Goal: Information Seeking & Learning: Learn about a topic

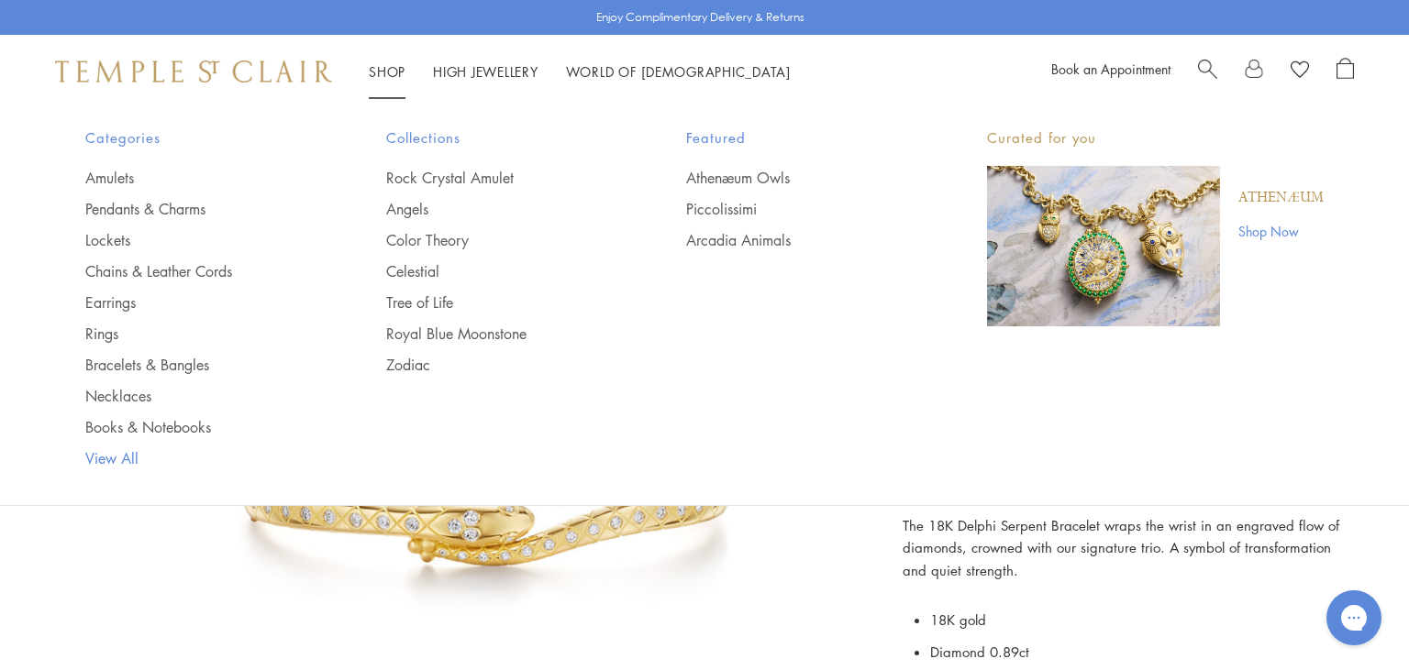
click at [101, 459] on link "View All" at bounding box center [198, 458] width 227 height 20
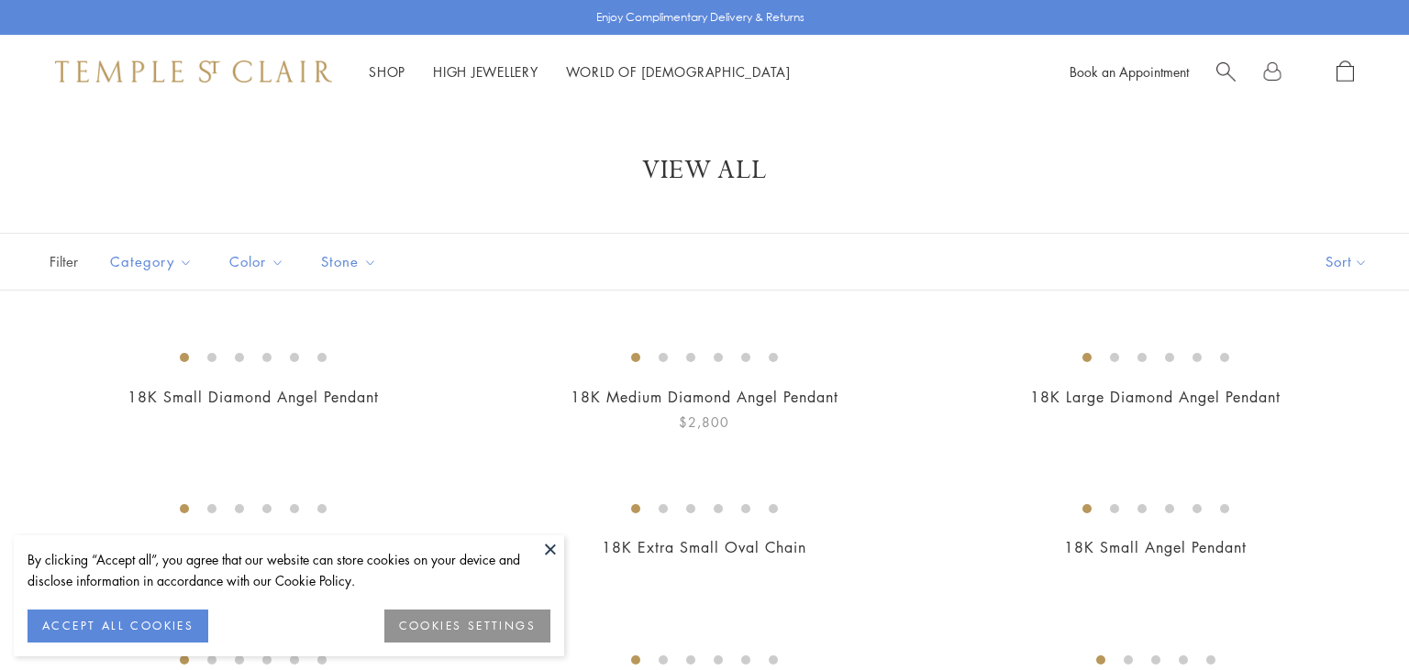
click at [551, 554] on button at bounding box center [550, 550] width 28 height 28
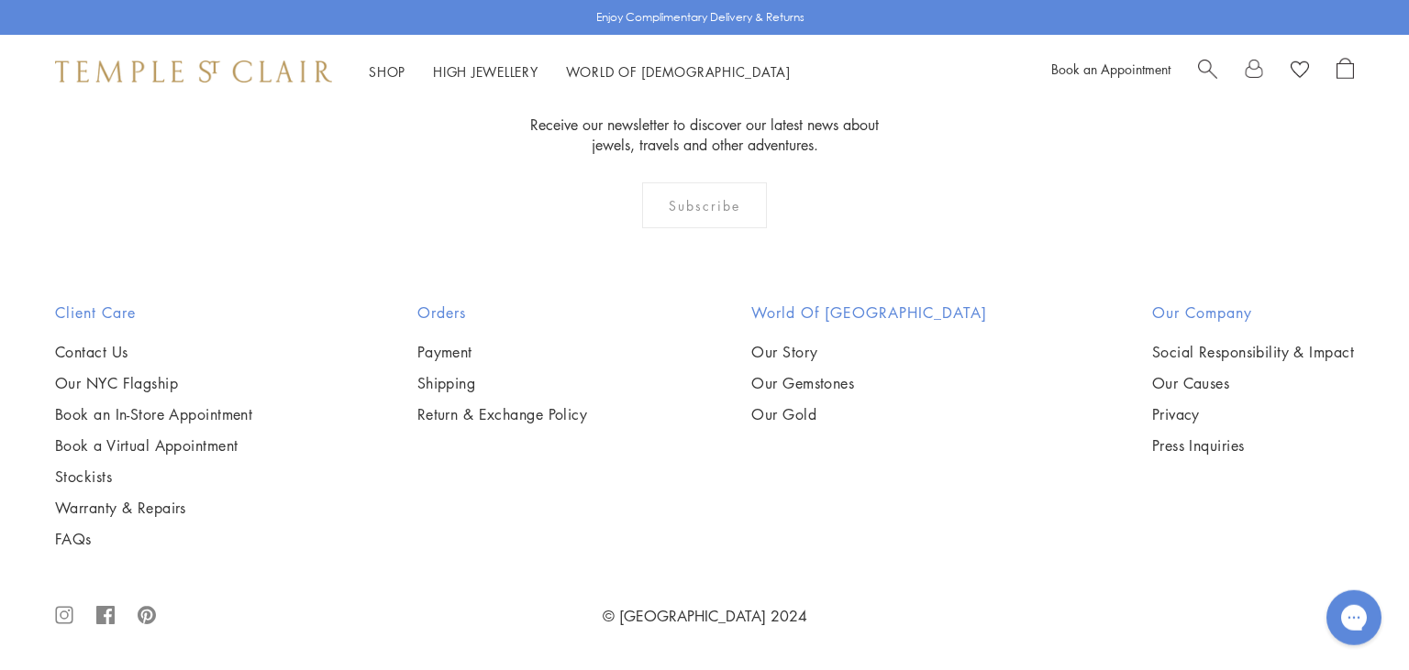
scroll to position [5097, 0]
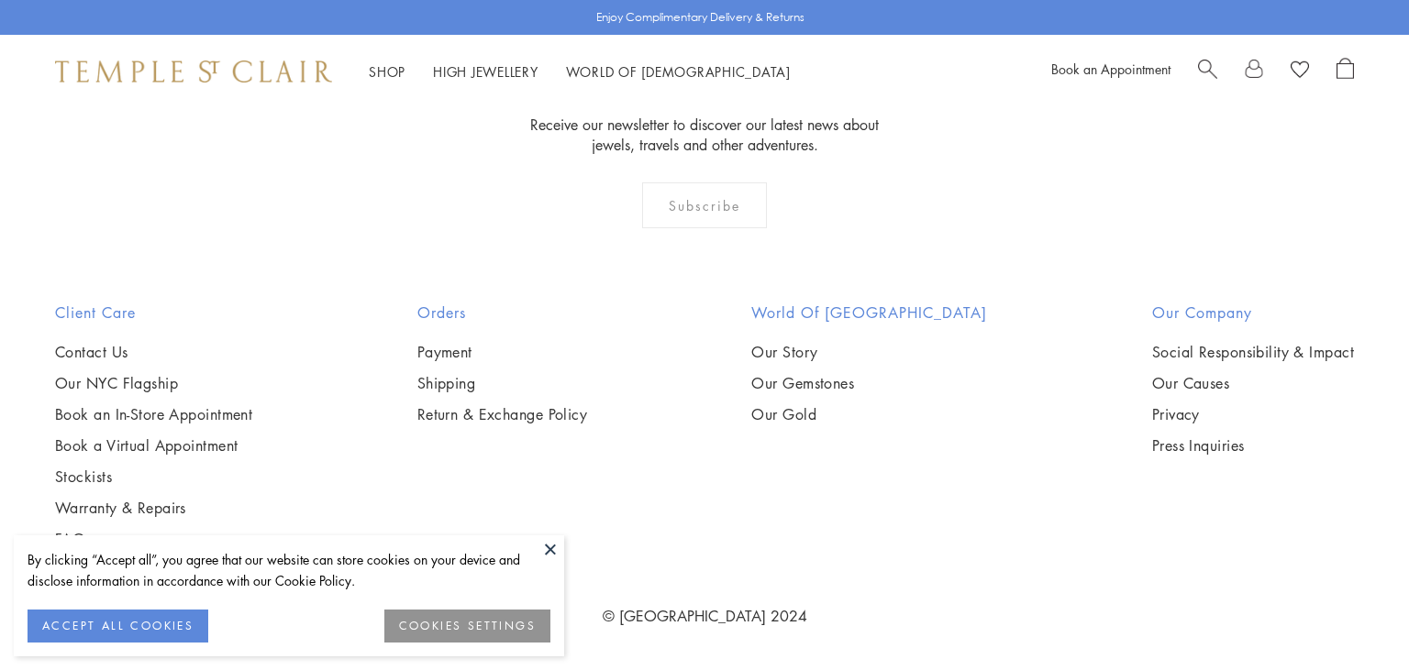
scroll to position [5175, 0]
click at [552, 543] on button at bounding box center [550, 550] width 28 height 28
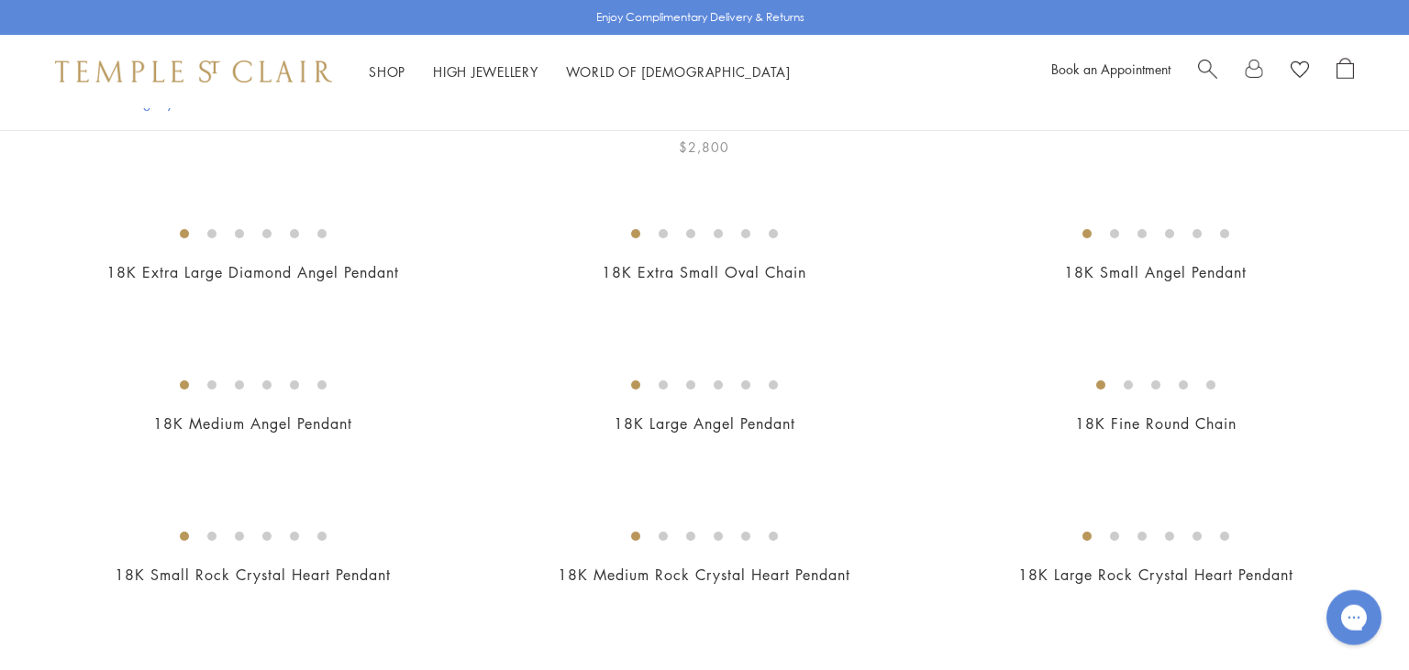
scroll to position [279, 0]
click at [0, 0] on img at bounding box center [0, 0] width 0 height 0
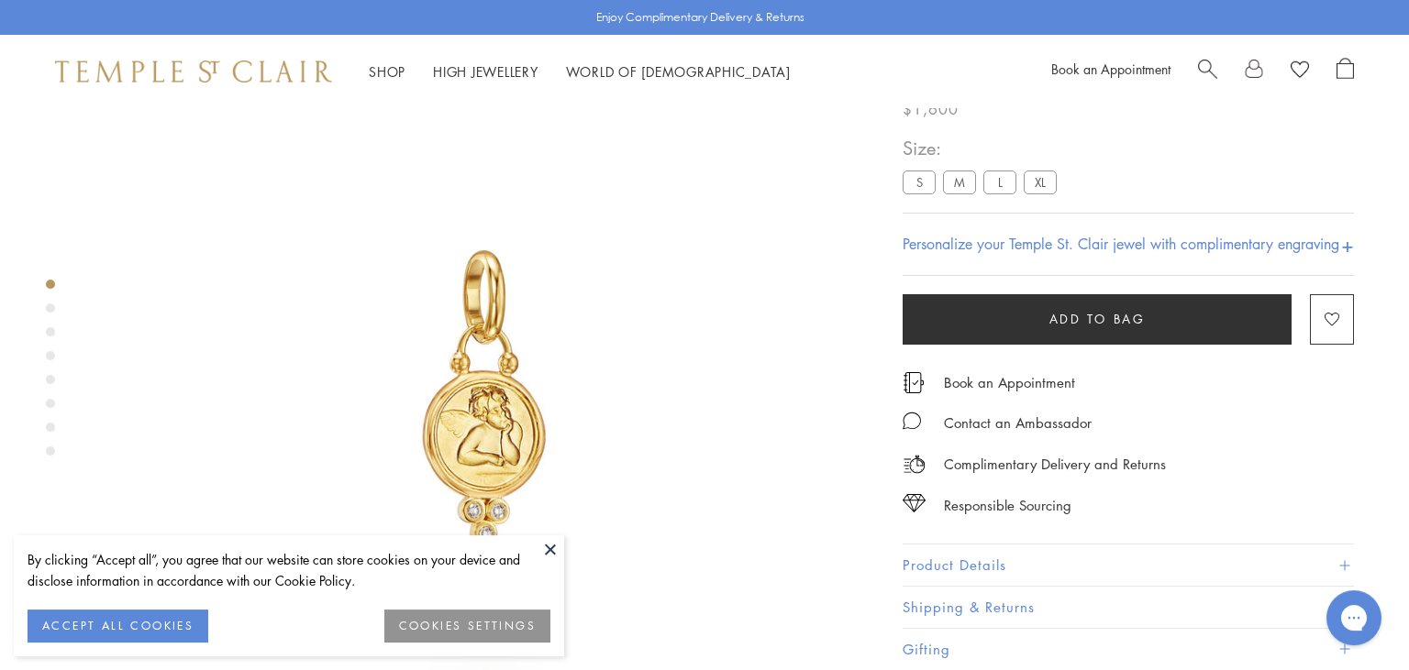
scroll to position [106, 0]
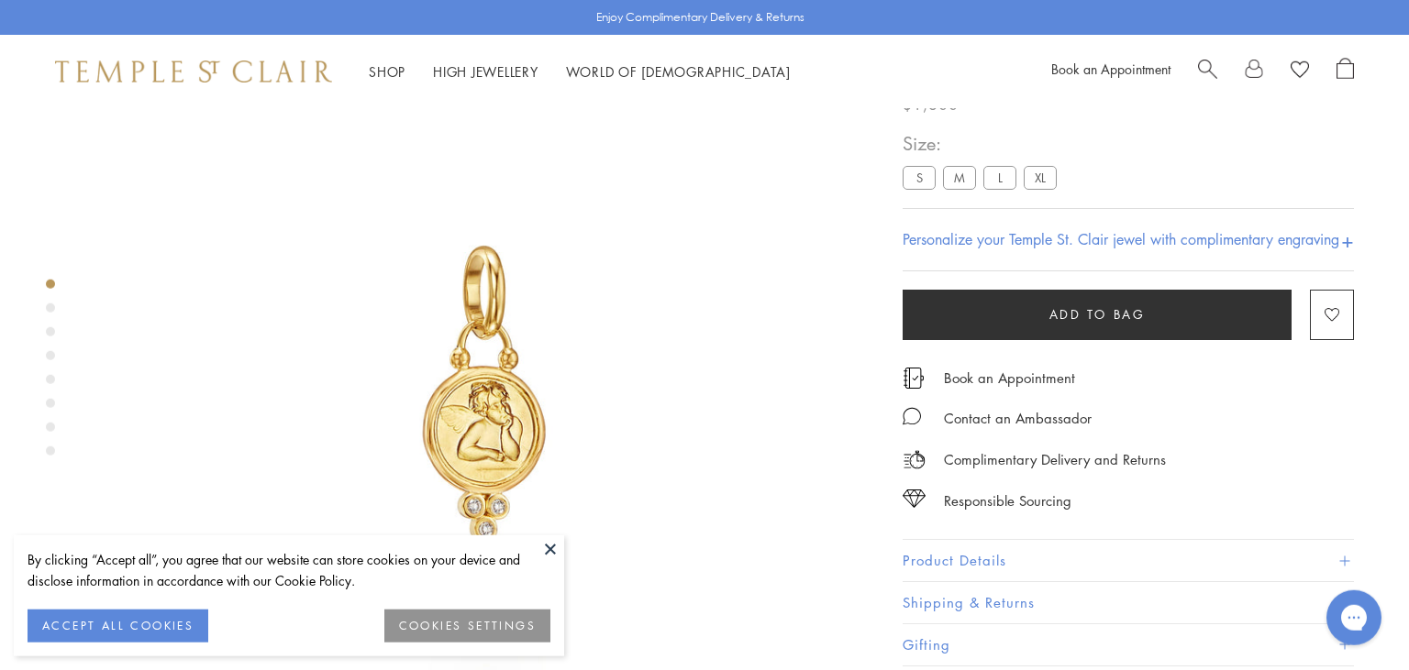
click at [550, 557] on button at bounding box center [550, 550] width 28 height 28
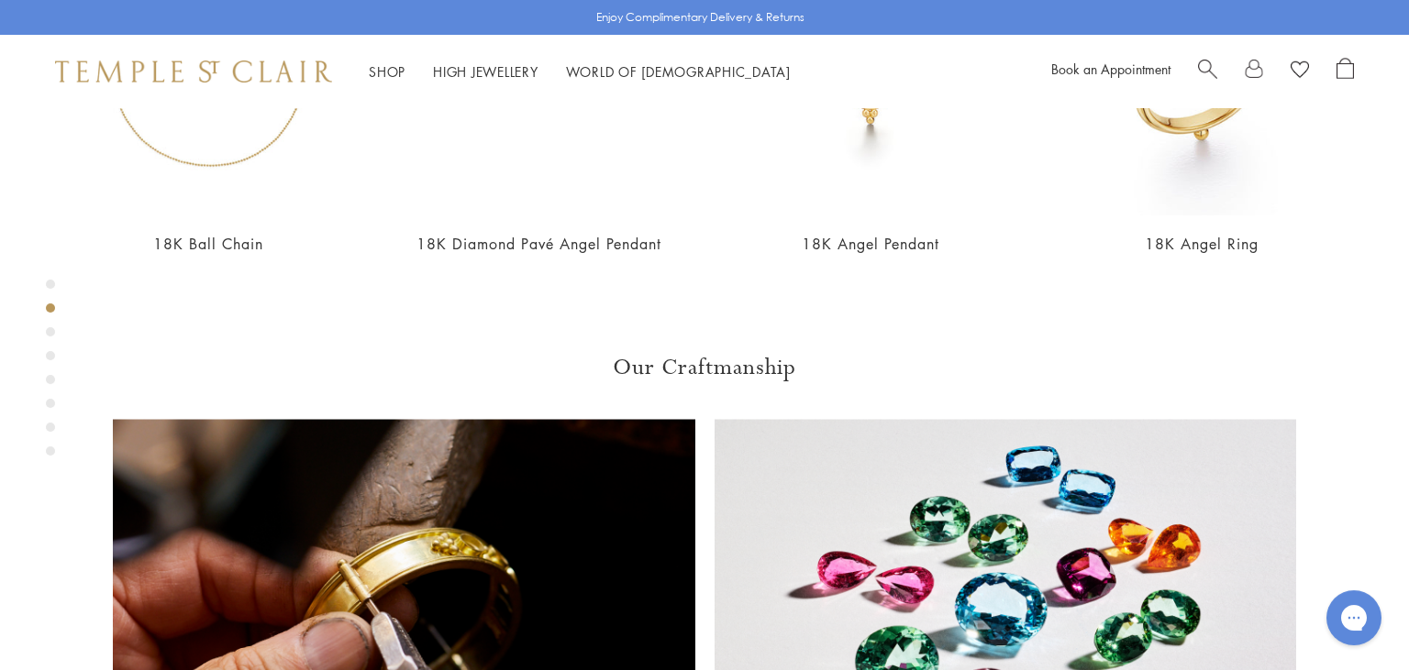
scroll to position [1081, 0]
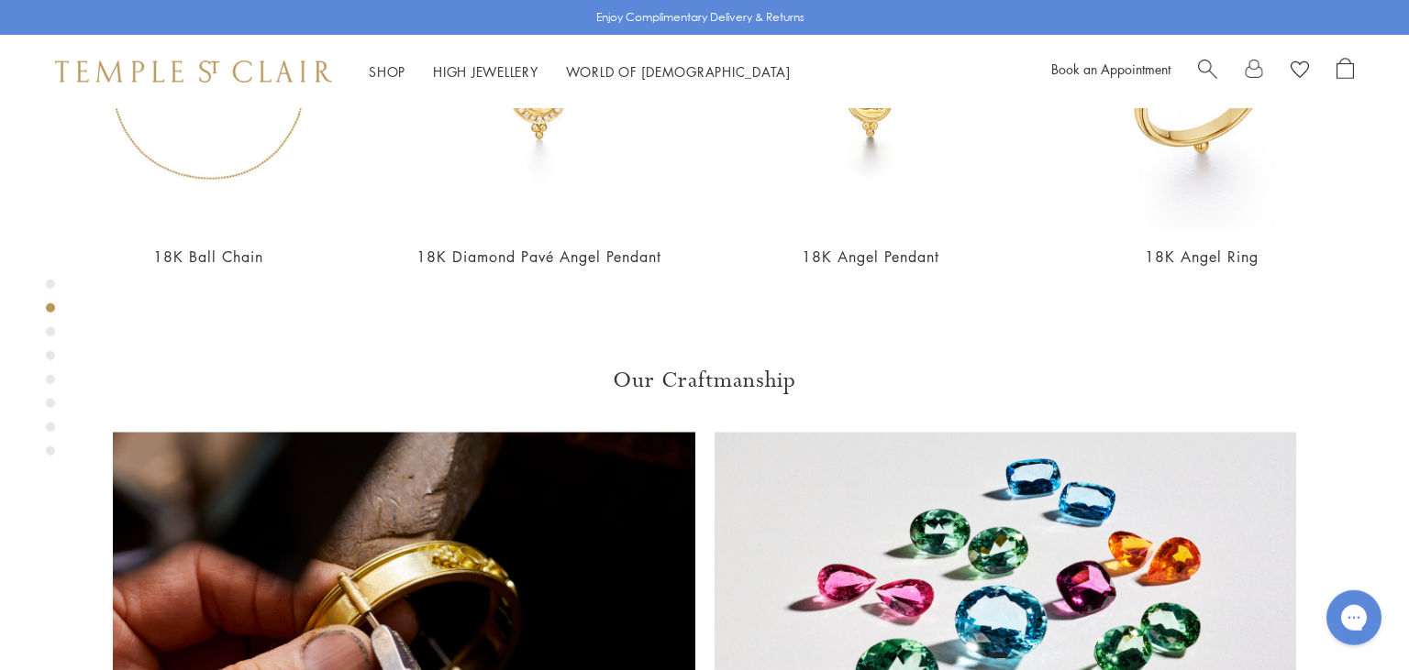
click at [51, 329] on div "Product gallery navigation" at bounding box center [50, 331] width 9 height 9
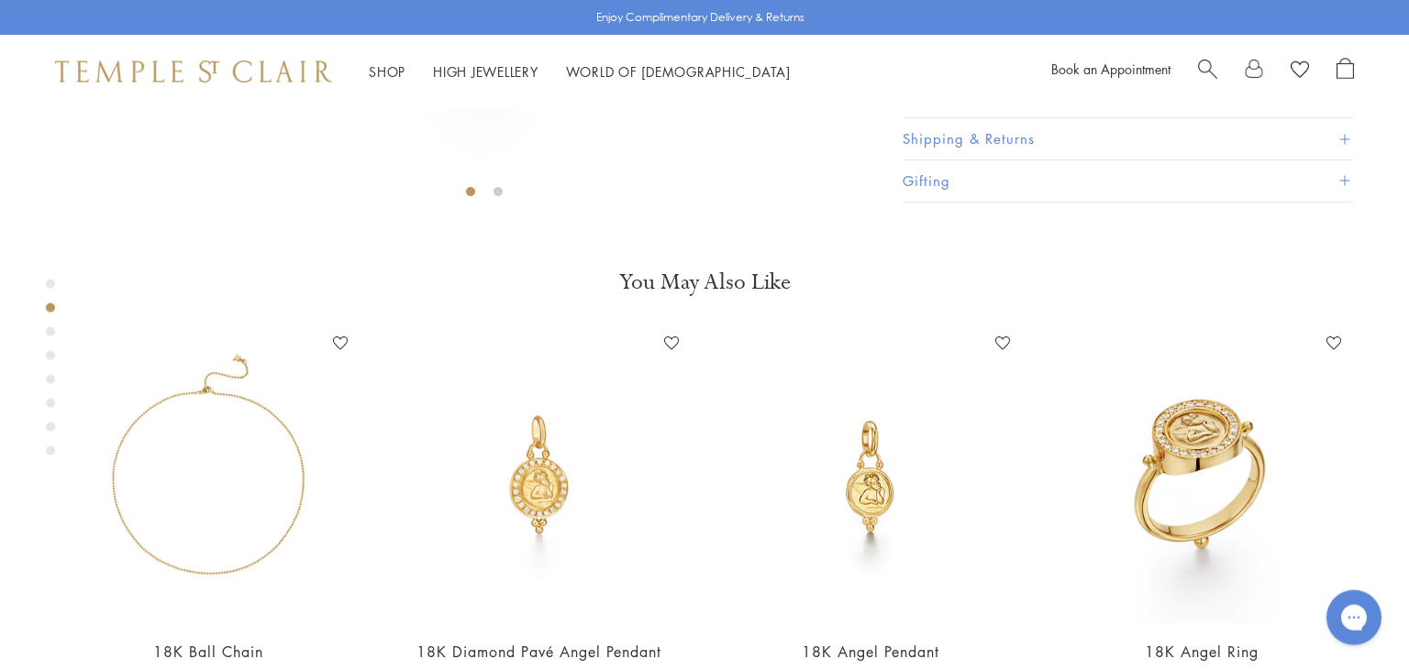
scroll to position [663, 0]
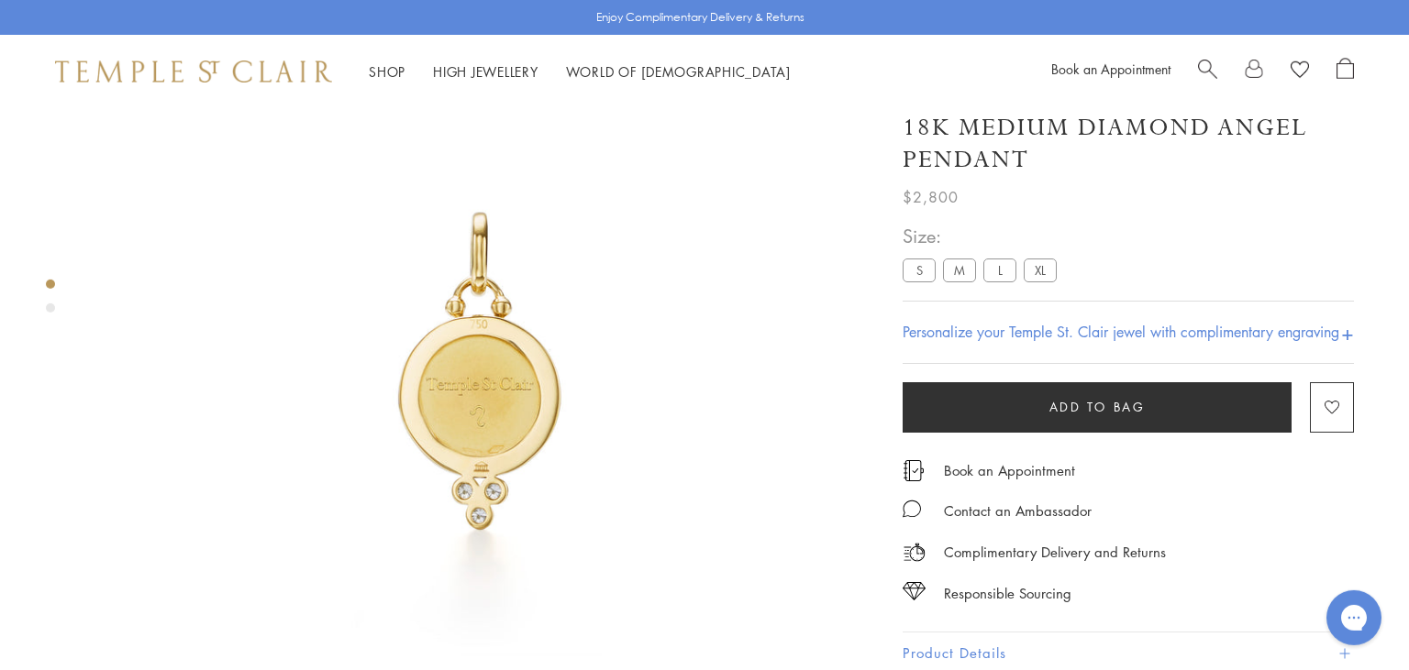
scroll to position [128, 0]
click at [1002, 282] on label "L" at bounding box center [999, 271] width 33 height 23
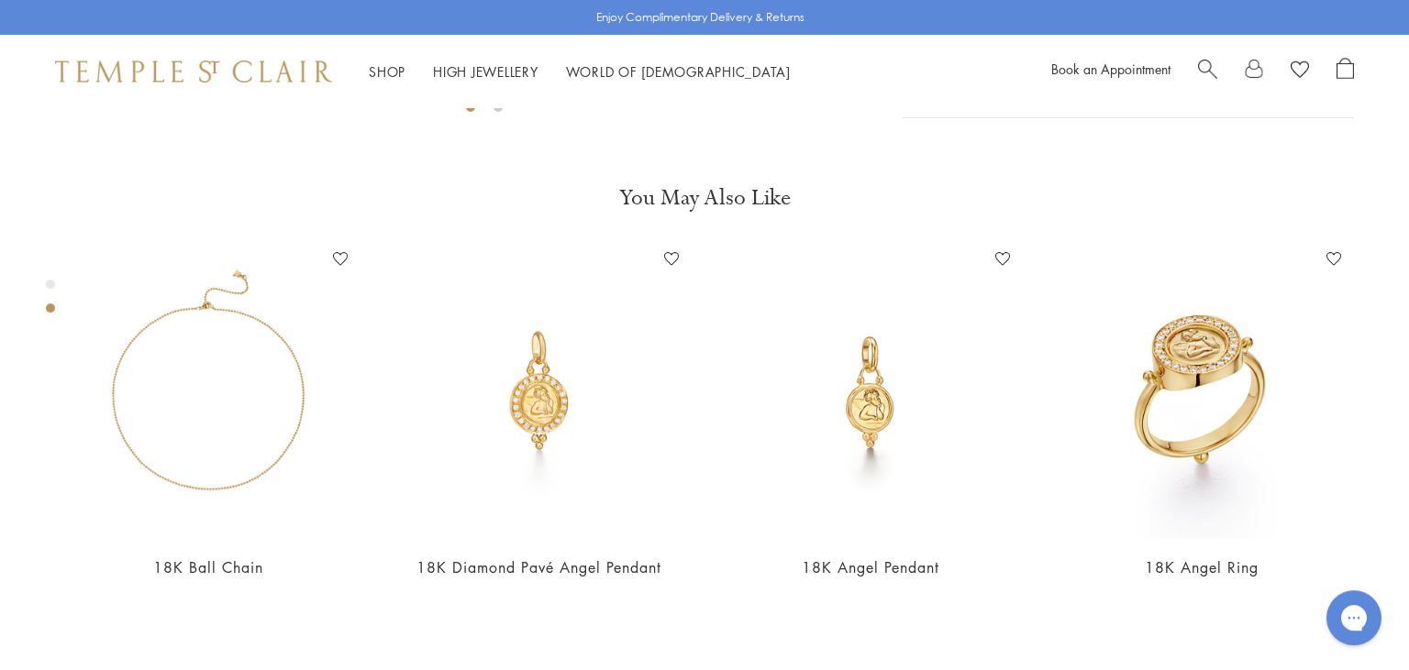
scroll to position [818, 0]
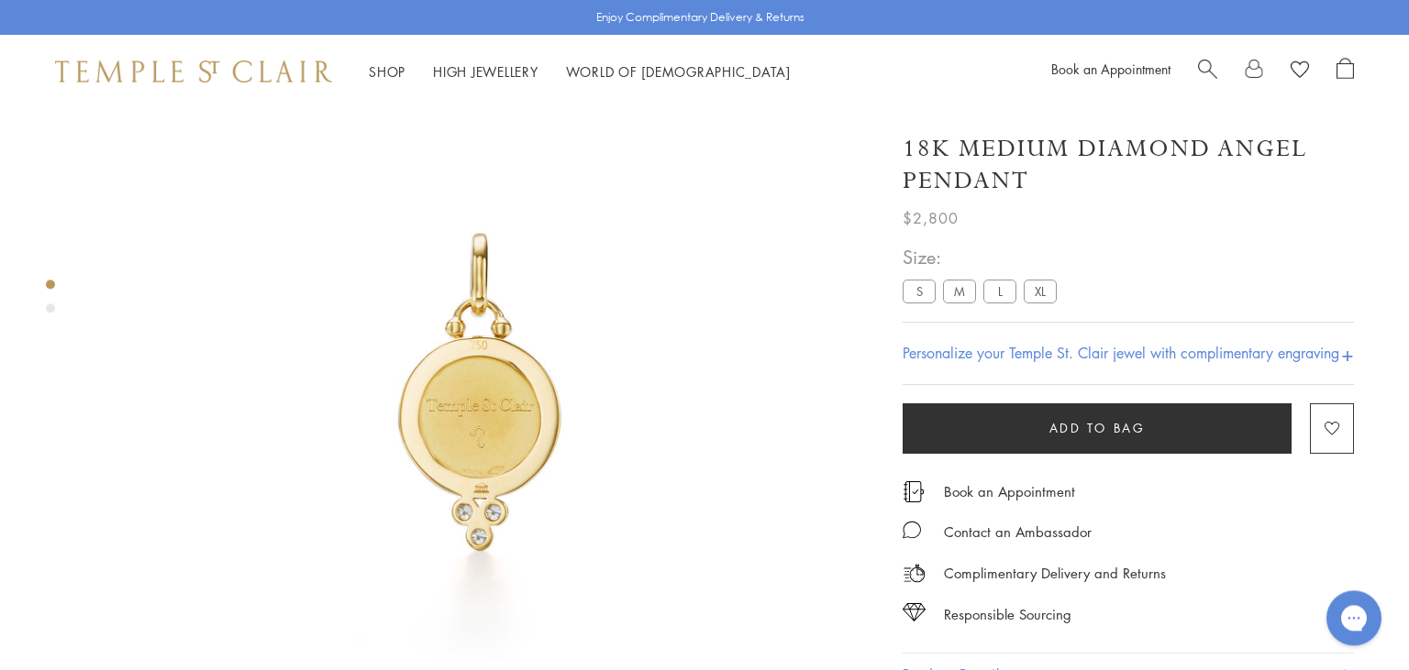
scroll to position [107, 0]
click at [926, 295] on label "S" at bounding box center [918, 292] width 33 height 23
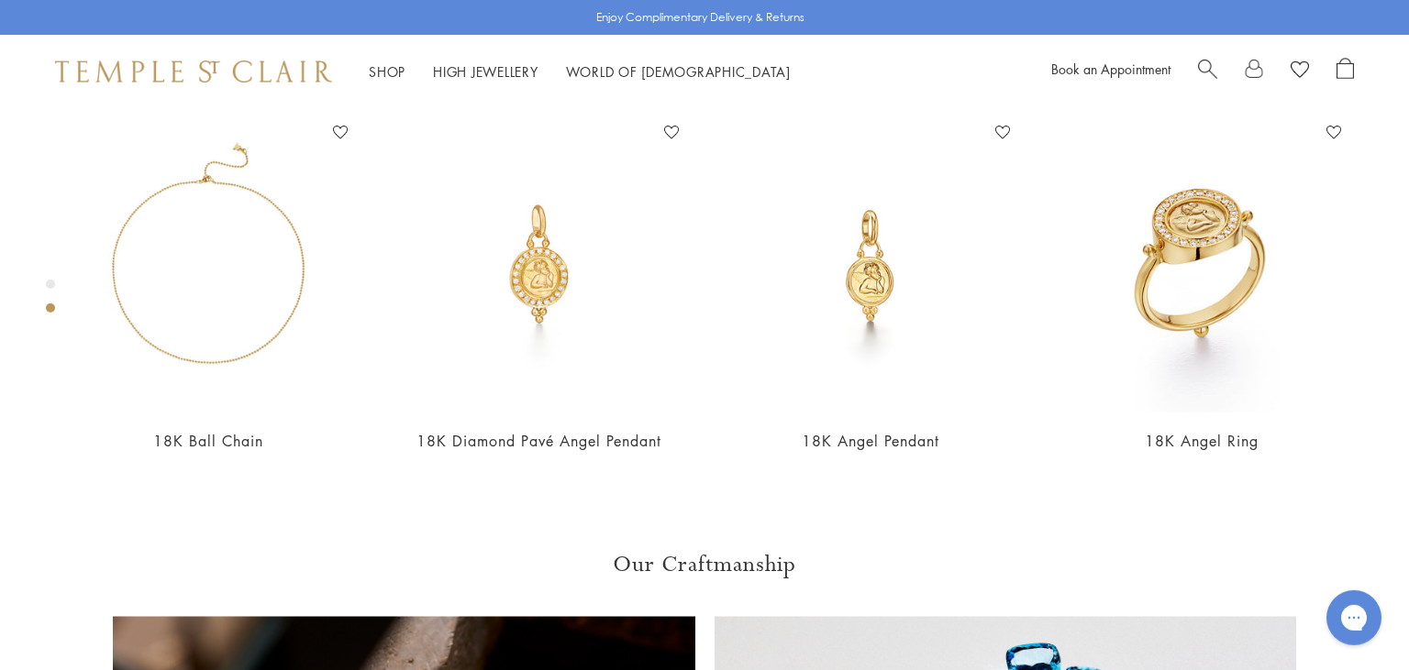
scroll to position [900, 0]
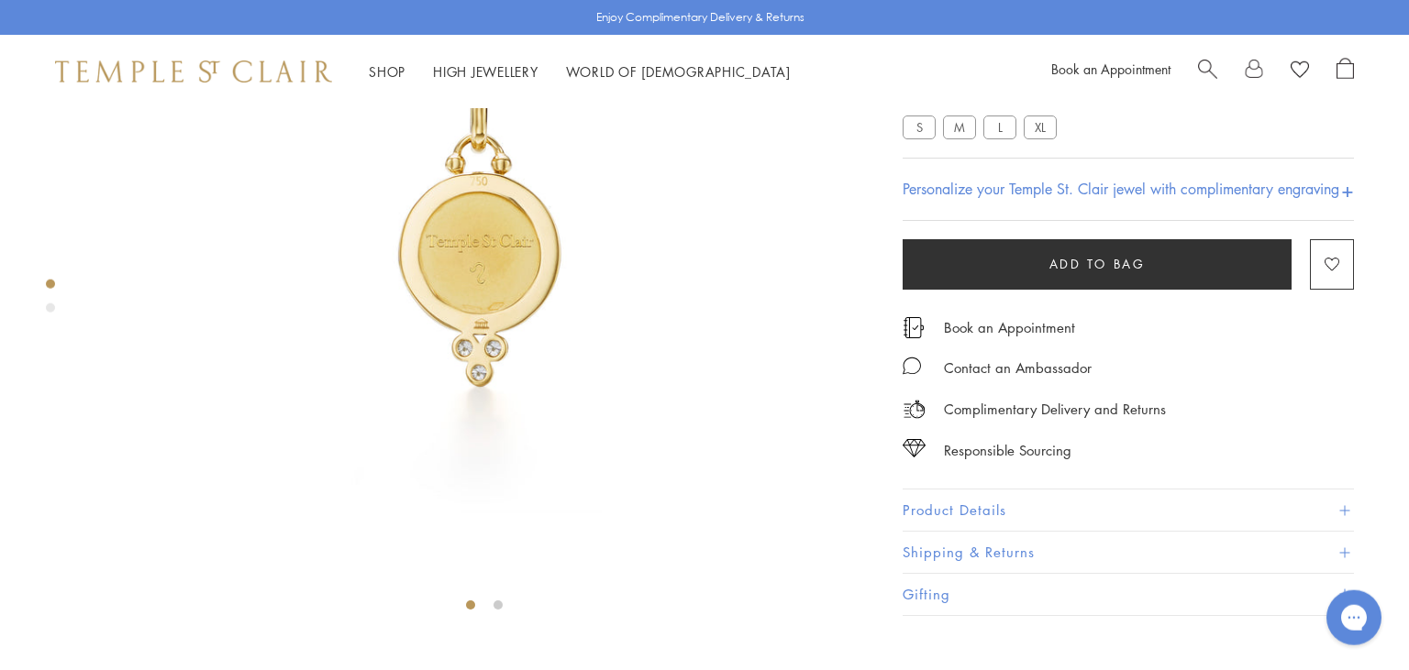
scroll to position [271, 0]
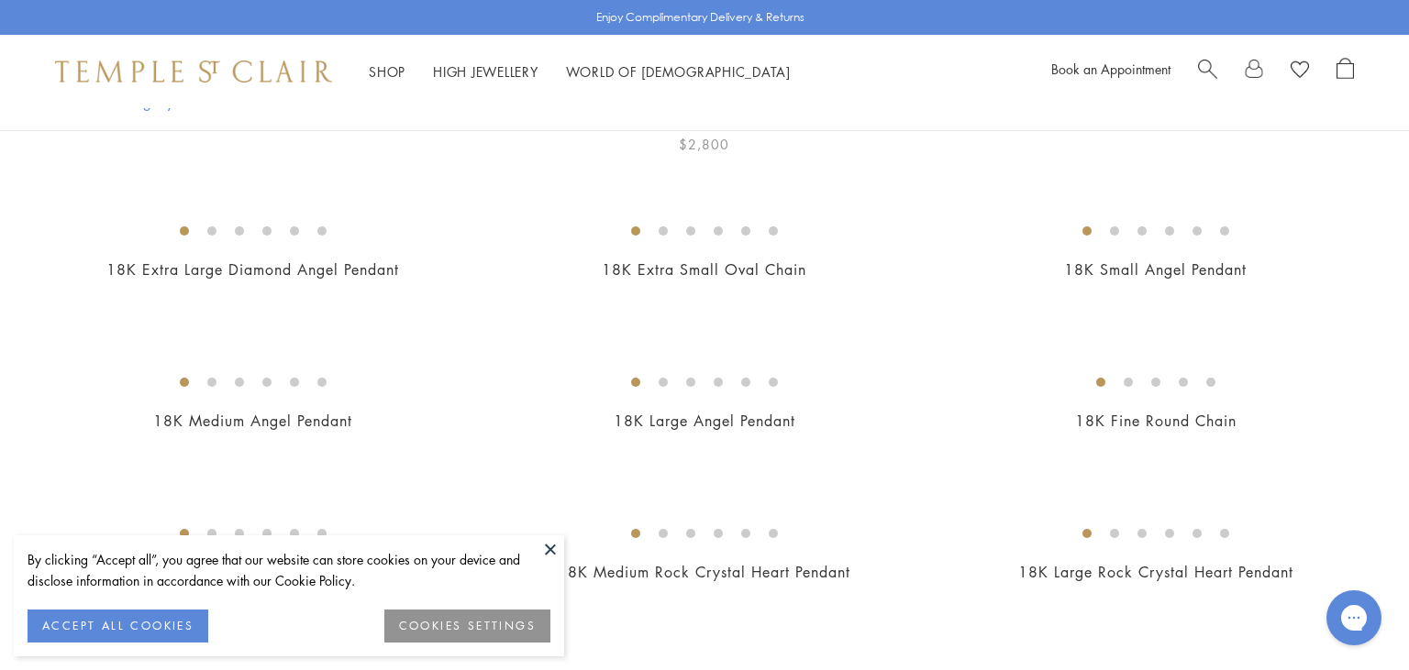
click at [0, 0] on img at bounding box center [0, 0] width 0 height 0
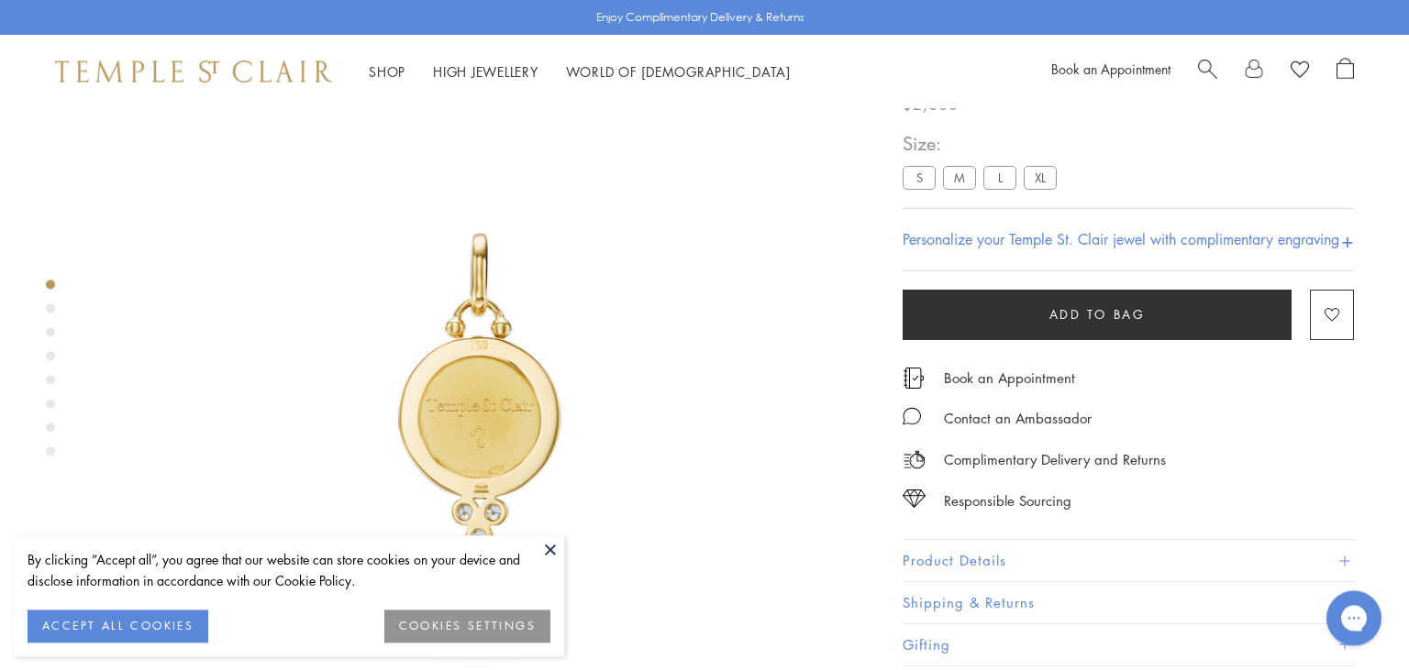
click at [548, 550] on button at bounding box center [550, 550] width 28 height 28
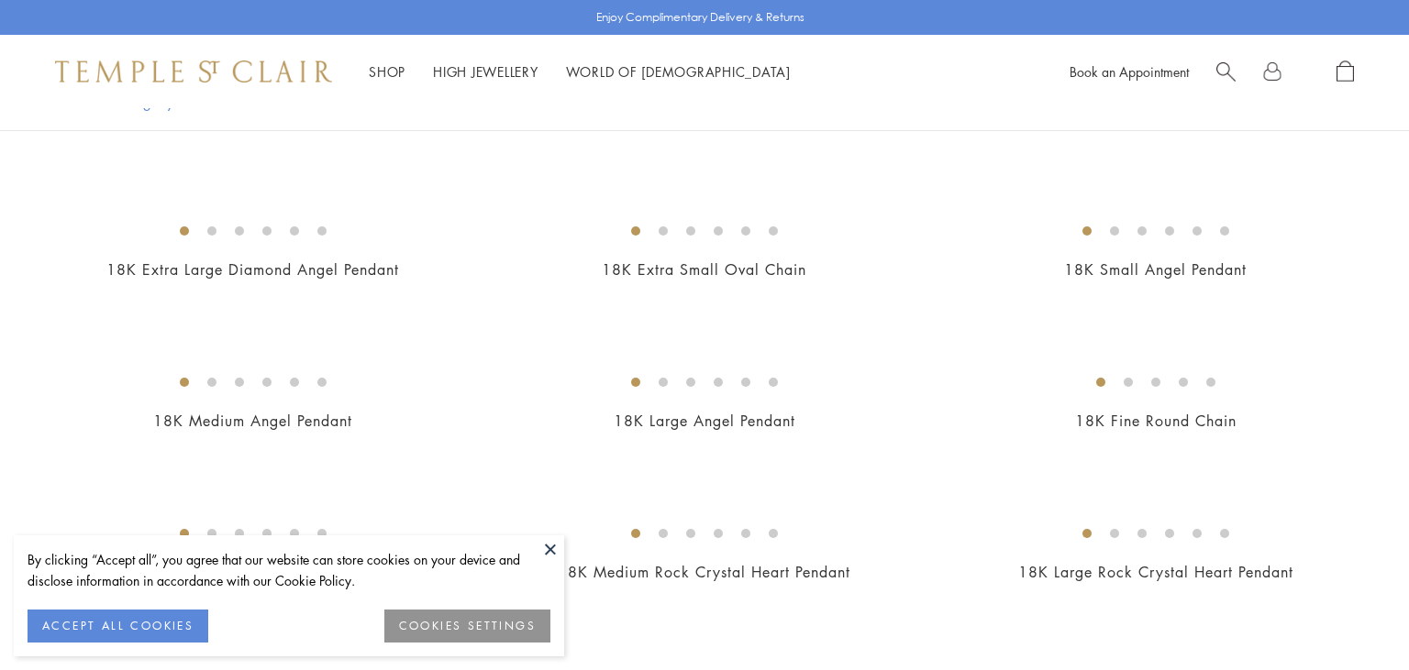
scroll to position [278, 0]
click at [545, 556] on button at bounding box center [550, 550] width 28 height 28
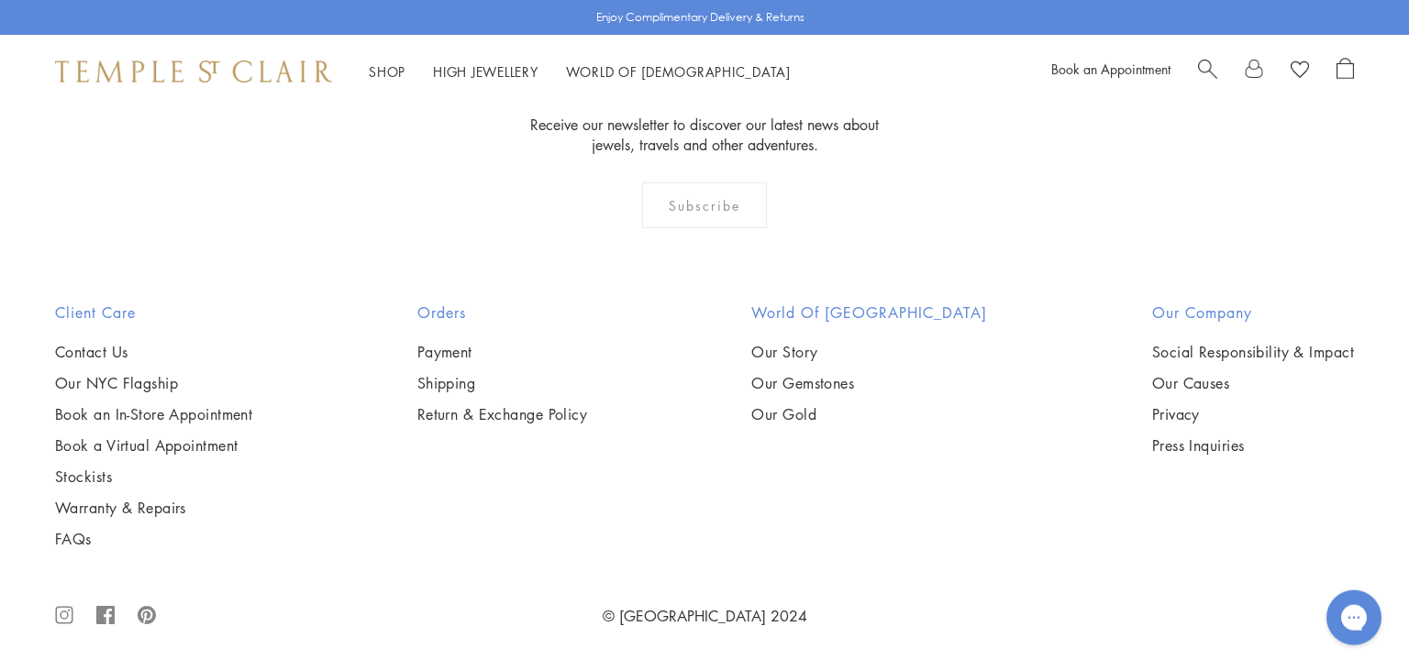
scroll to position [14302, 0]
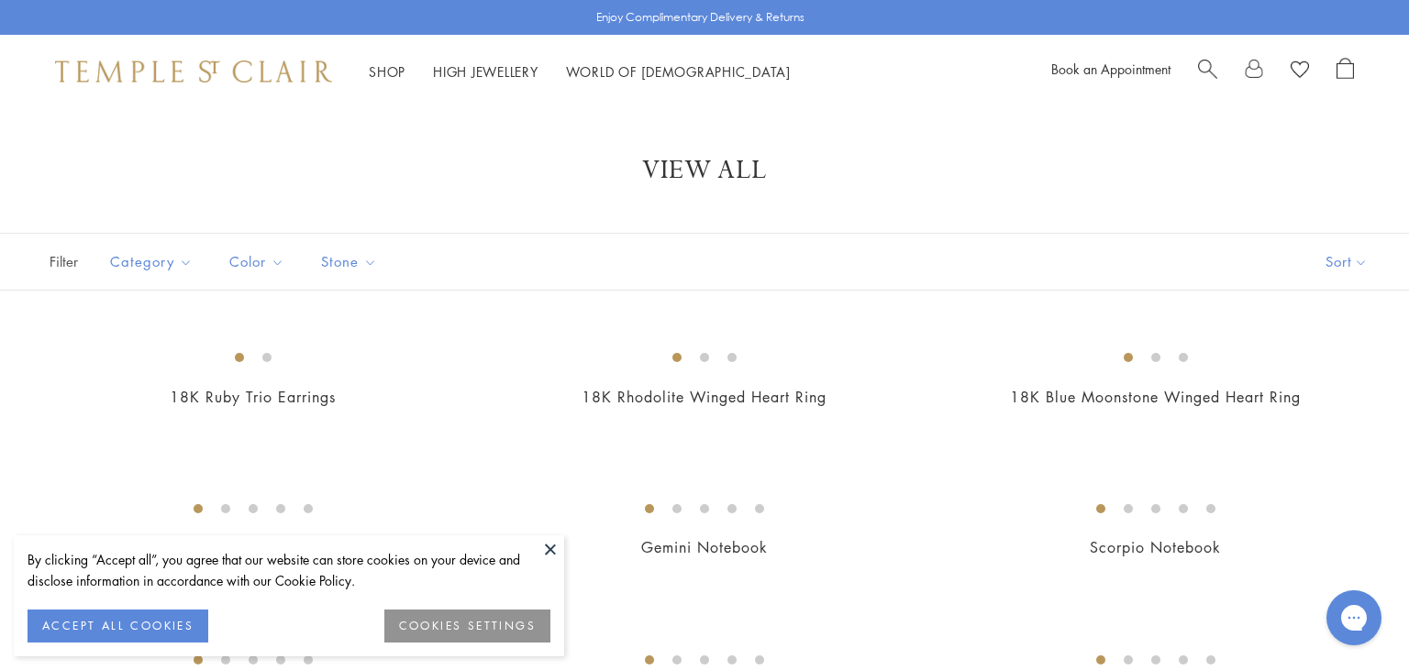
click at [545, 551] on button at bounding box center [550, 550] width 28 height 28
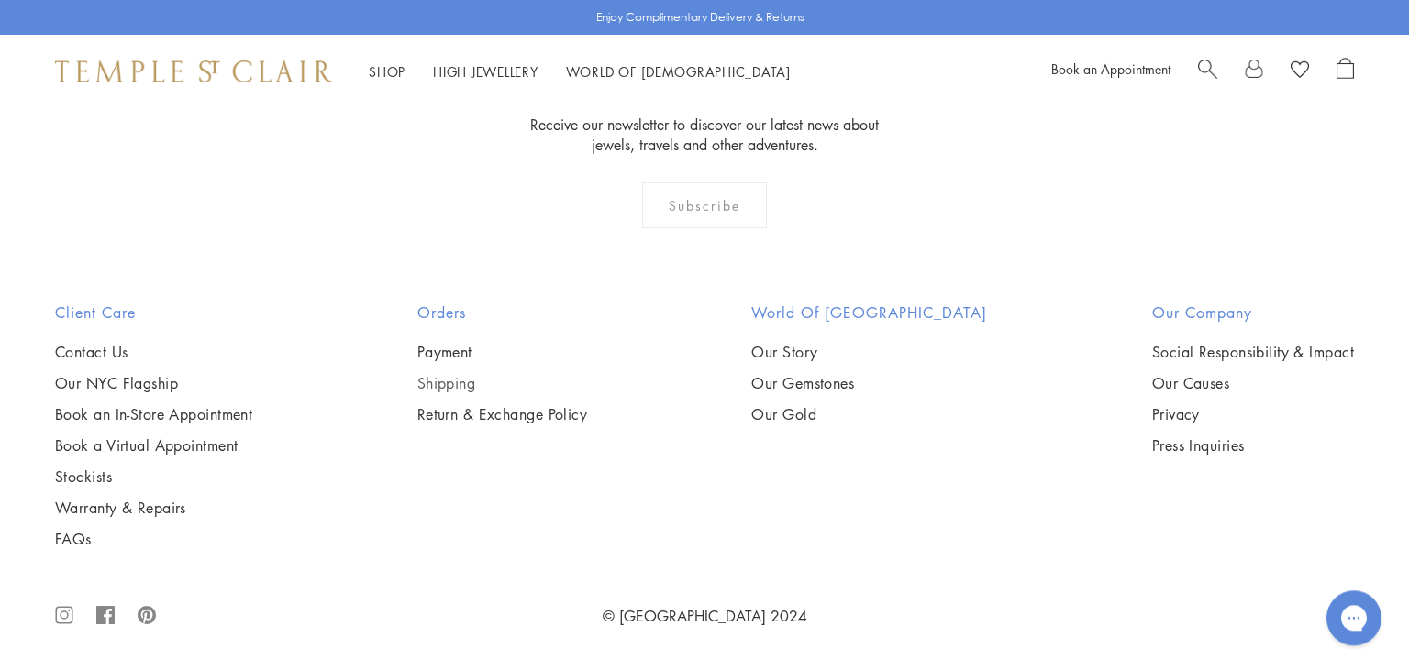
scroll to position [5953, 0]
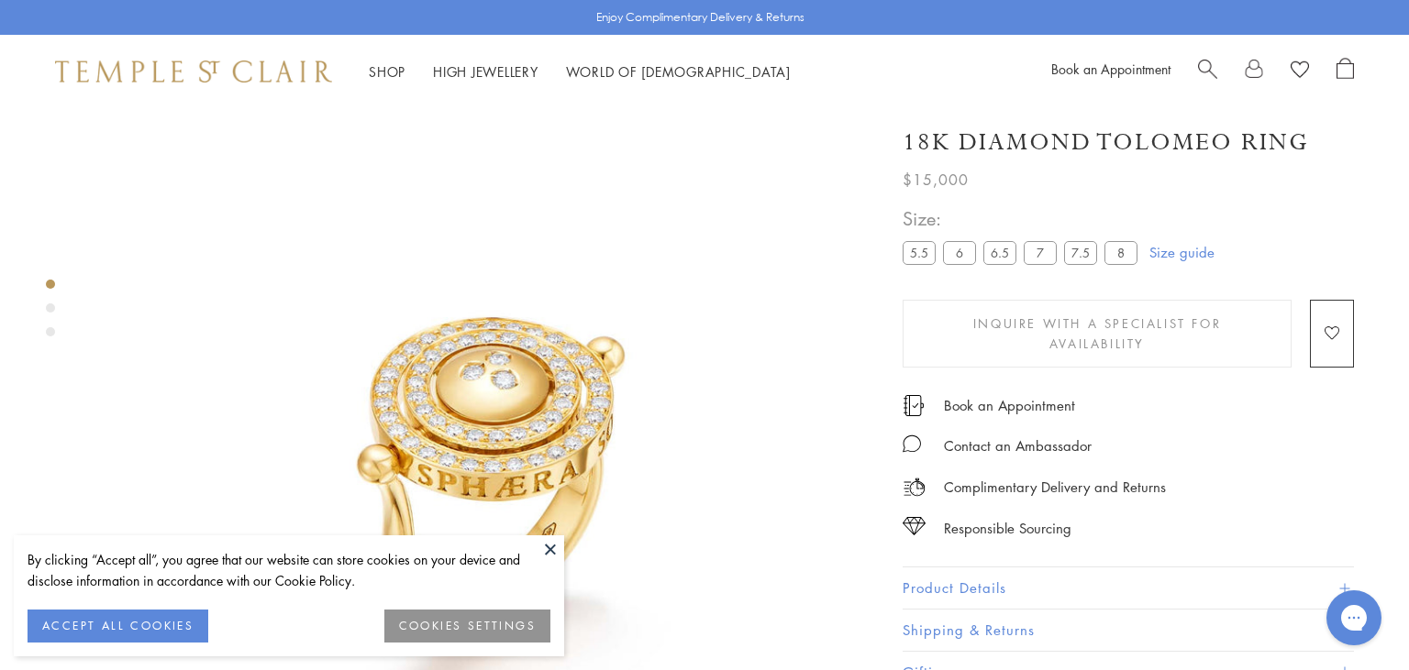
scroll to position [103, 0]
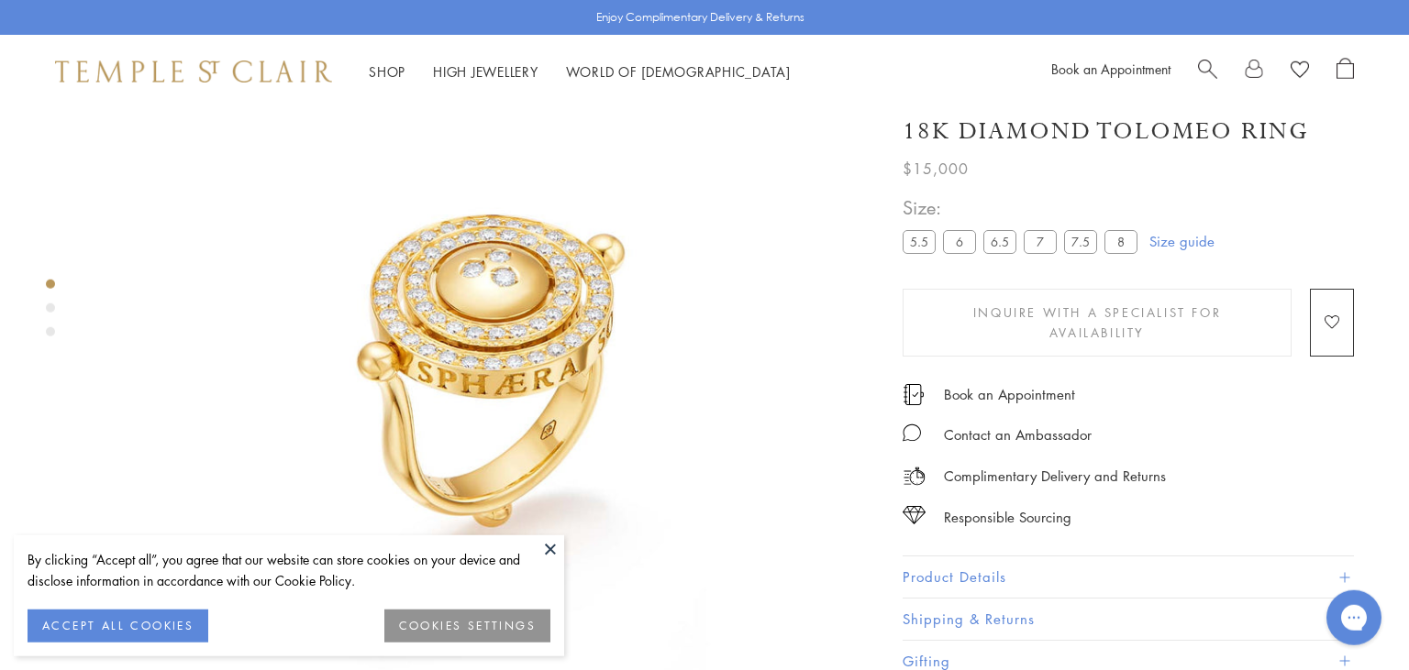
click at [547, 544] on button at bounding box center [550, 550] width 28 height 28
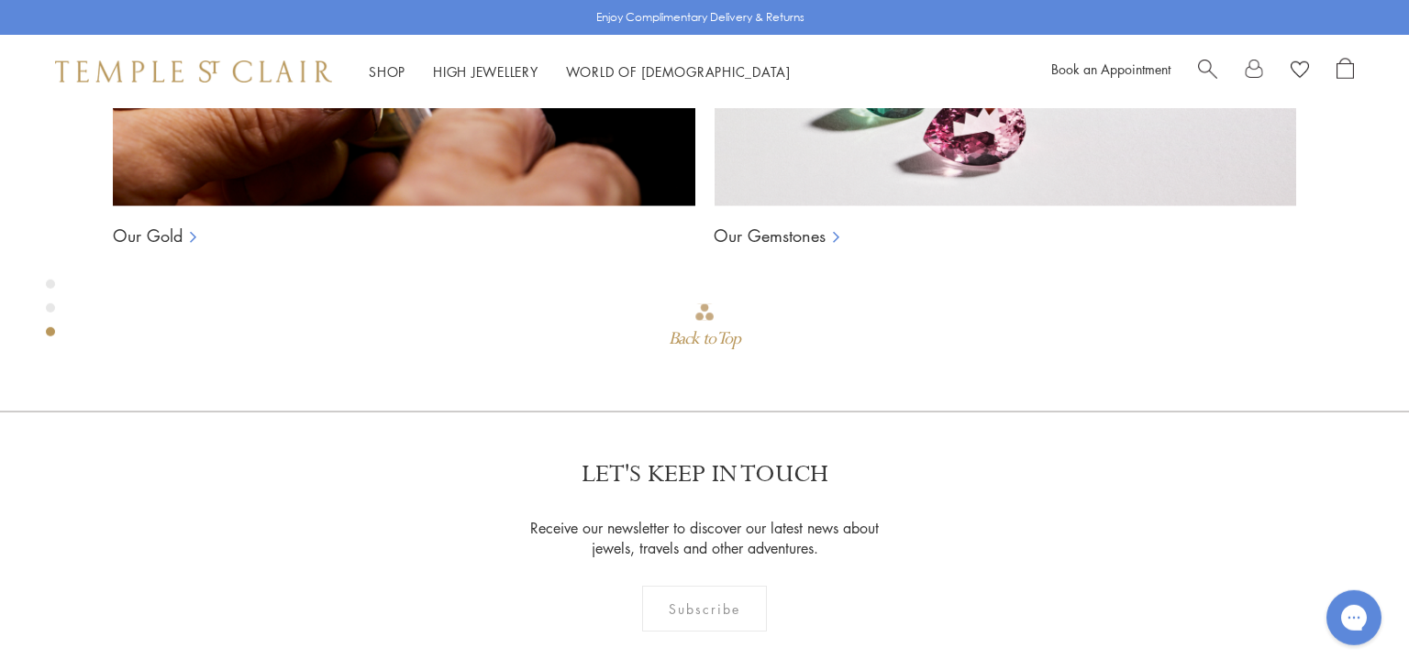
scroll to position [1718, 0]
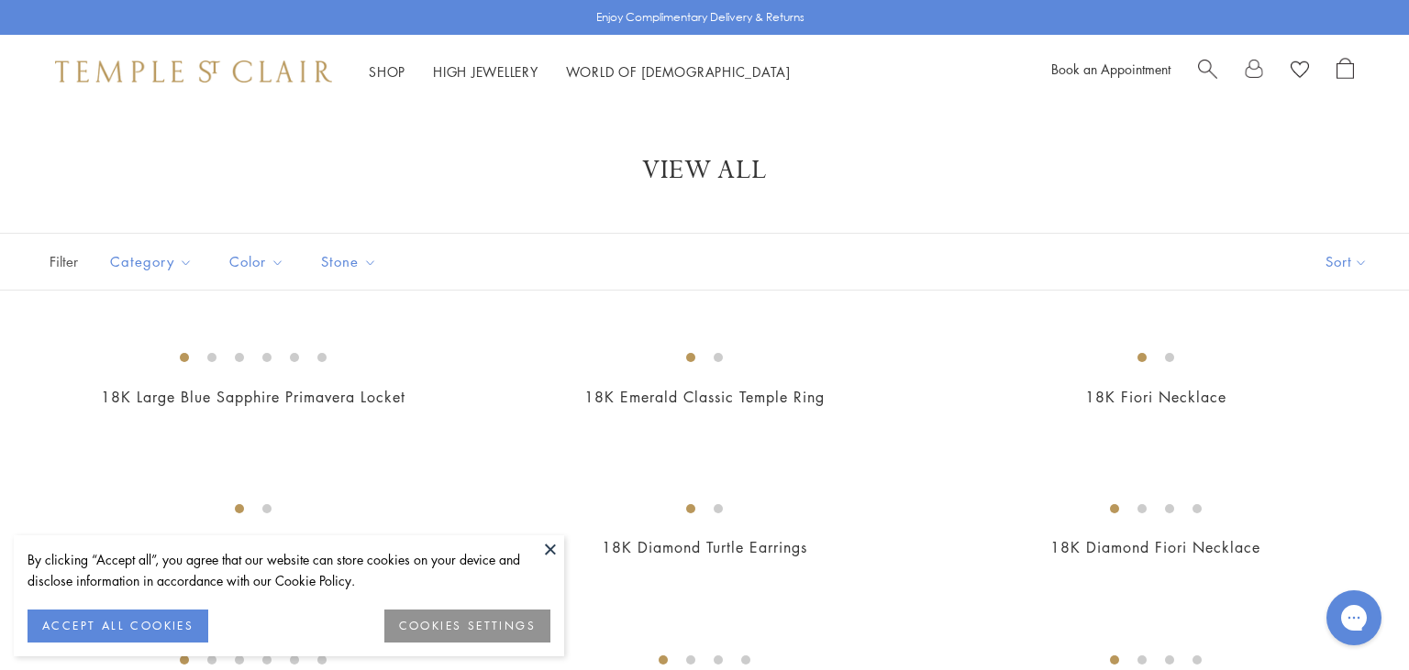
click at [548, 550] on button at bounding box center [550, 550] width 28 height 28
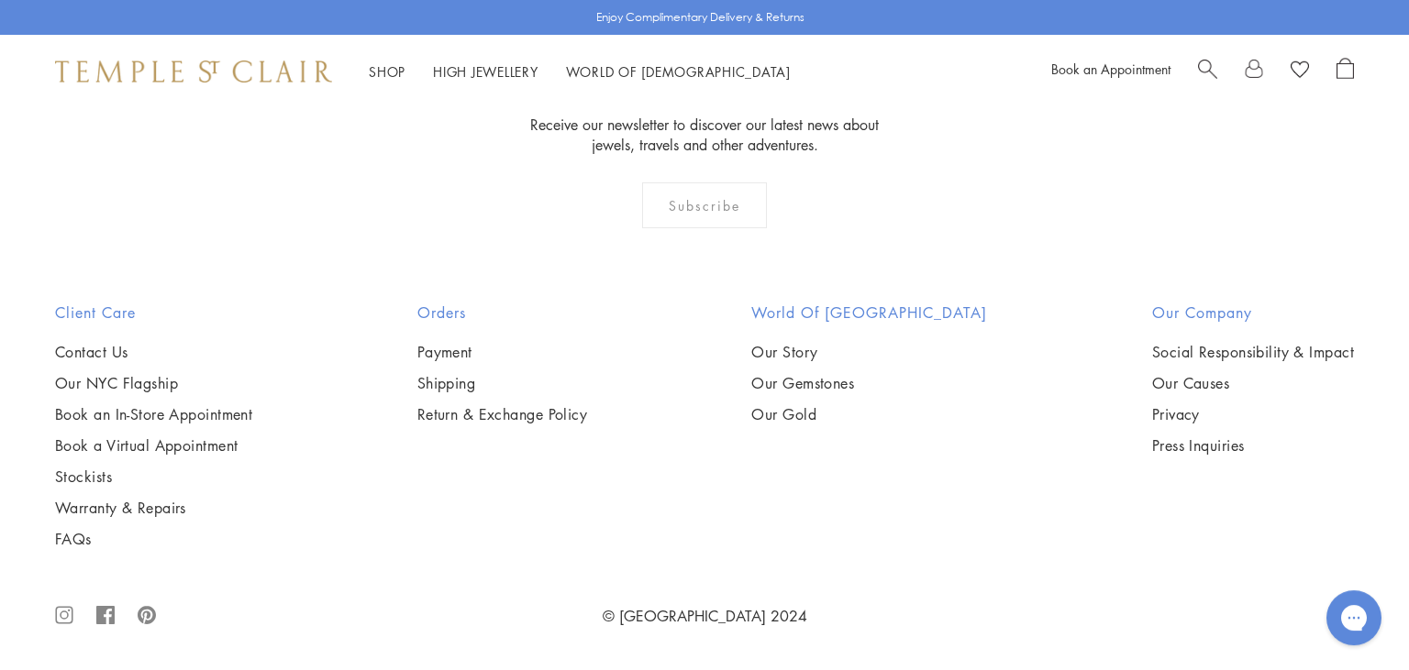
scroll to position [11420, 0]
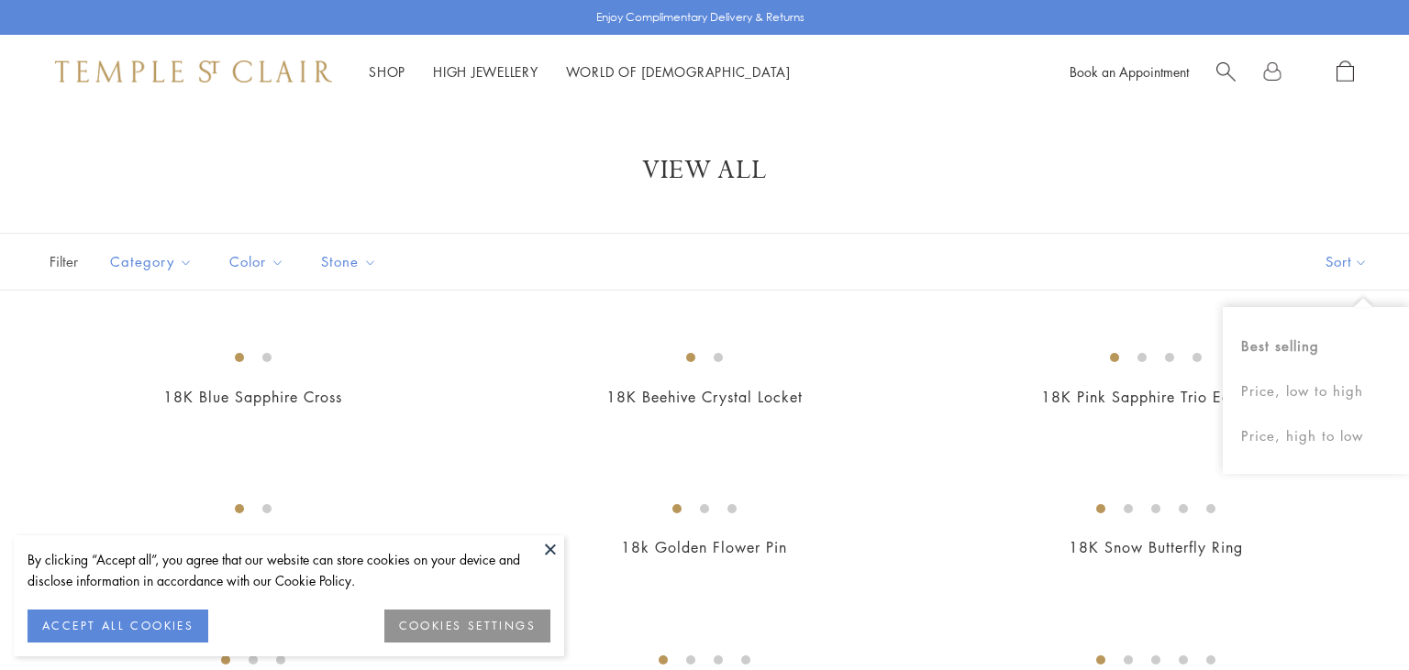
click at [1342, 182] on div "View All" at bounding box center [704, 170] width 1409 height 33
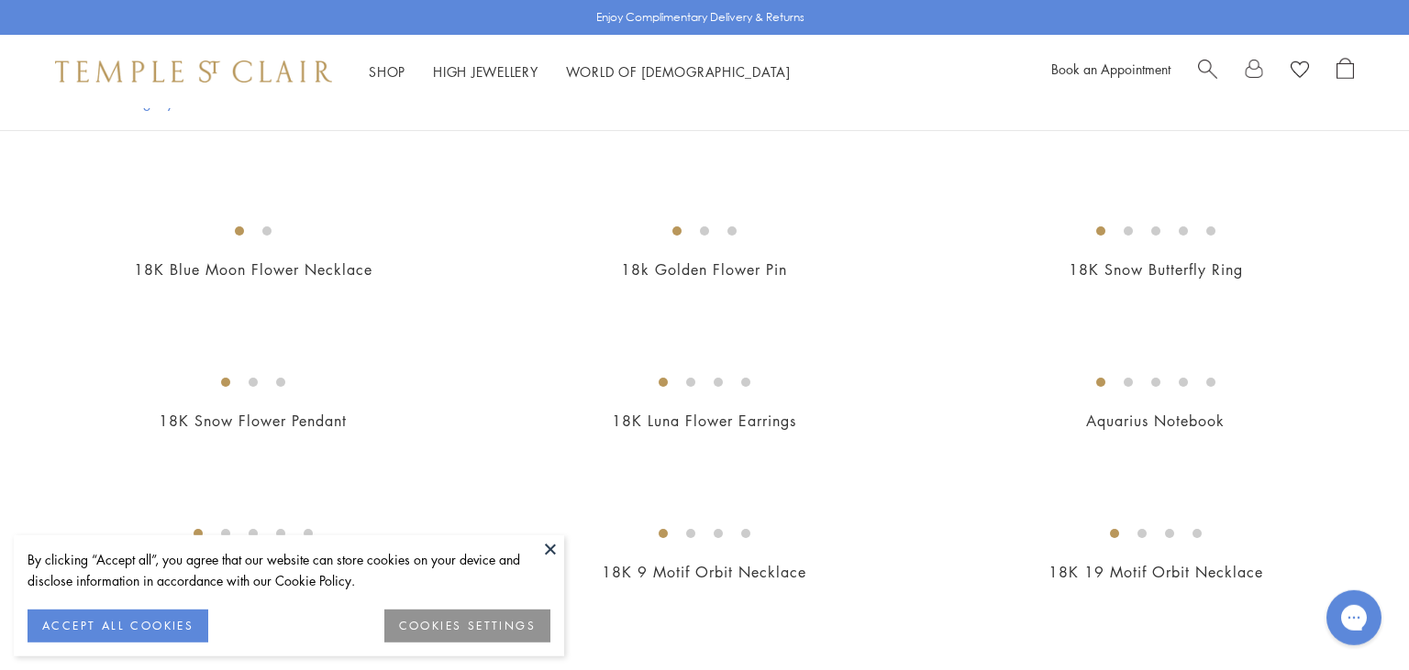
click at [545, 544] on button at bounding box center [550, 550] width 28 height 28
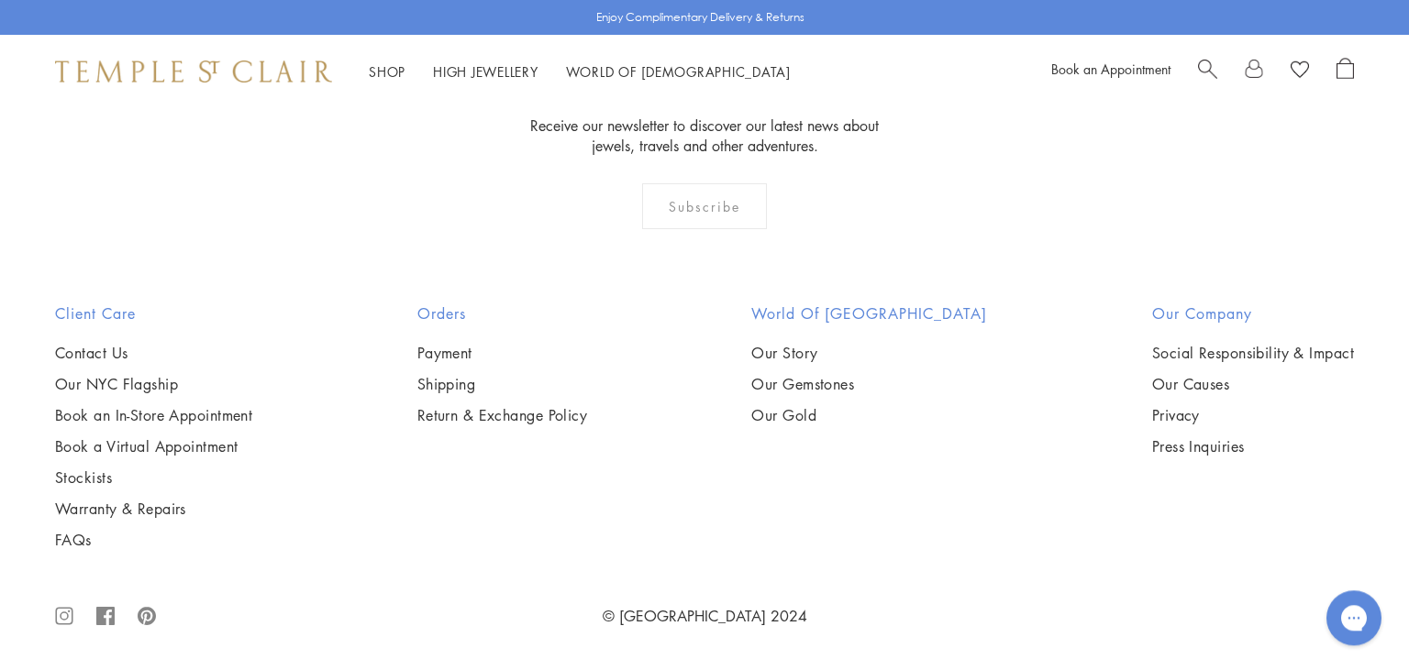
scroll to position [8870, 0]
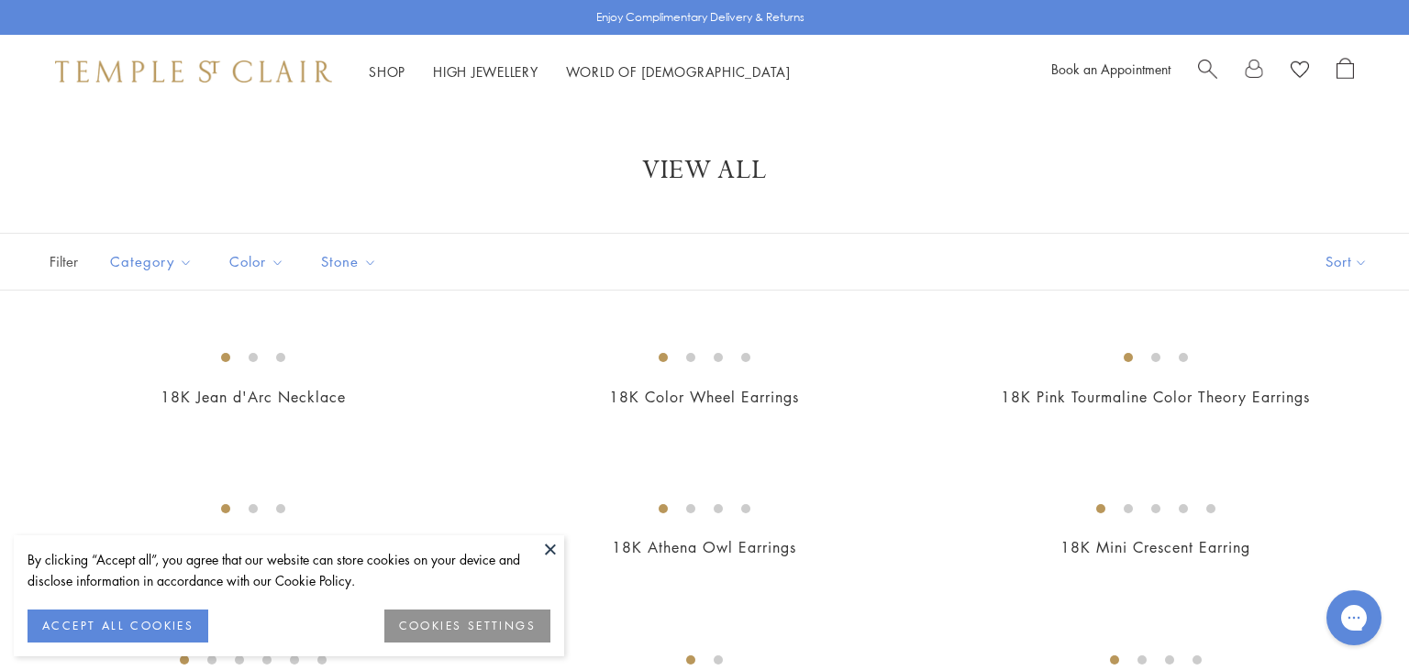
click at [549, 553] on button at bounding box center [550, 550] width 28 height 28
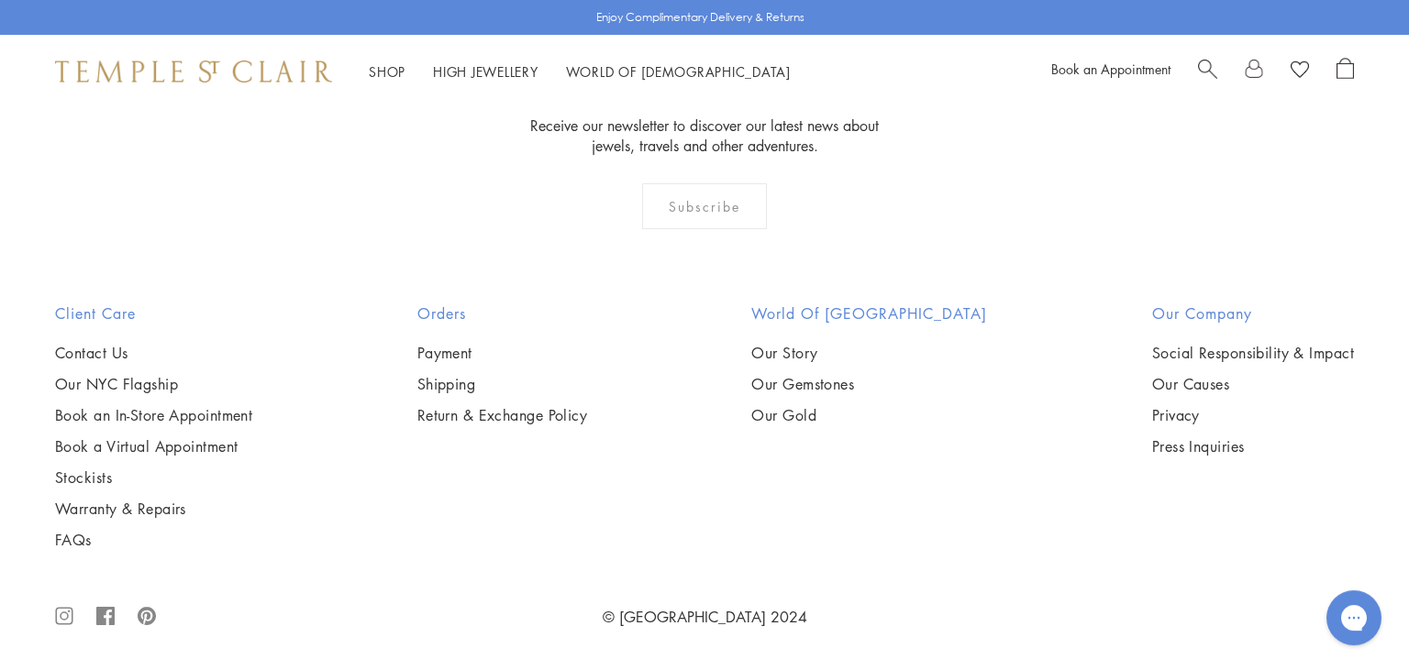
scroll to position [8334, 0]
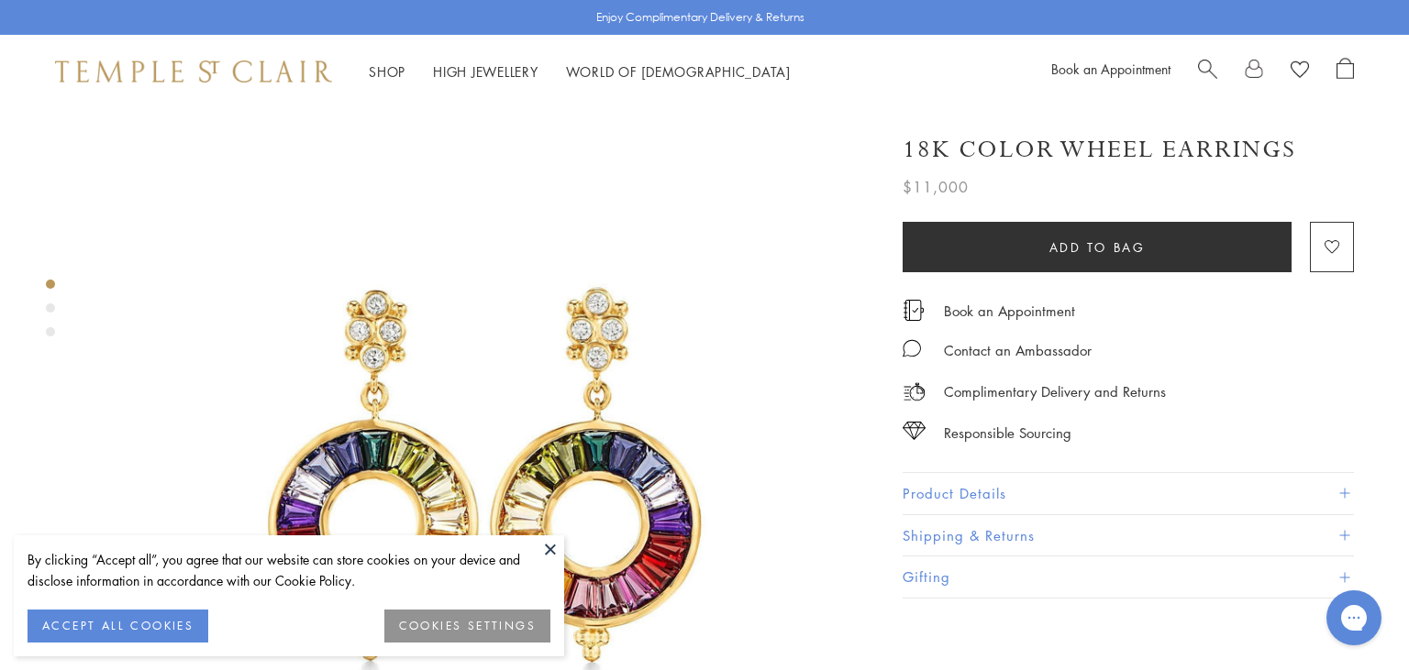
click at [549, 546] on button at bounding box center [550, 550] width 28 height 28
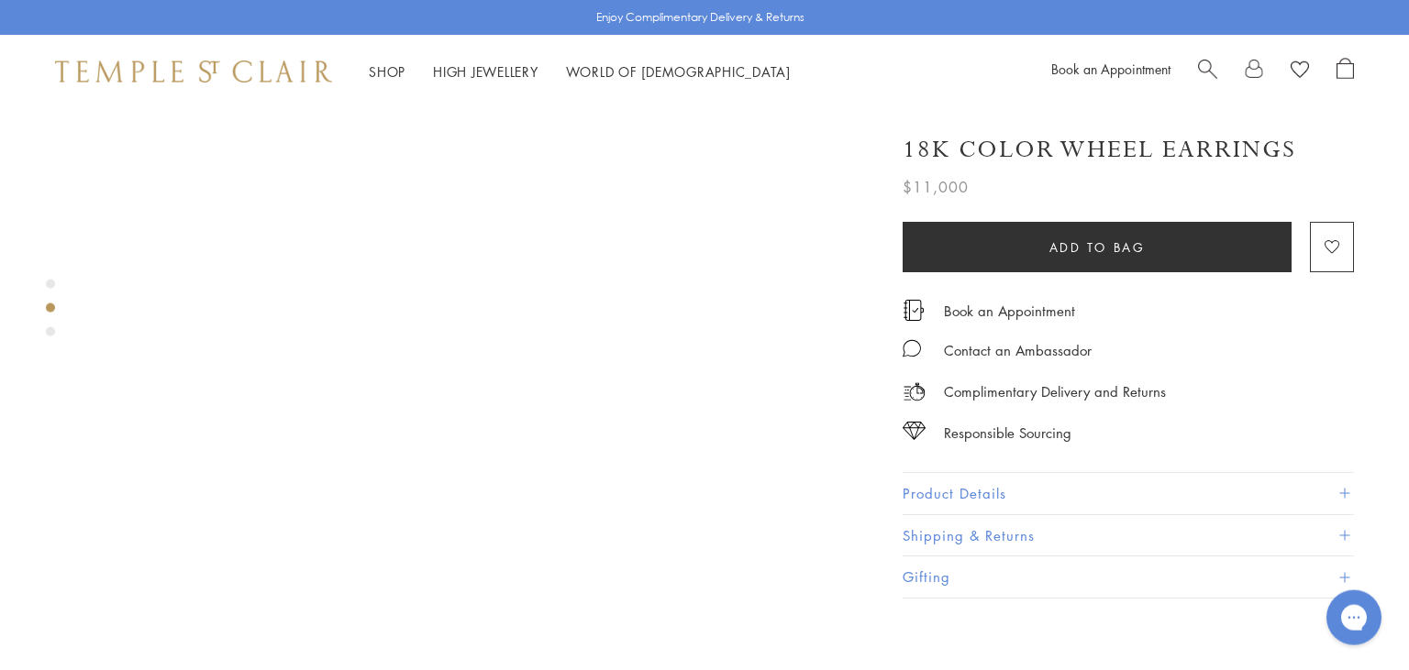
scroll to position [747, 0]
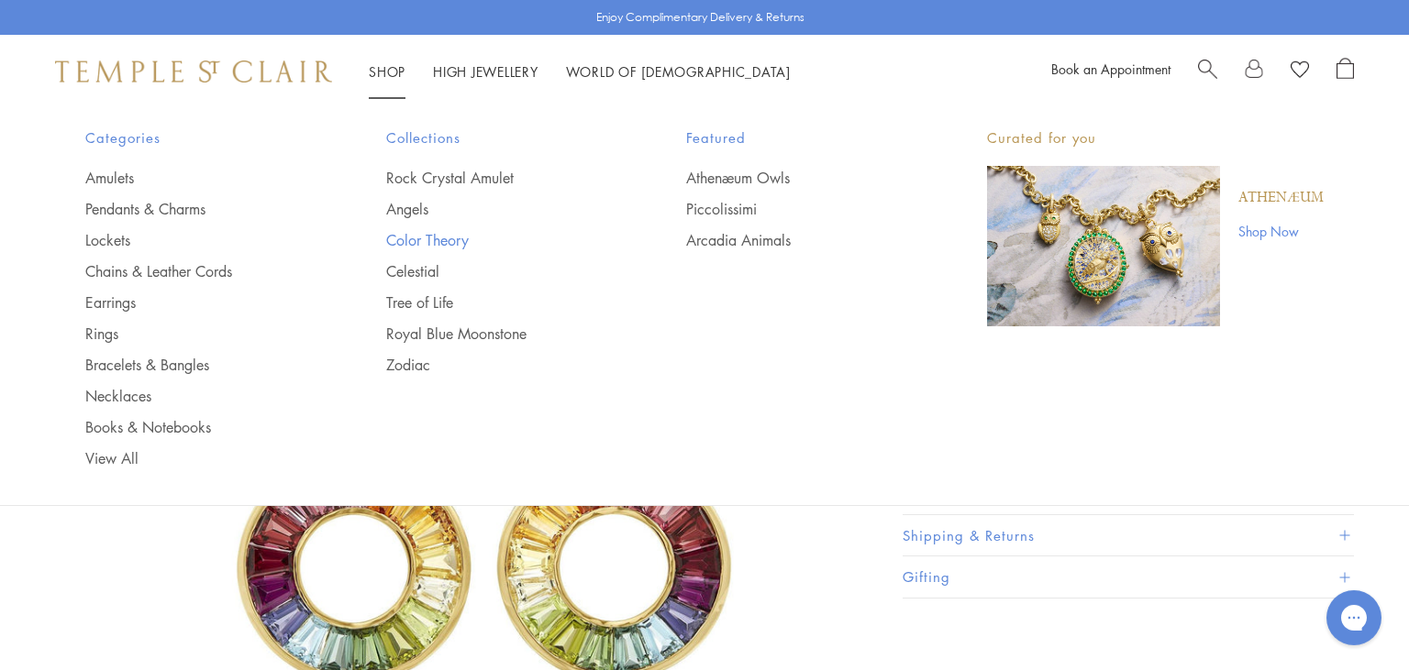
click at [427, 236] on link "Color Theory" at bounding box center [499, 240] width 227 height 20
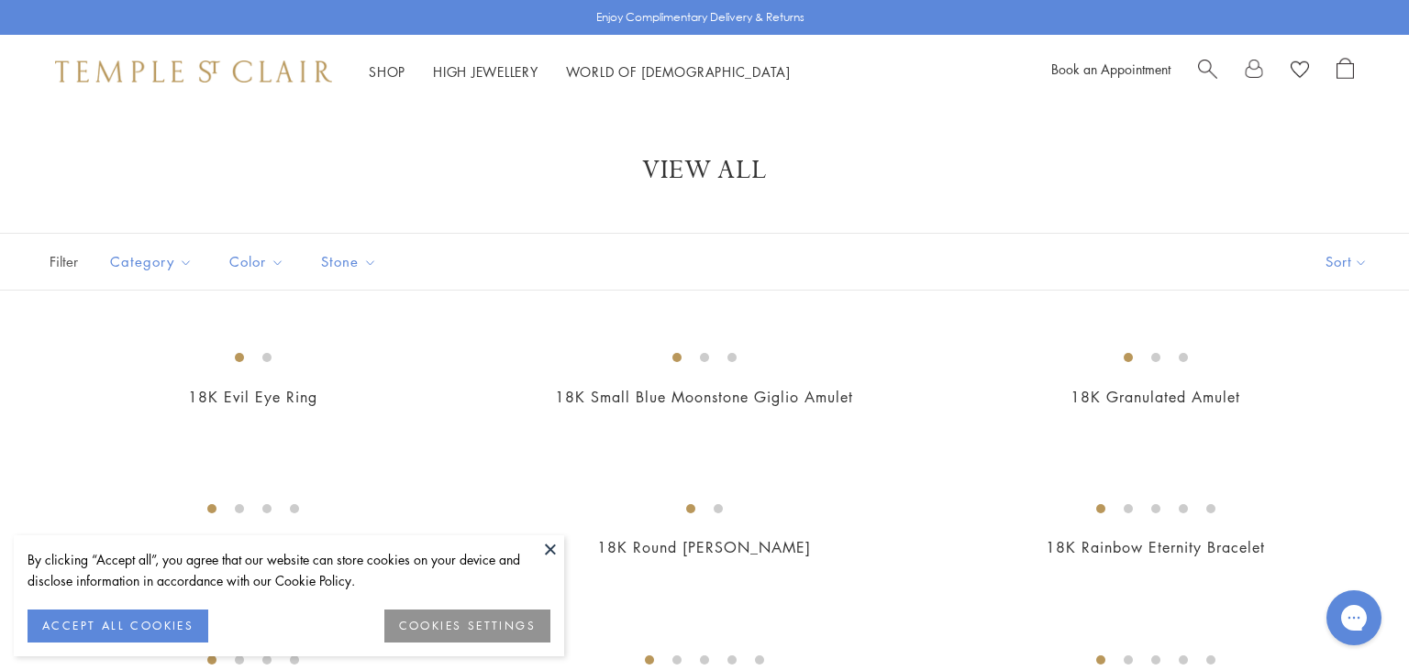
click at [550, 550] on button at bounding box center [550, 550] width 28 height 28
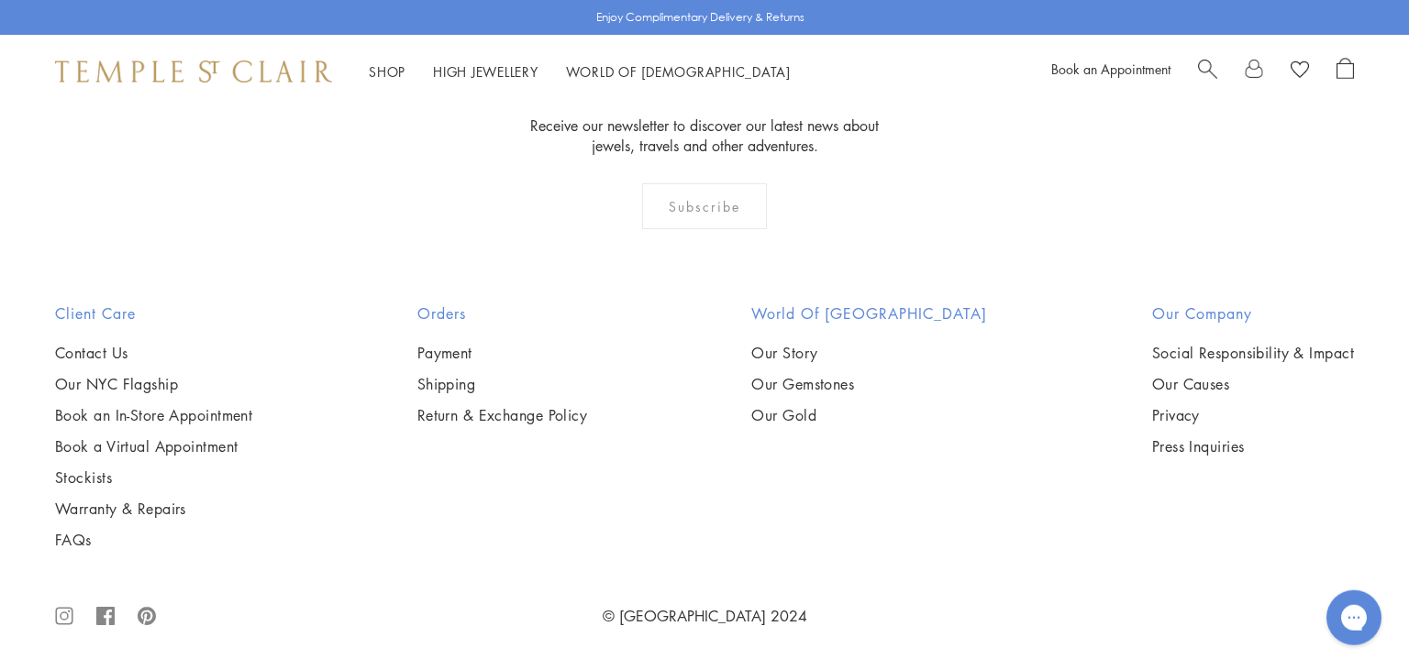
scroll to position [5027, 0]
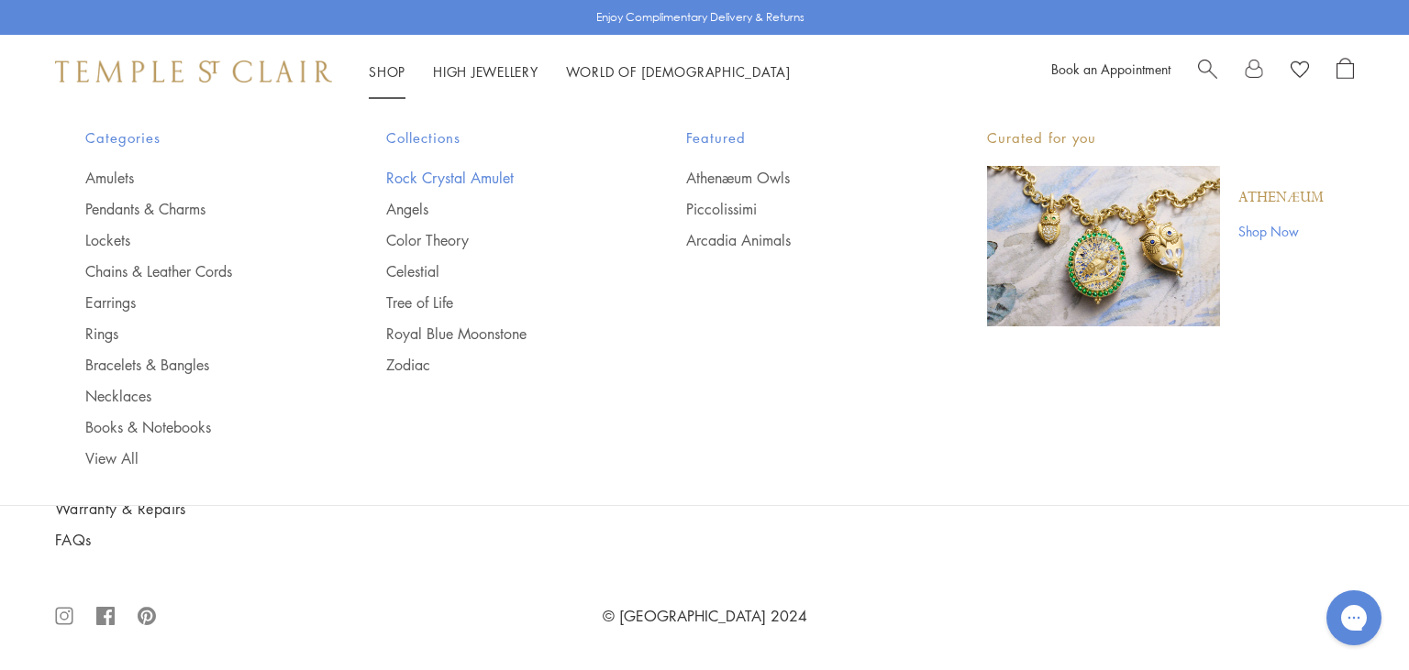
click at [423, 173] on link "Rock Crystal Amulet" at bounding box center [499, 178] width 227 height 20
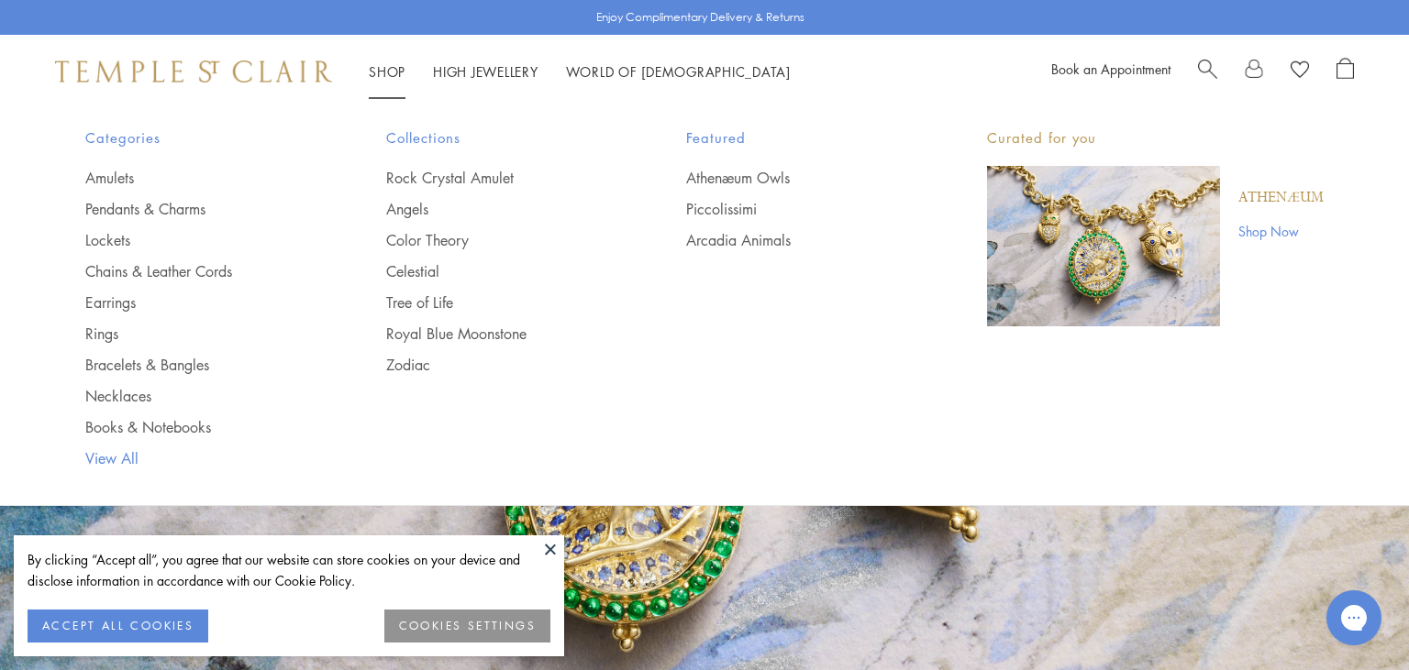
click at [112, 452] on link "View All" at bounding box center [198, 458] width 227 height 20
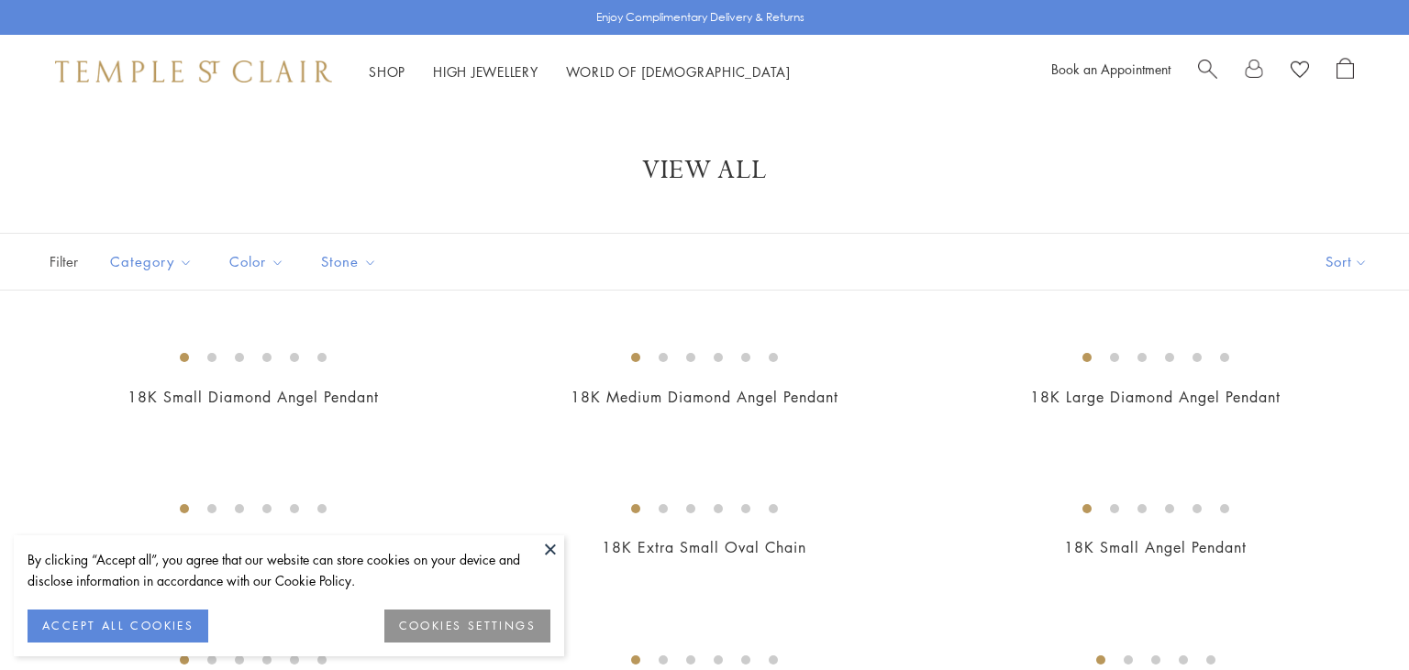
click at [548, 554] on button at bounding box center [550, 550] width 28 height 28
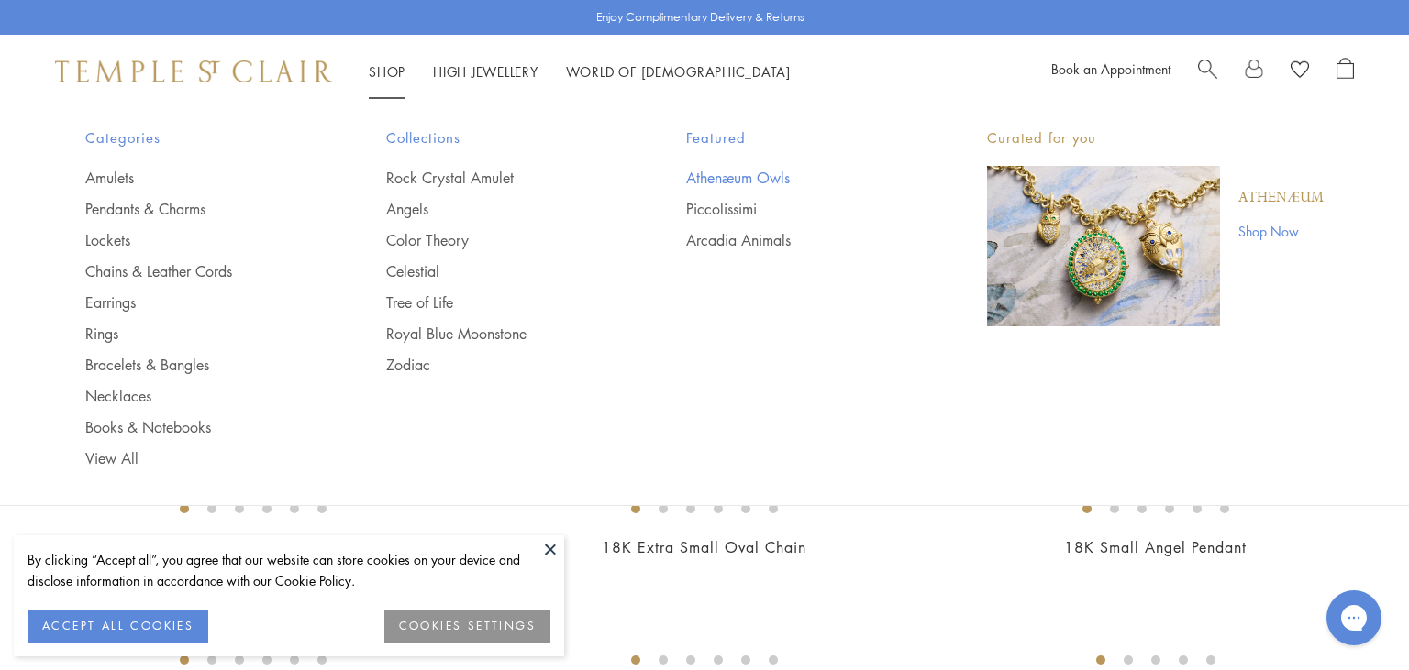
click at [706, 174] on link "Athenæum Owls" at bounding box center [799, 178] width 227 height 20
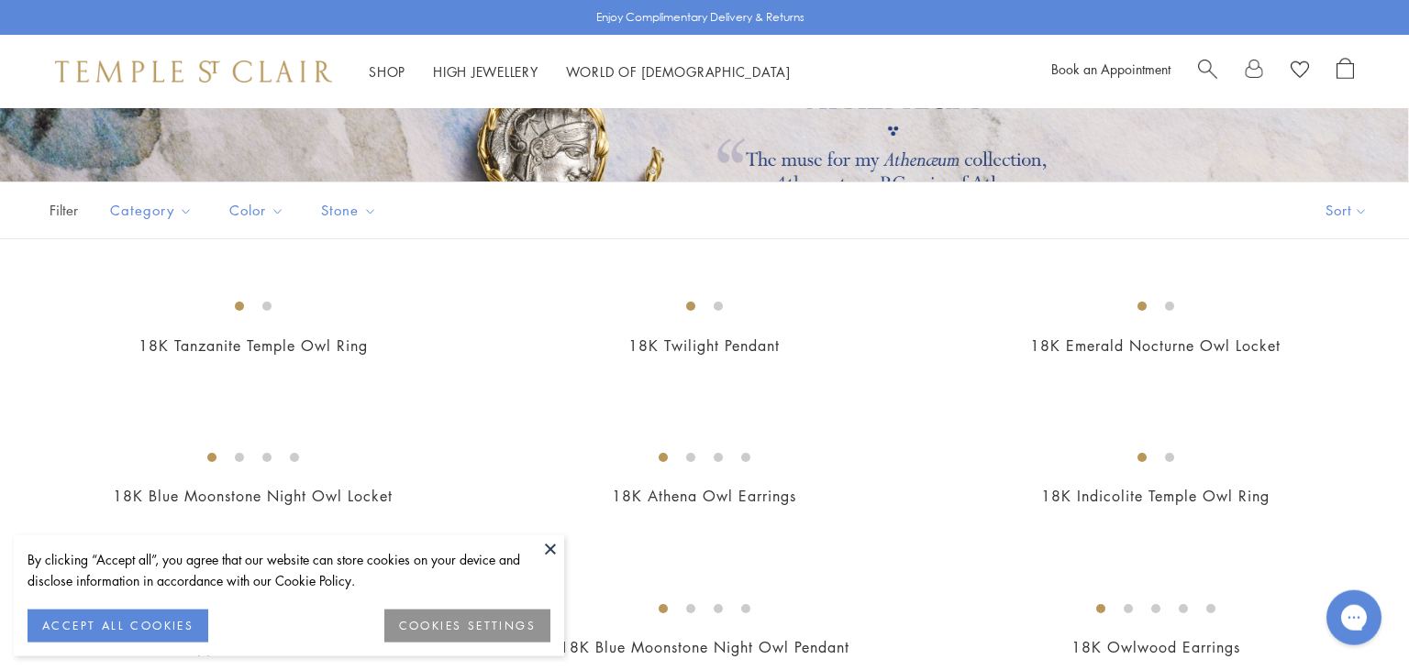
click at [559, 549] on button at bounding box center [550, 550] width 28 height 28
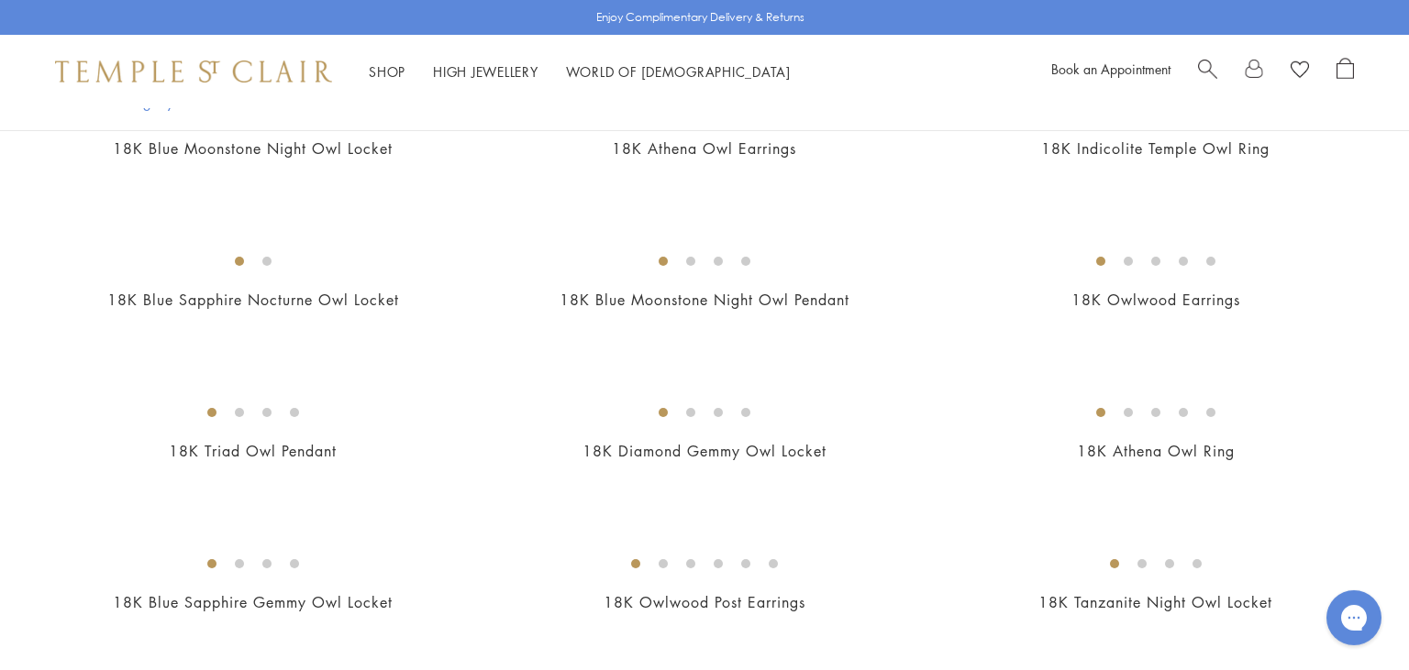
scroll to position [642, 0]
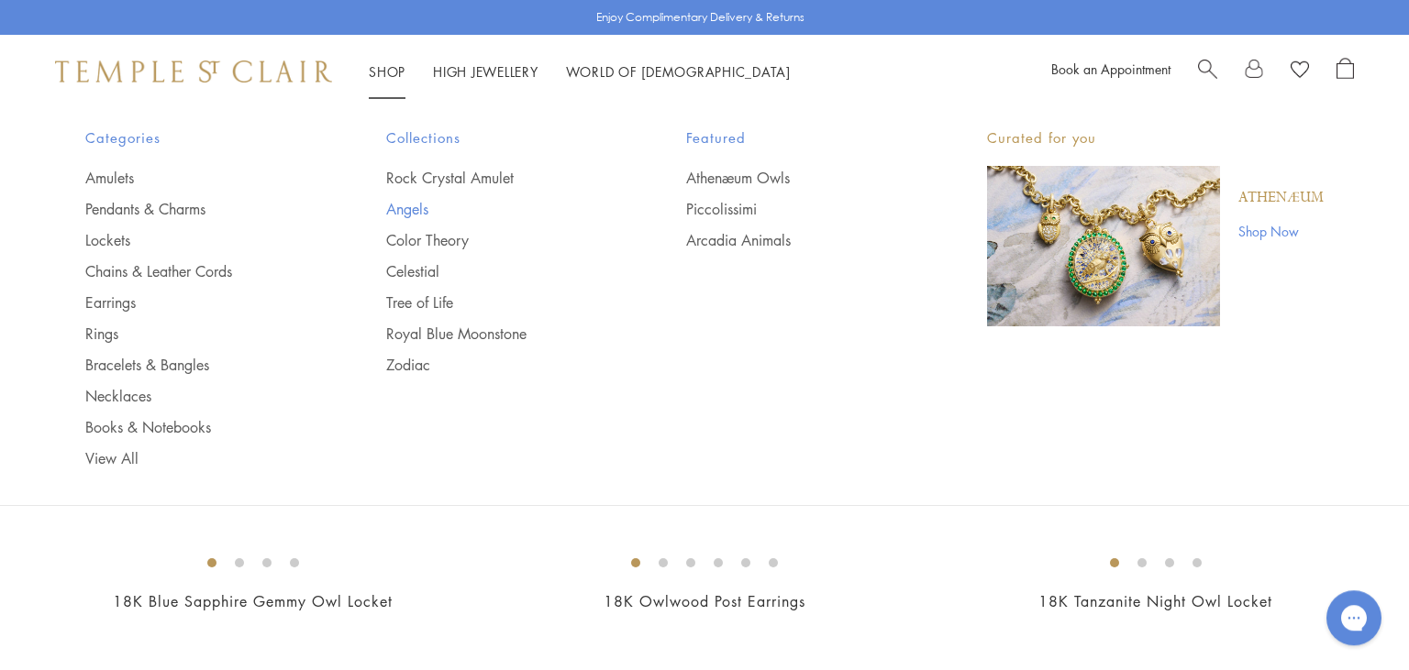
click at [405, 213] on link "Angels" at bounding box center [499, 209] width 227 height 20
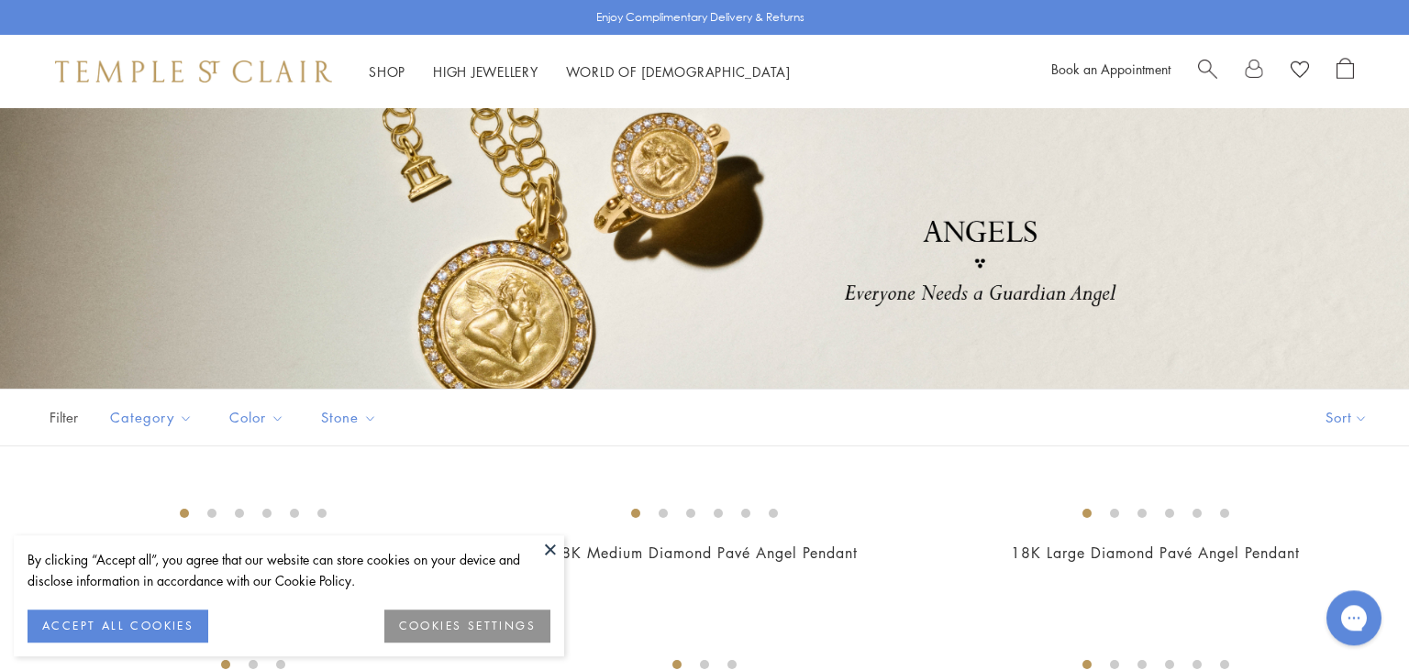
click at [552, 550] on button at bounding box center [550, 550] width 28 height 28
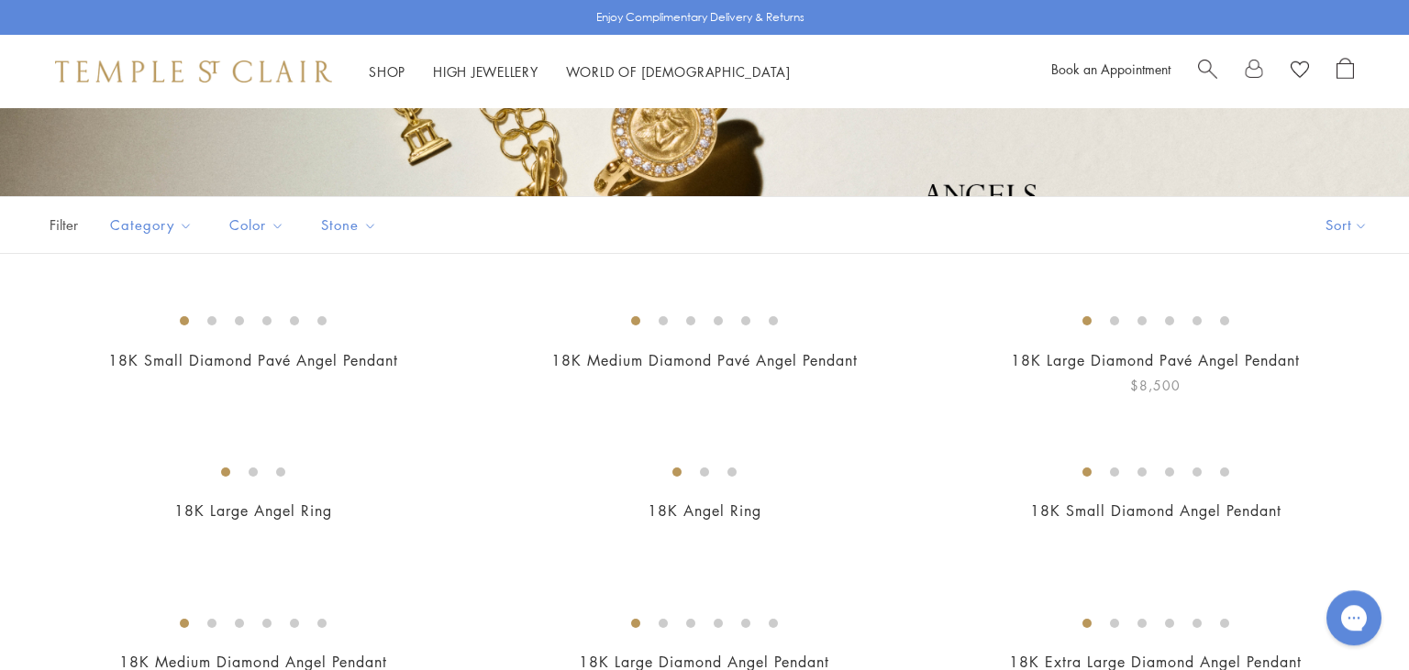
scroll to position [354, 0]
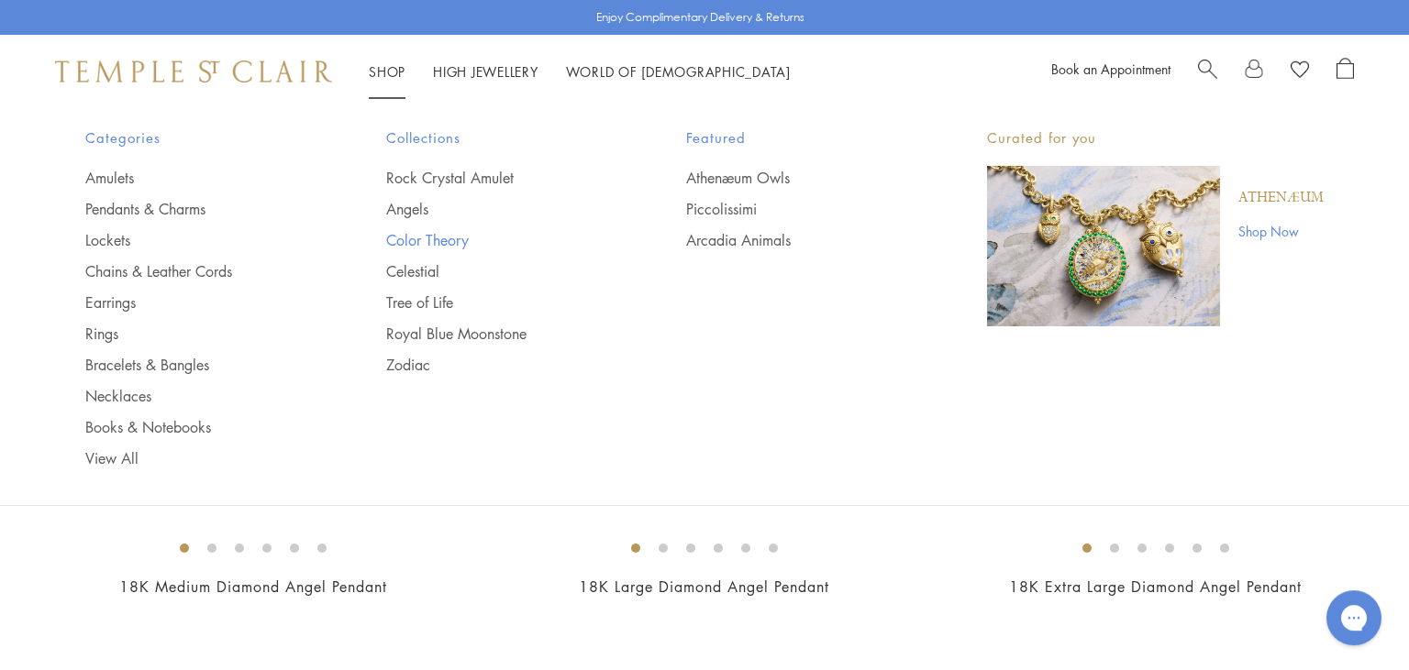
click at [407, 238] on link "Color Theory" at bounding box center [499, 240] width 227 height 20
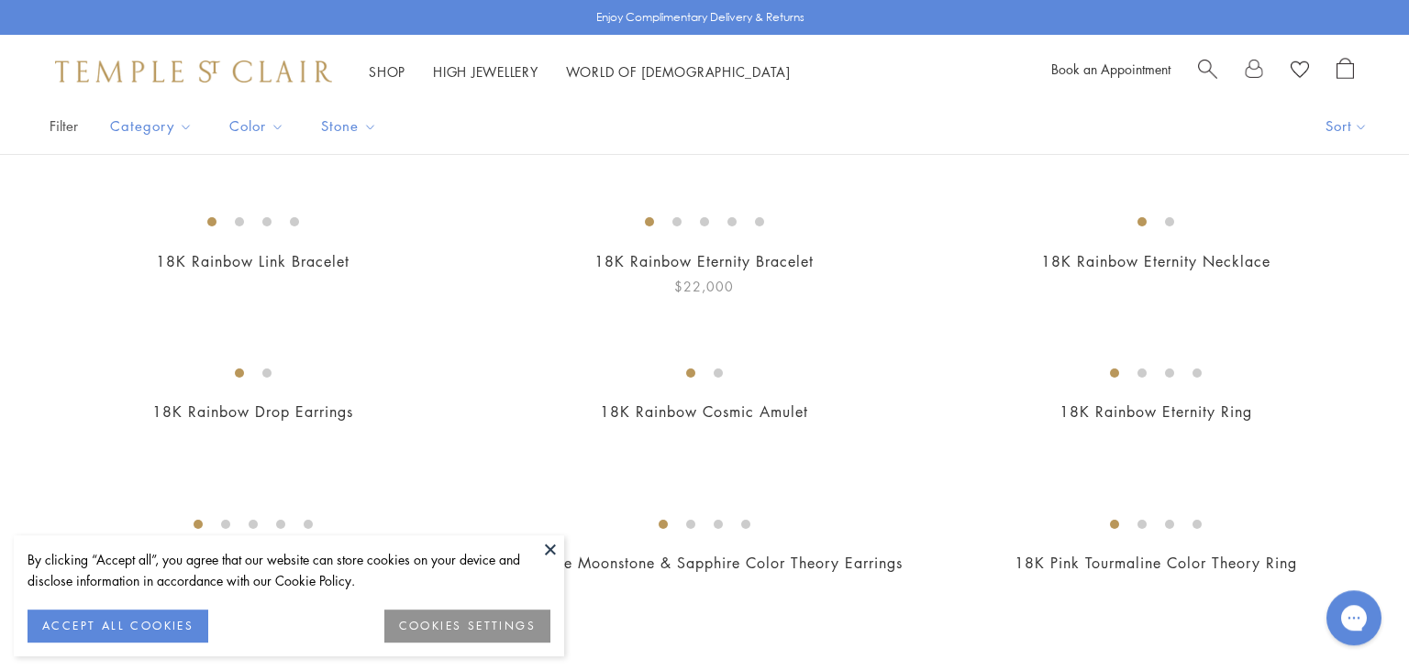
scroll to position [385, 0]
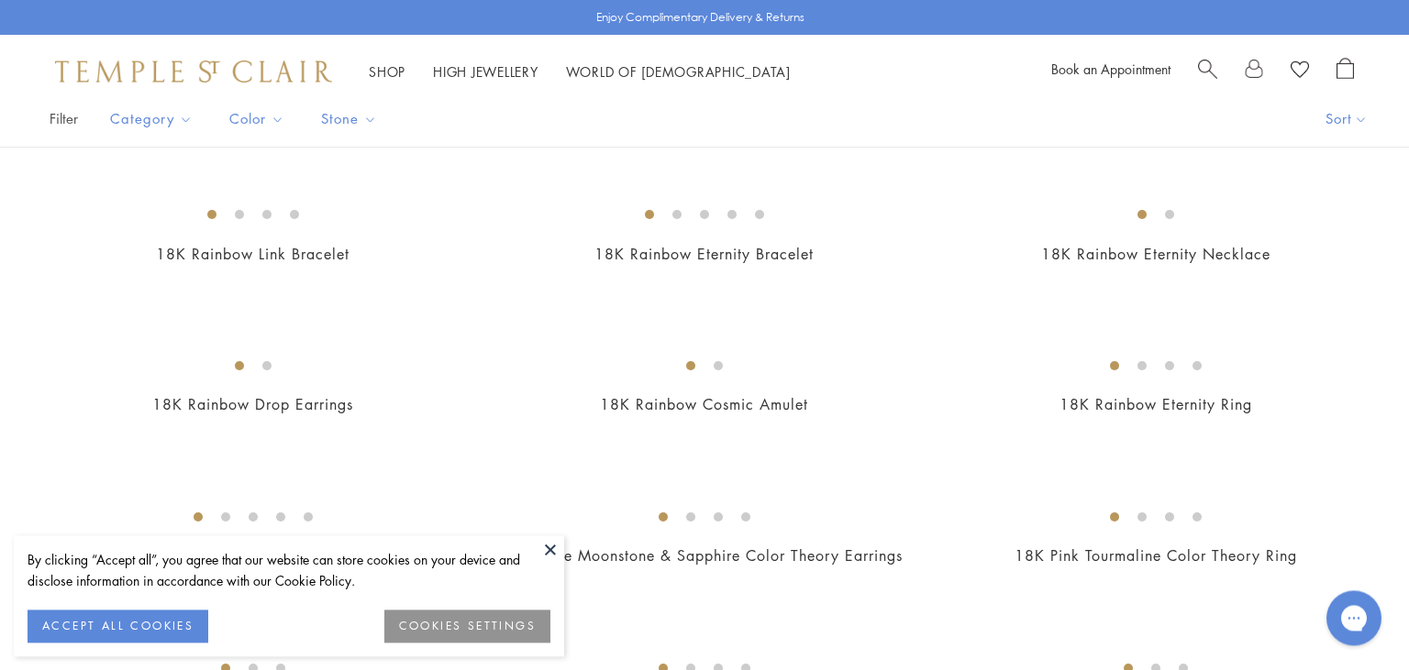
click at [547, 550] on button at bounding box center [550, 550] width 28 height 28
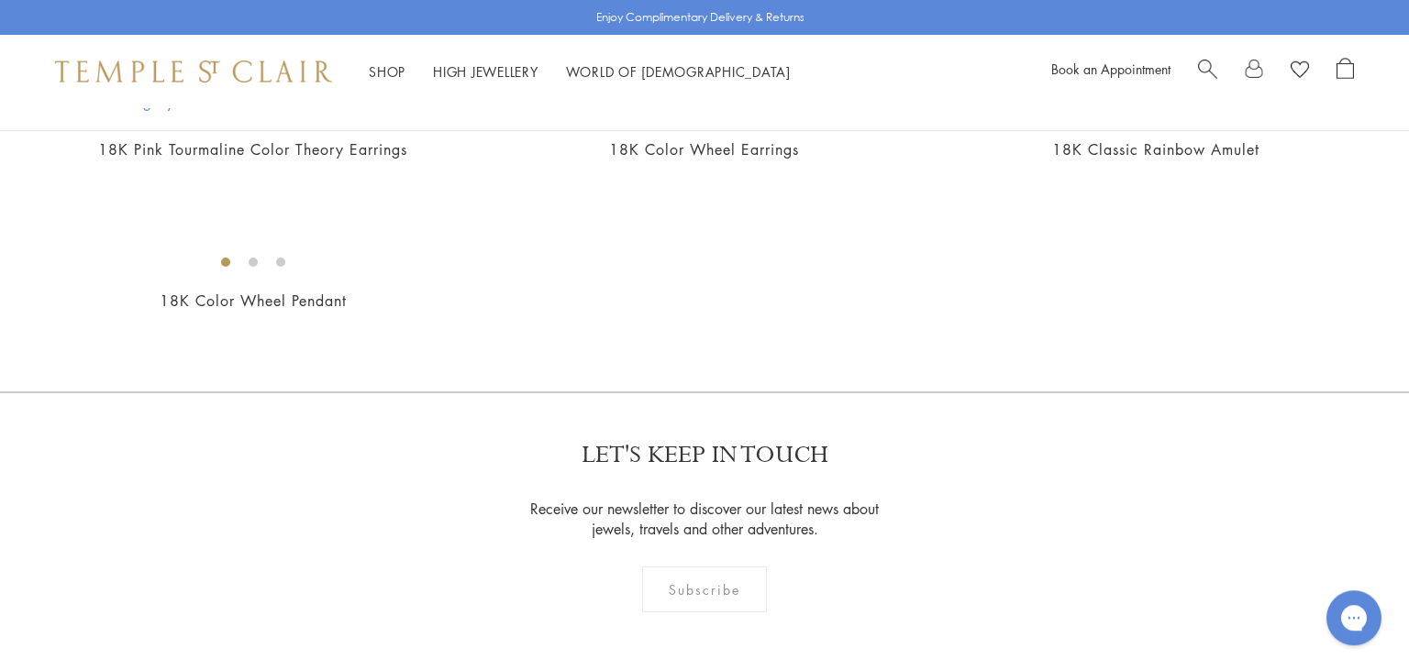
scroll to position [944, 0]
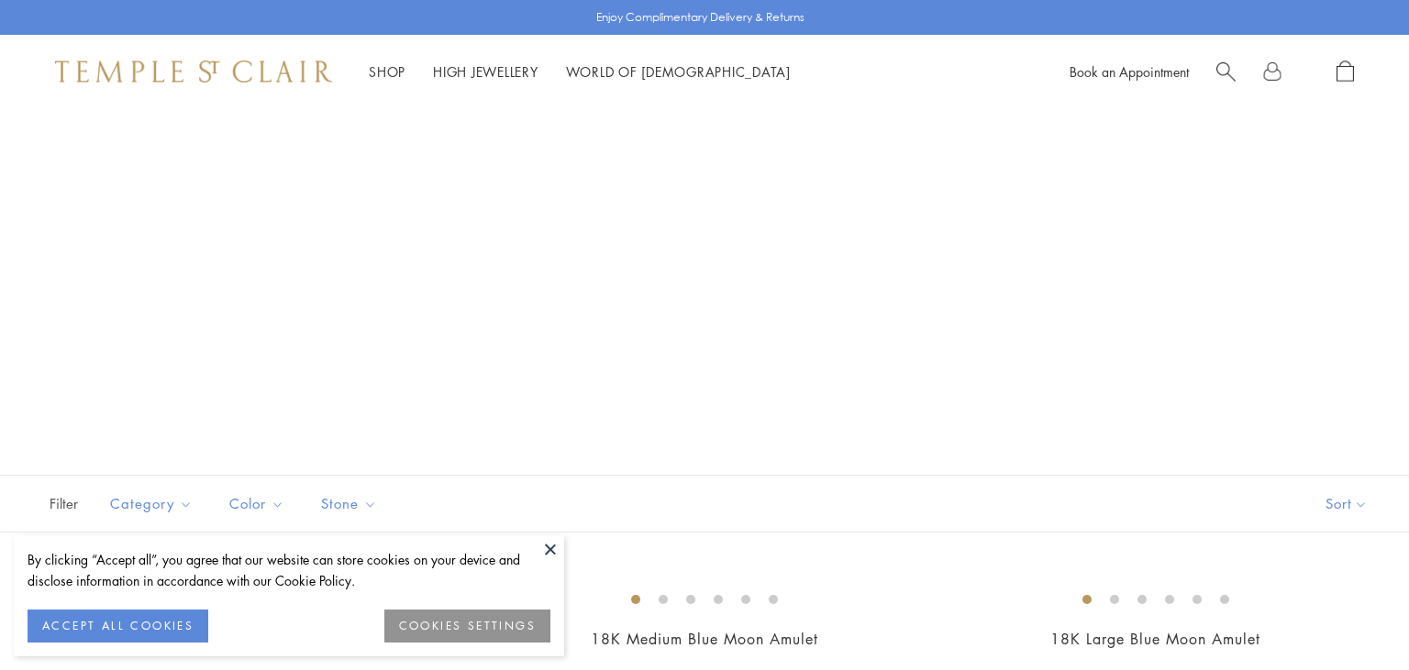
click at [549, 553] on button at bounding box center [550, 550] width 28 height 28
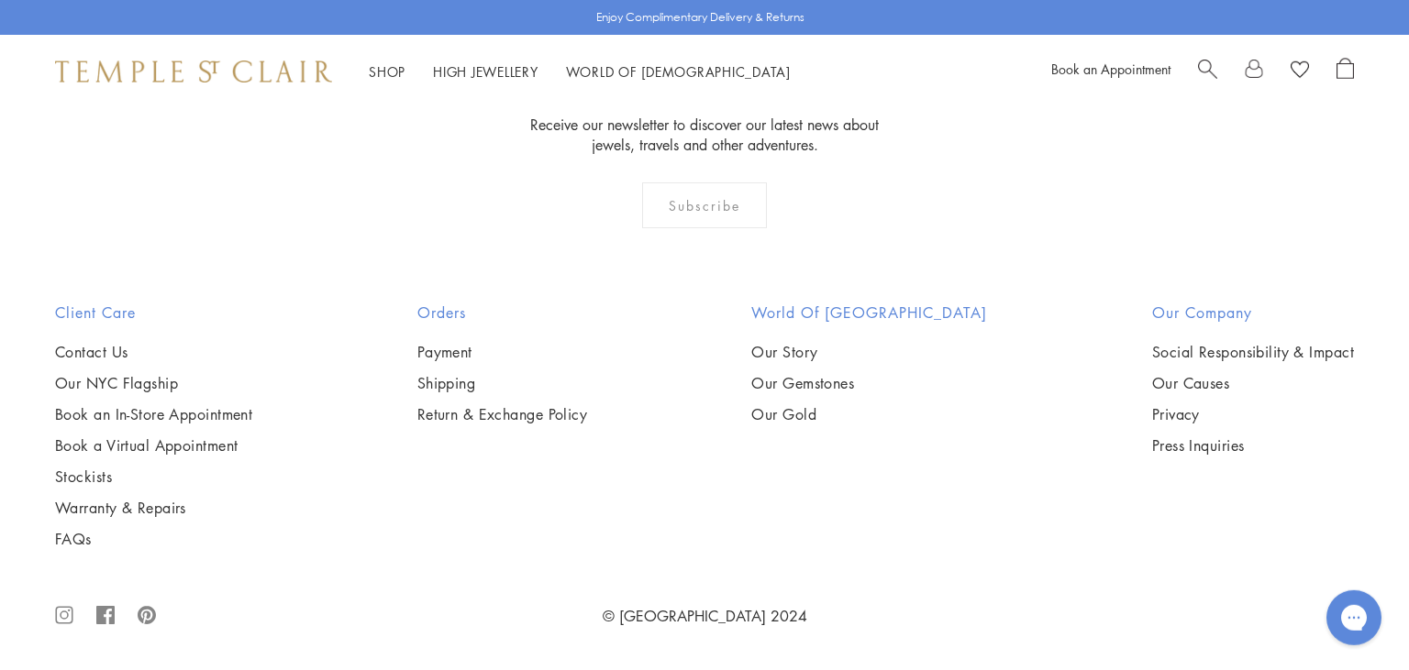
scroll to position [4247, 0]
click at [0, 0] on img at bounding box center [0, 0] width 0 height 0
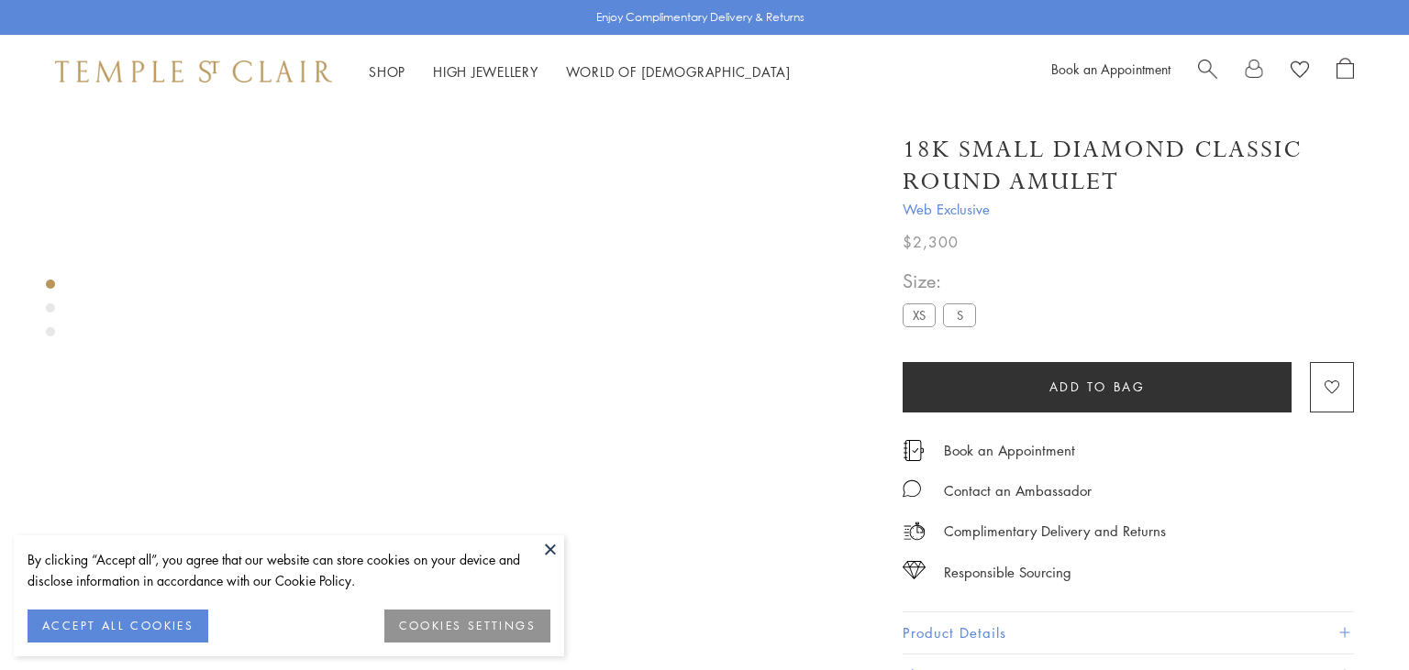
scroll to position [59, 0]
click at [549, 556] on button at bounding box center [550, 550] width 28 height 28
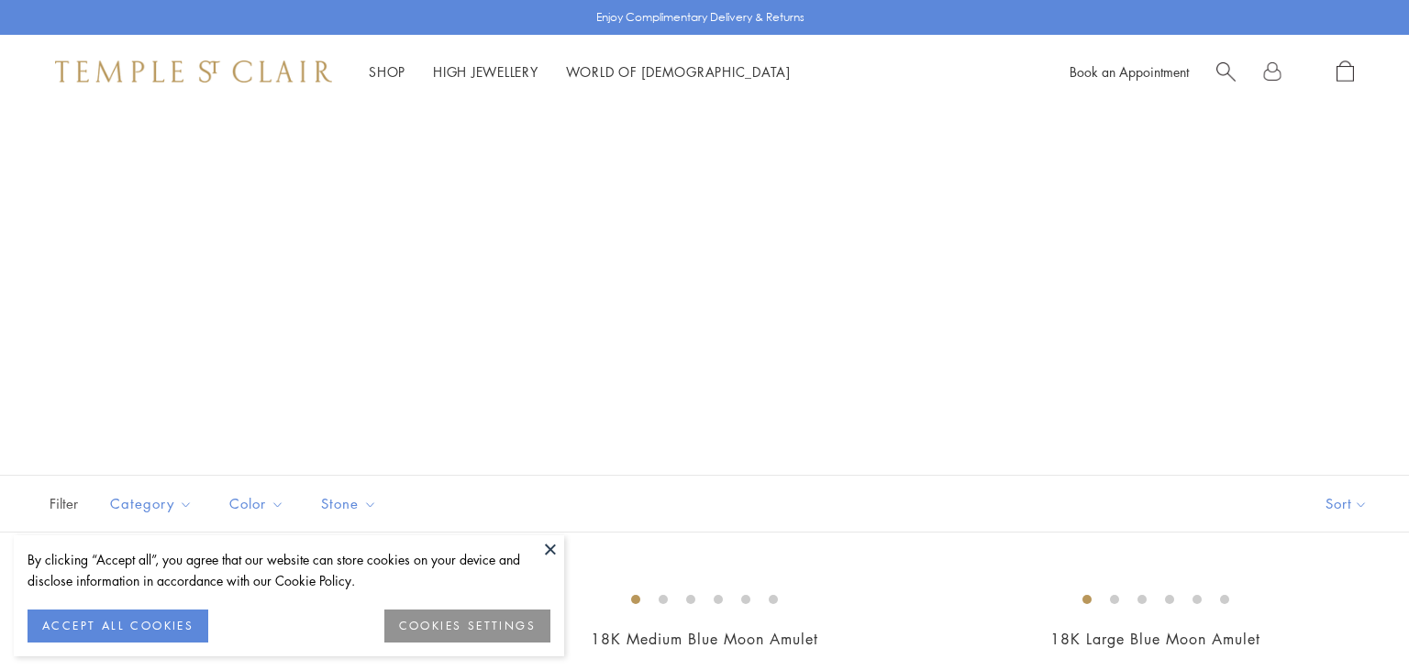
click at [555, 551] on button at bounding box center [550, 550] width 28 height 28
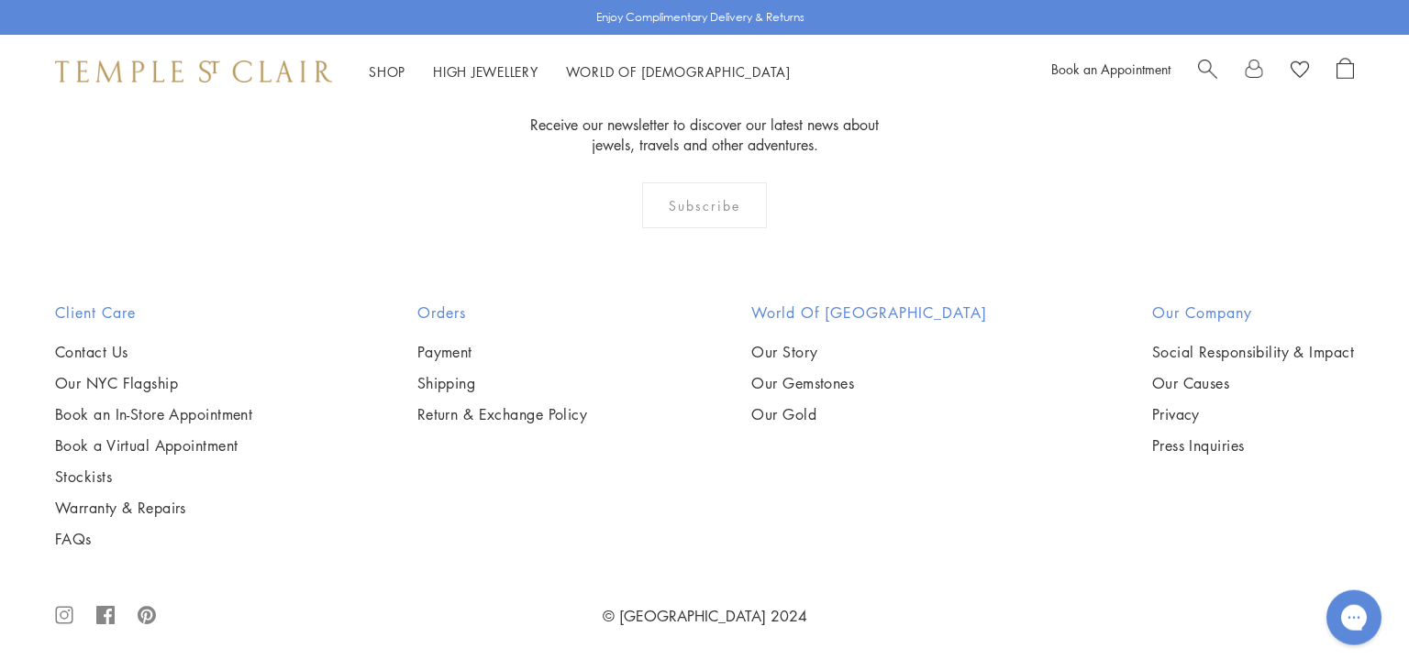
scroll to position [4787, 0]
click at [0, 0] on img at bounding box center [0, 0] width 0 height 0
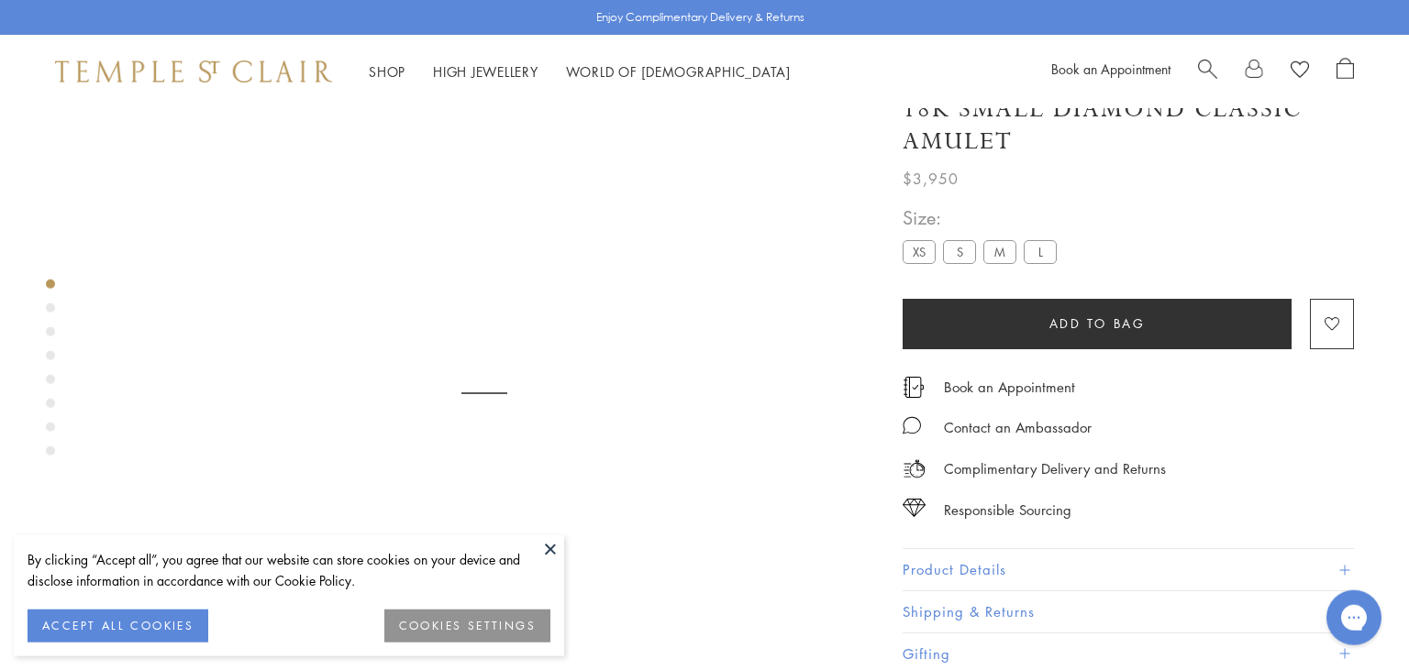
scroll to position [108, 0]
click at [546, 547] on button at bounding box center [550, 550] width 28 height 28
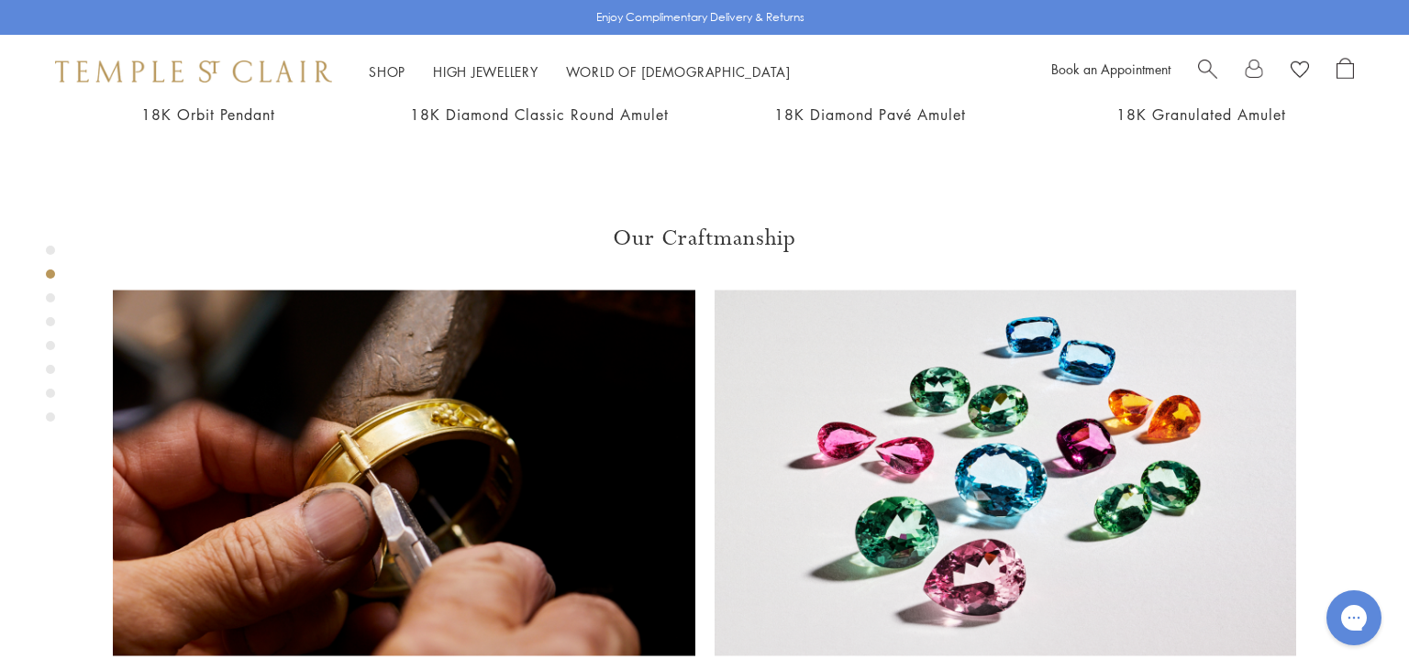
scroll to position [1192, 0]
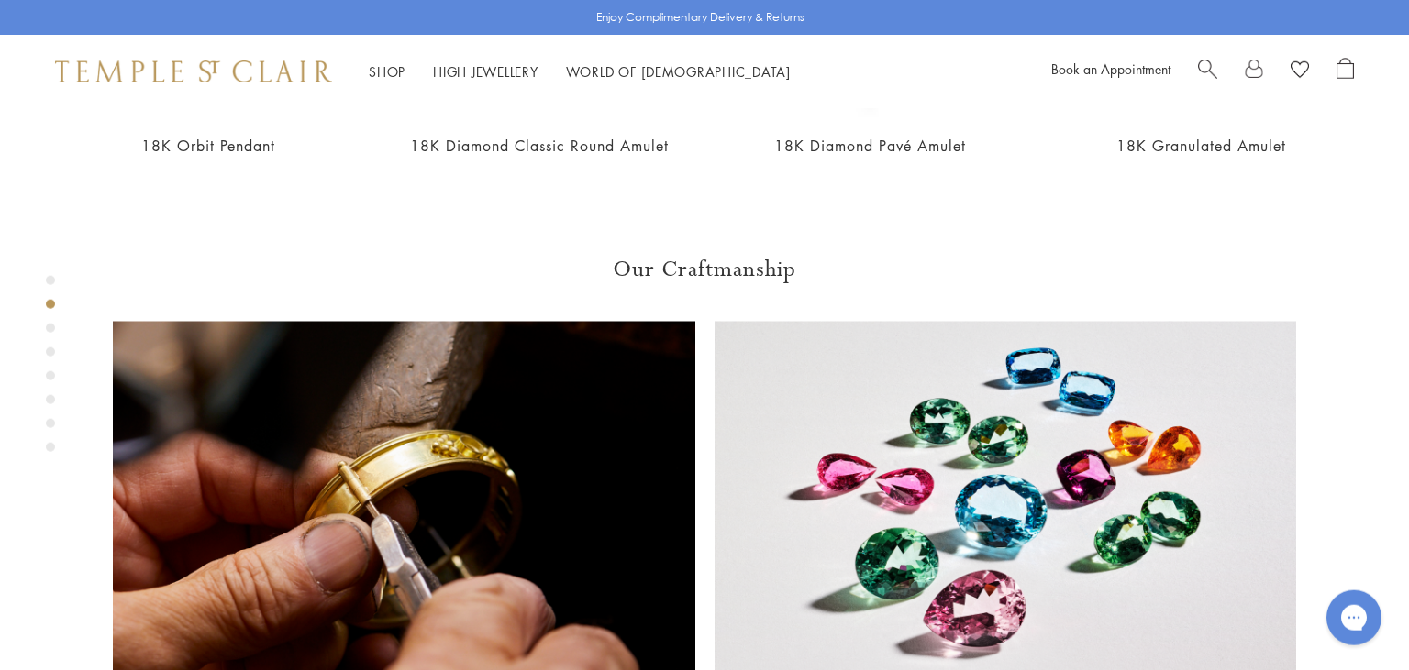
click at [50, 333] on div "Product gallery navigation" at bounding box center [50, 328] width 9 height 9
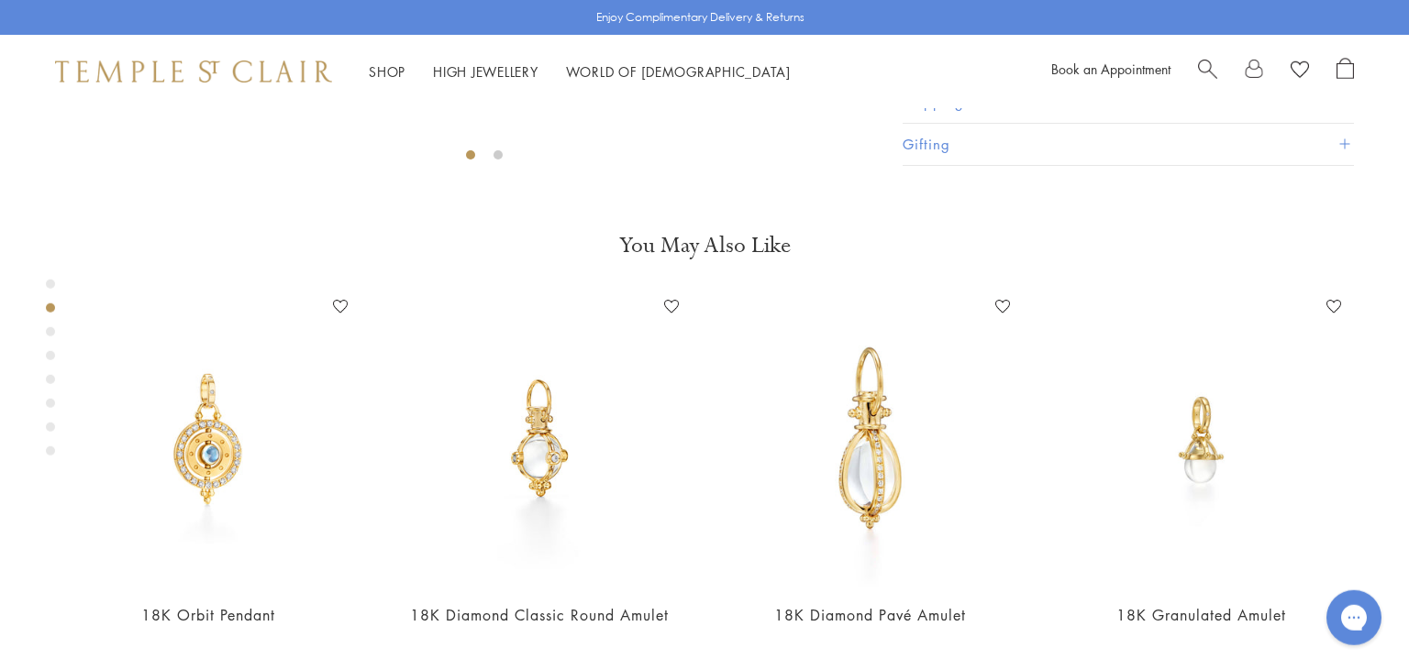
scroll to position [705, 0]
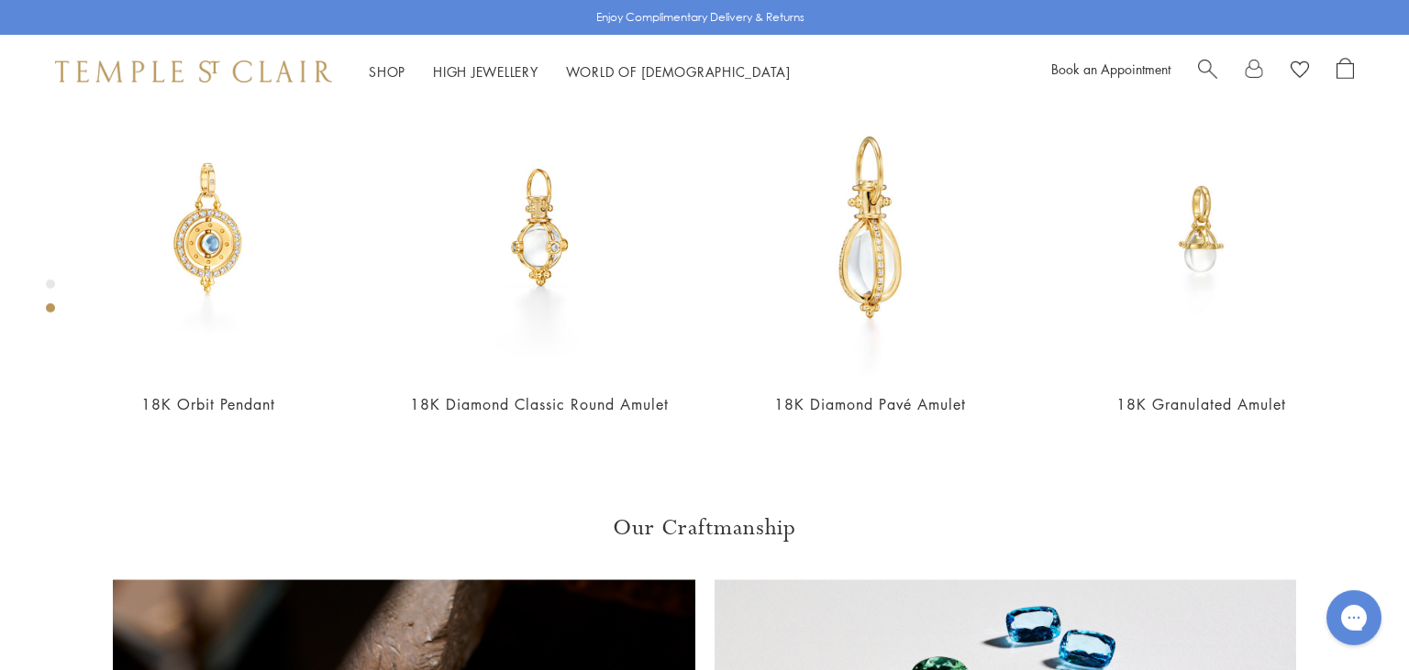
scroll to position [992, 0]
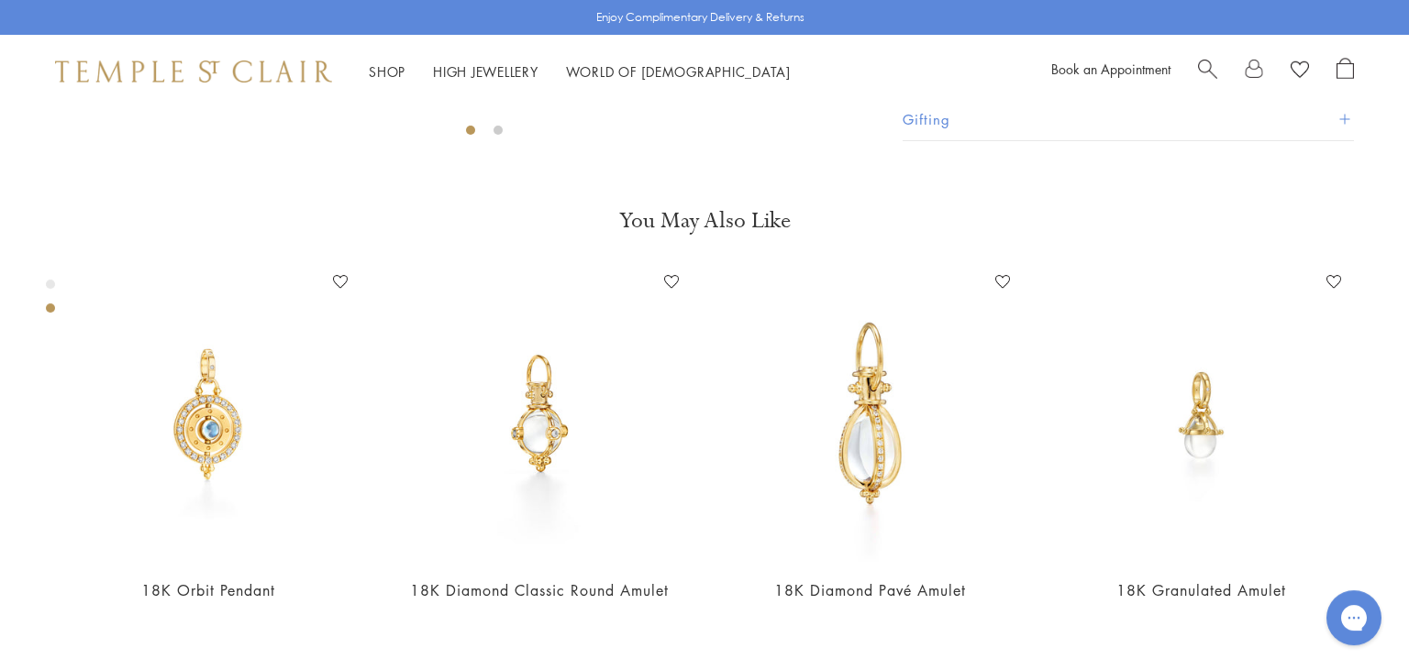
scroll to position [764, 0]
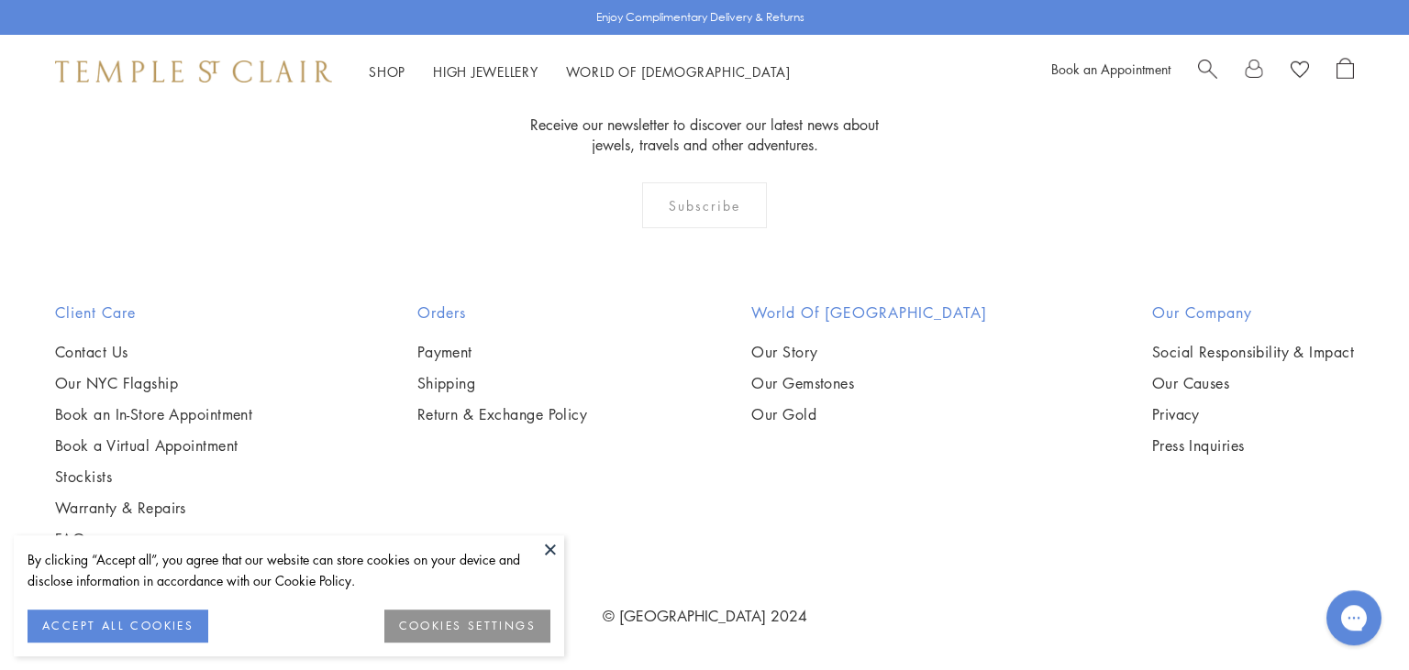
scroll to position [2103, 0]
click at [547, 551] on button at bounding box center [550, 550] width 28 height 28
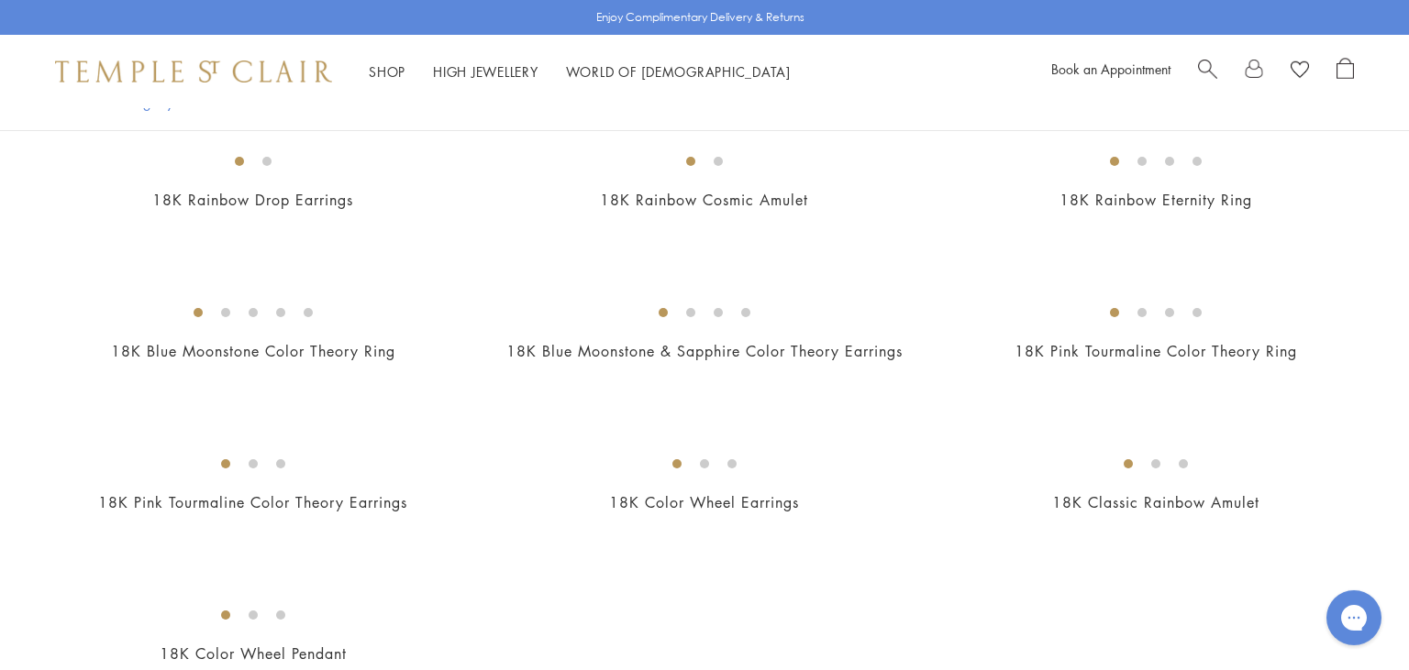
scroll to position [0, 0]
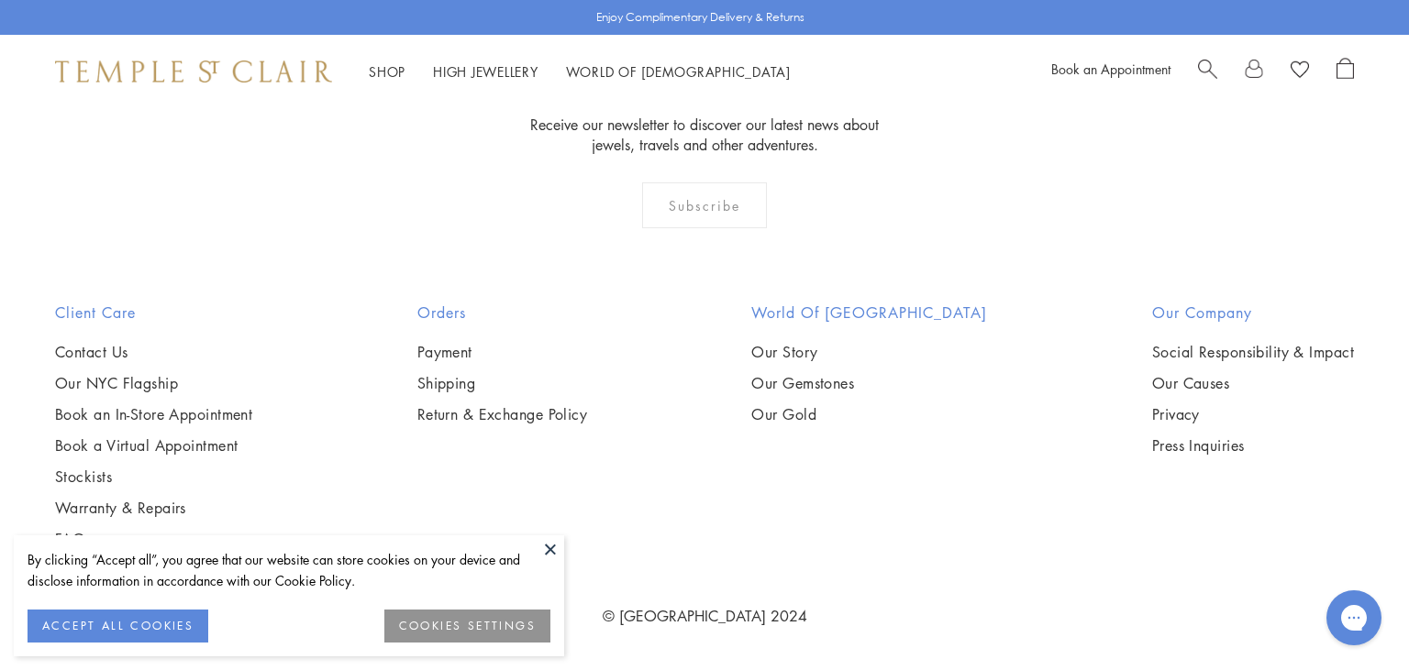
click at [545, 553] on button at bounding box center [550, 550] width 28 height 28
click at [552, 557] on button at bounding box center [550, 550] width 28 height 28
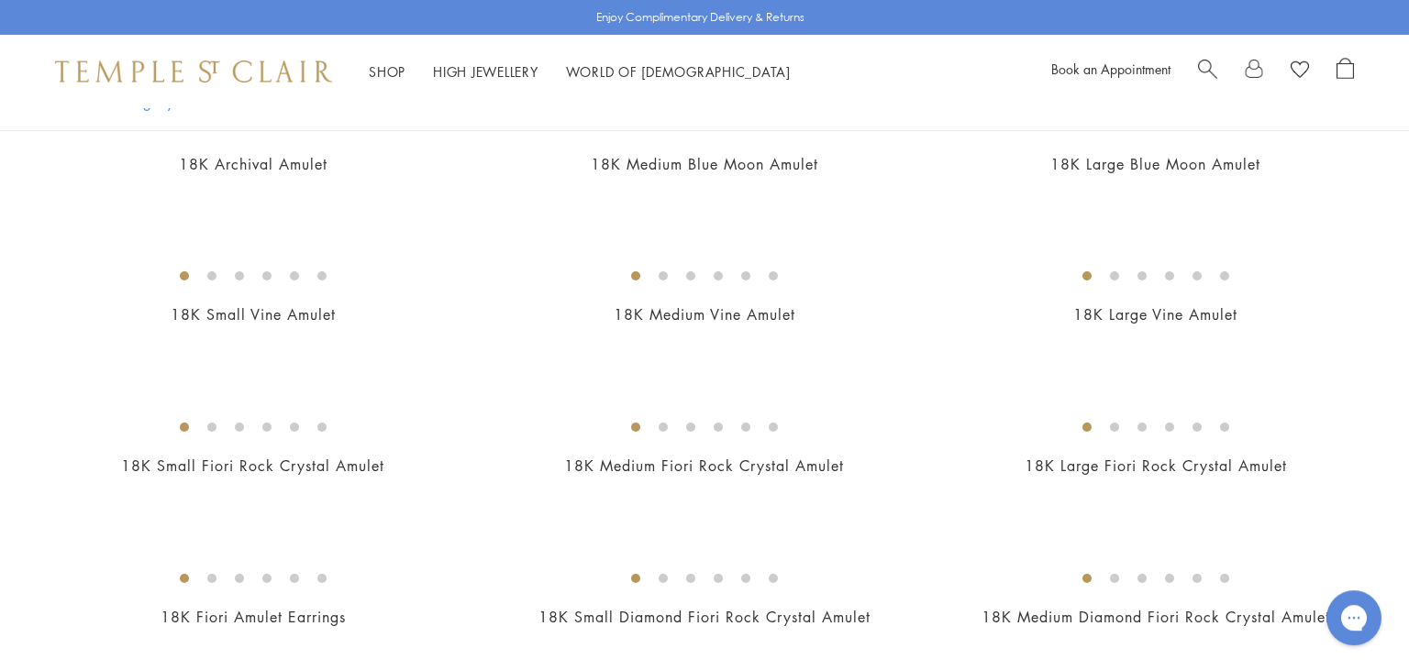
scroll to position [487, 0]
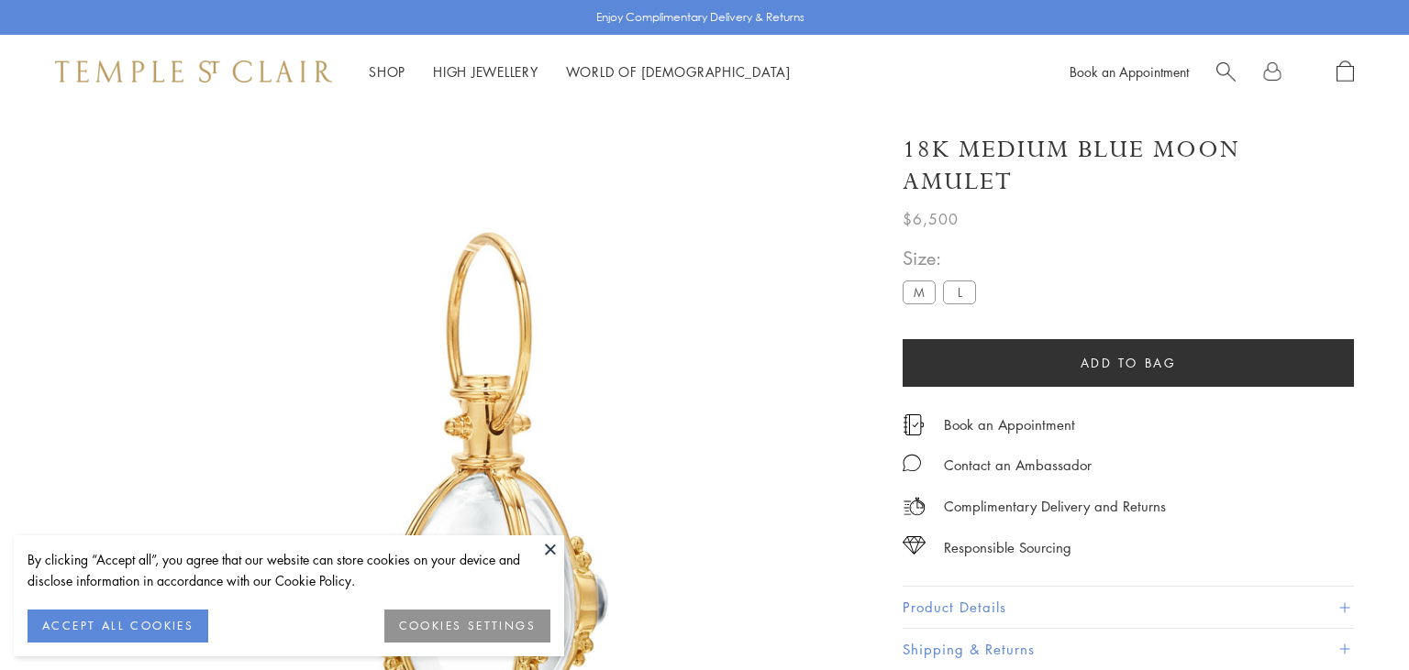
click at [553, 552] on button at bounding box center [550, 550] width 28 height 28
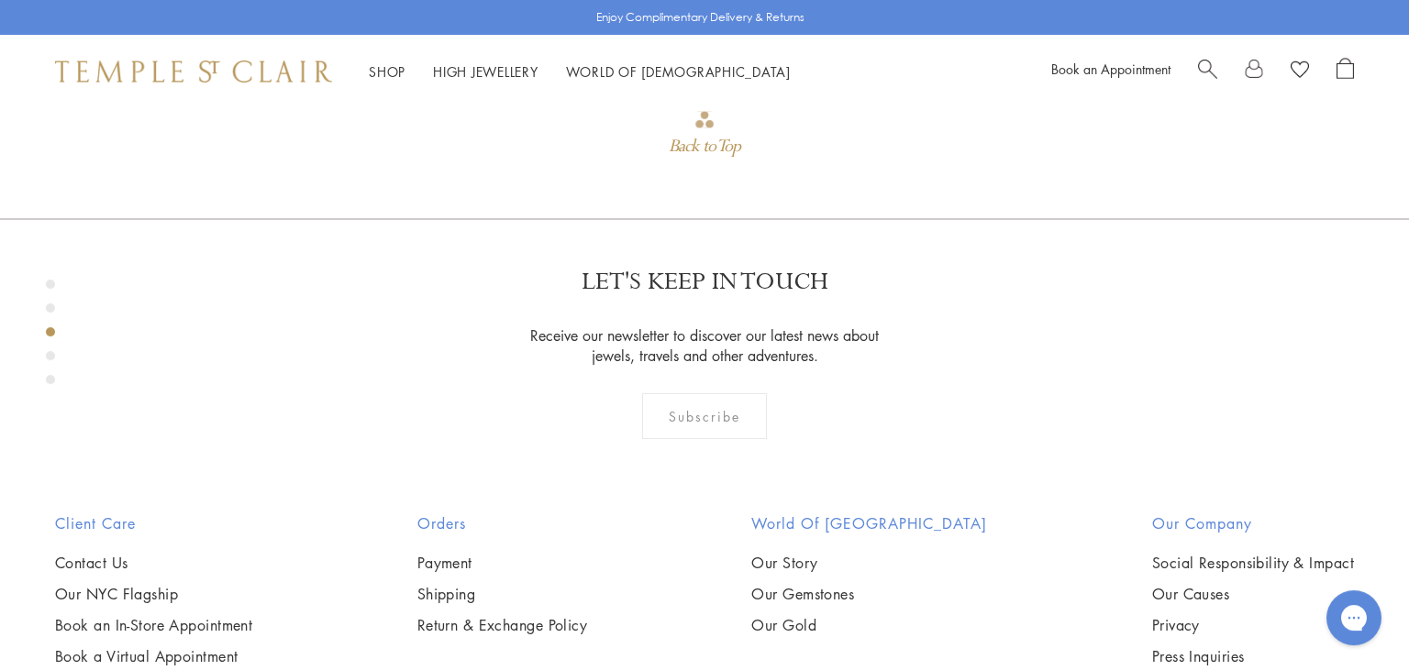
scroll to position [1809, 0]
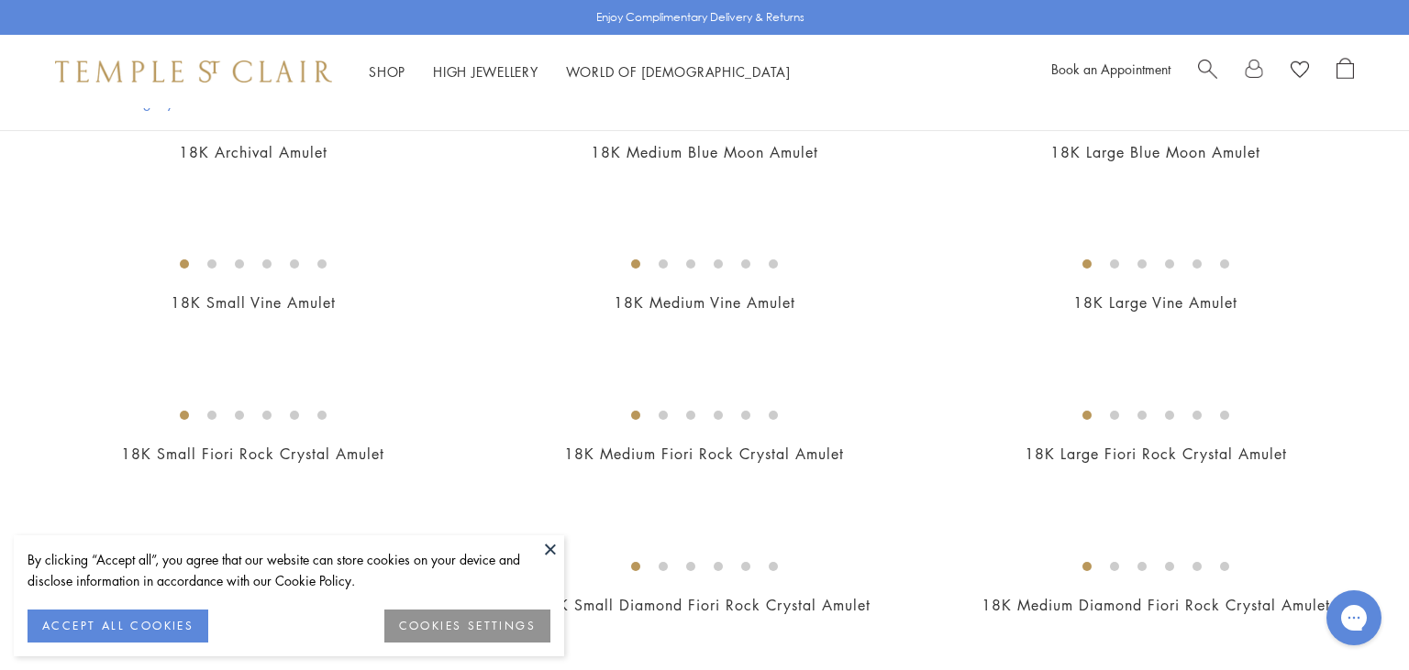
click at [543, 547] on button at bounding box center [550, 550] width 28 height 28
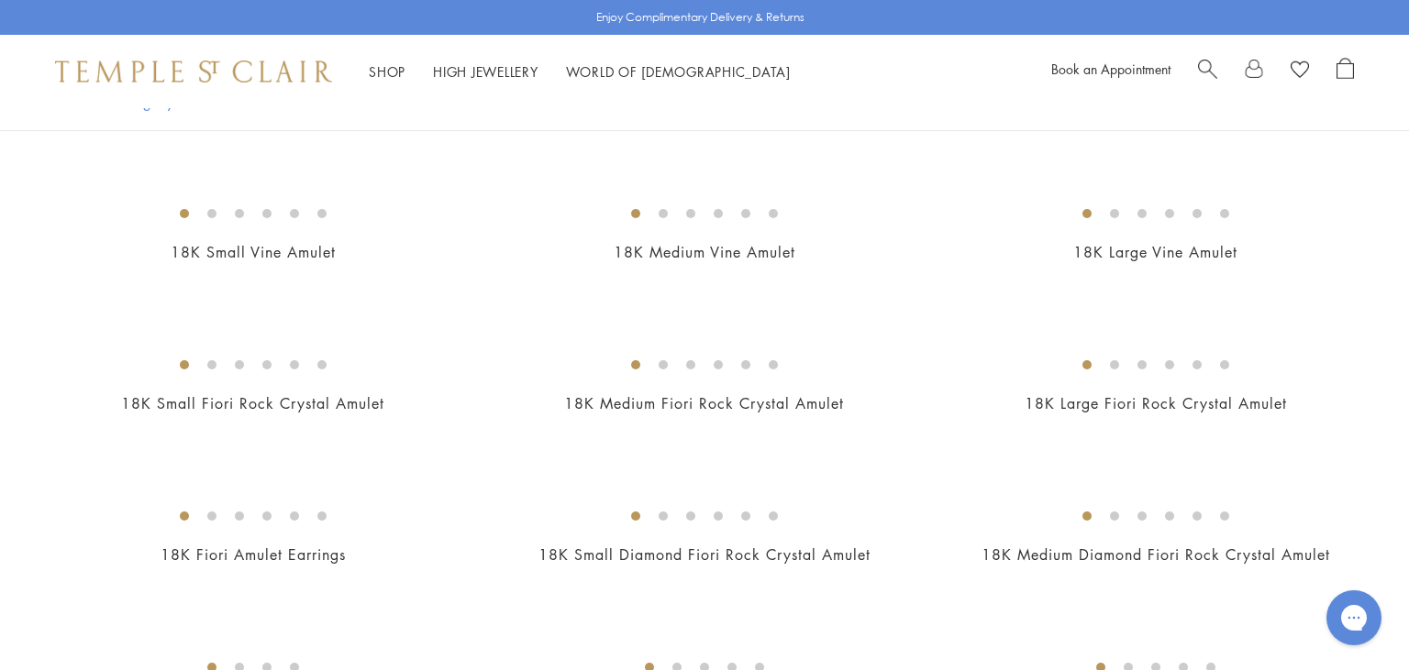
scroll to position [536, 0]
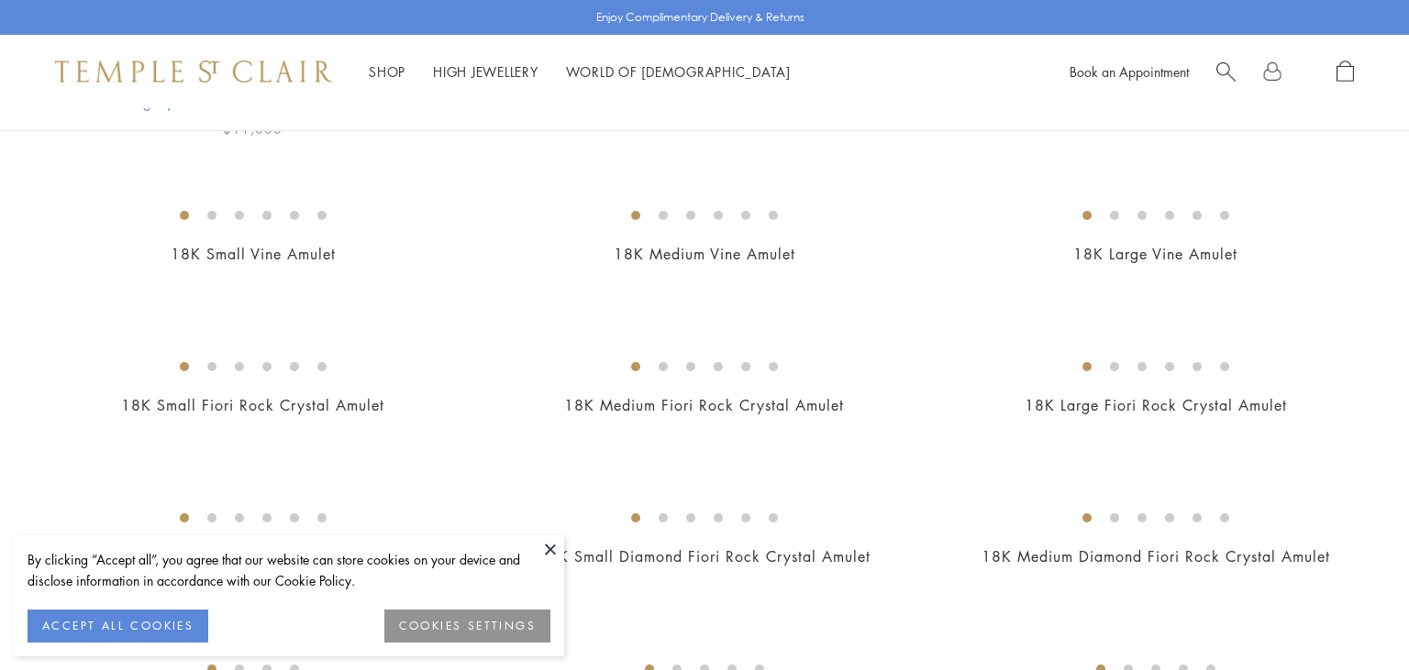
scroll to position [536, 0]
click at [553, 549] on button at bounding box center [550, 550] width 28 height 28
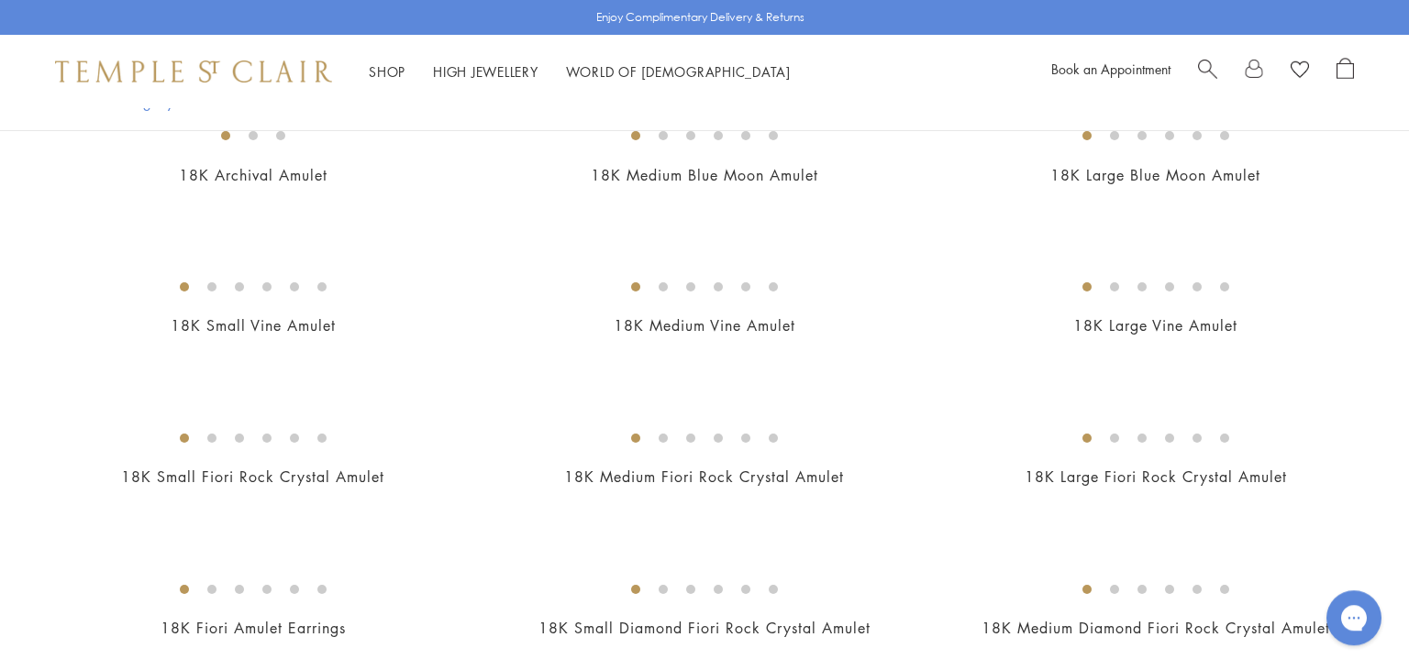
scroll to position [461, 0]
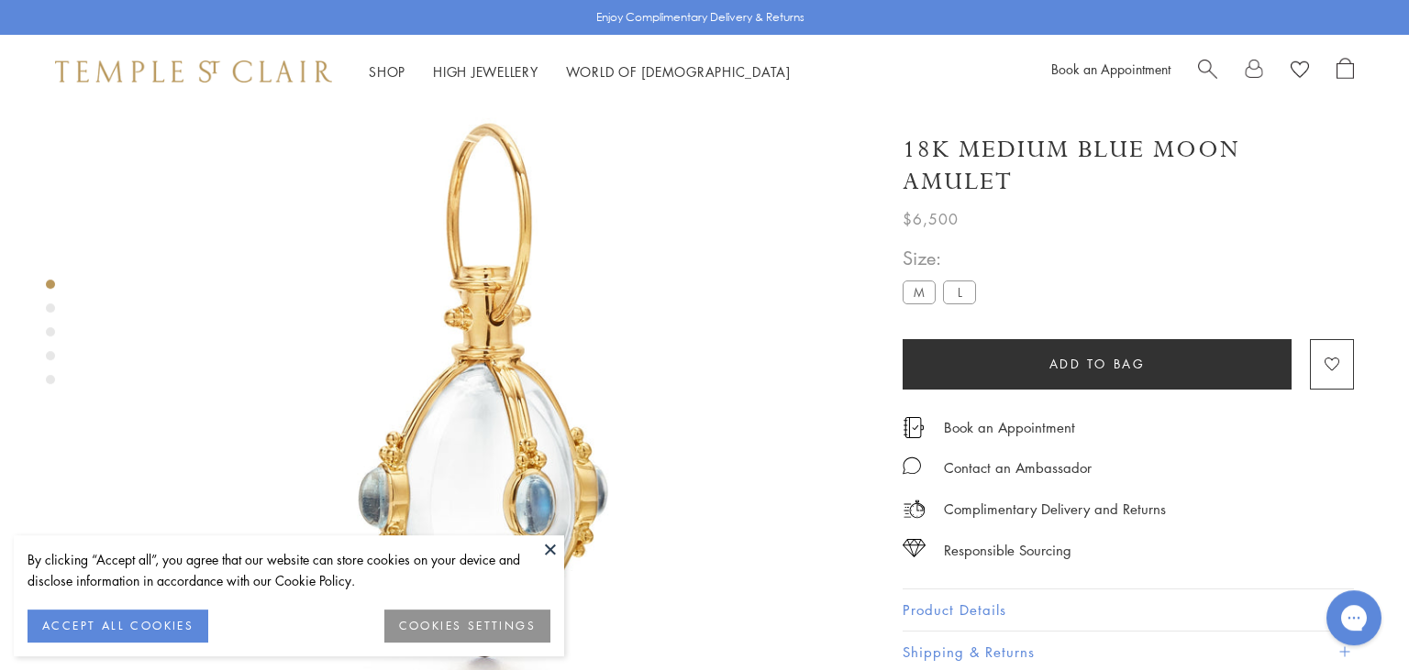
scroll to position [108, 0]
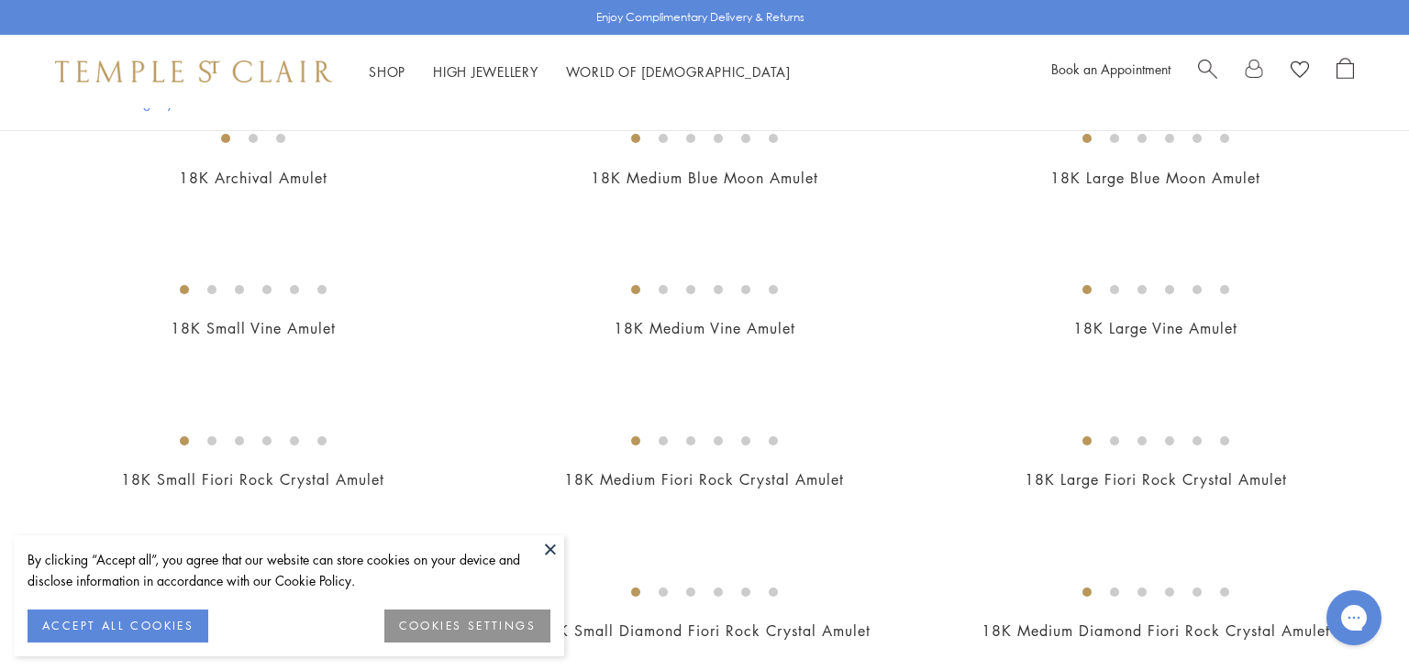
click at [552, 549] on button at bounding box center [550, 550] width 28 height 28
click at [556, 546] on button at bounding box center [550, 550] width 28 height 28
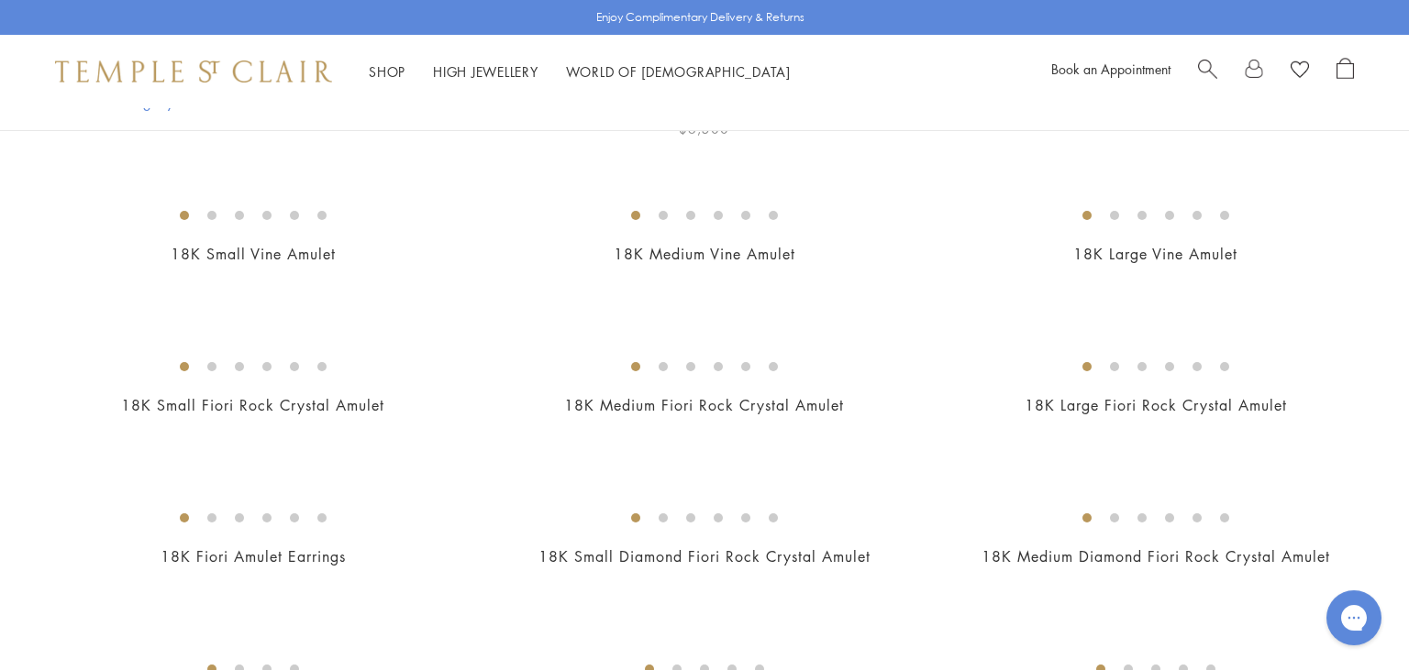
scroll to position [412, 0]
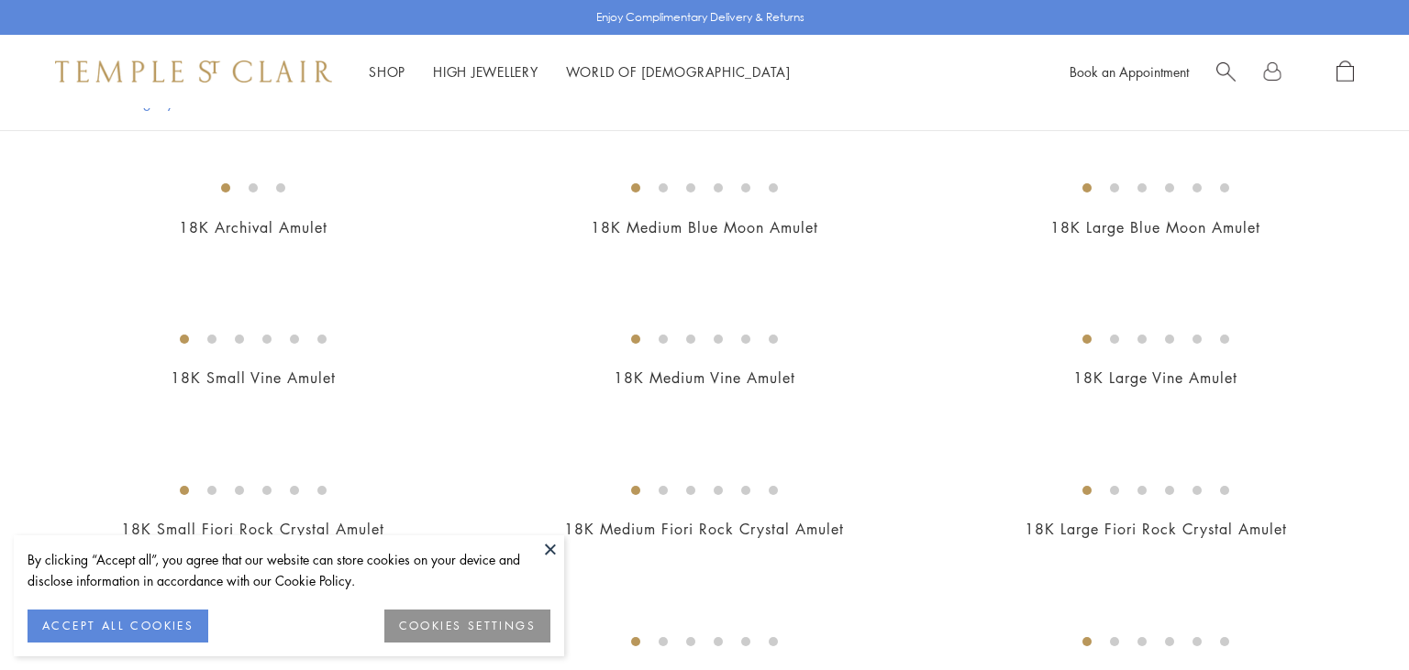
click at [546, 553] on button at bounding box center [550, 550] width 28 height 28
click at [544, 548] on button at bounding box center [550, 550] width 28 height 28
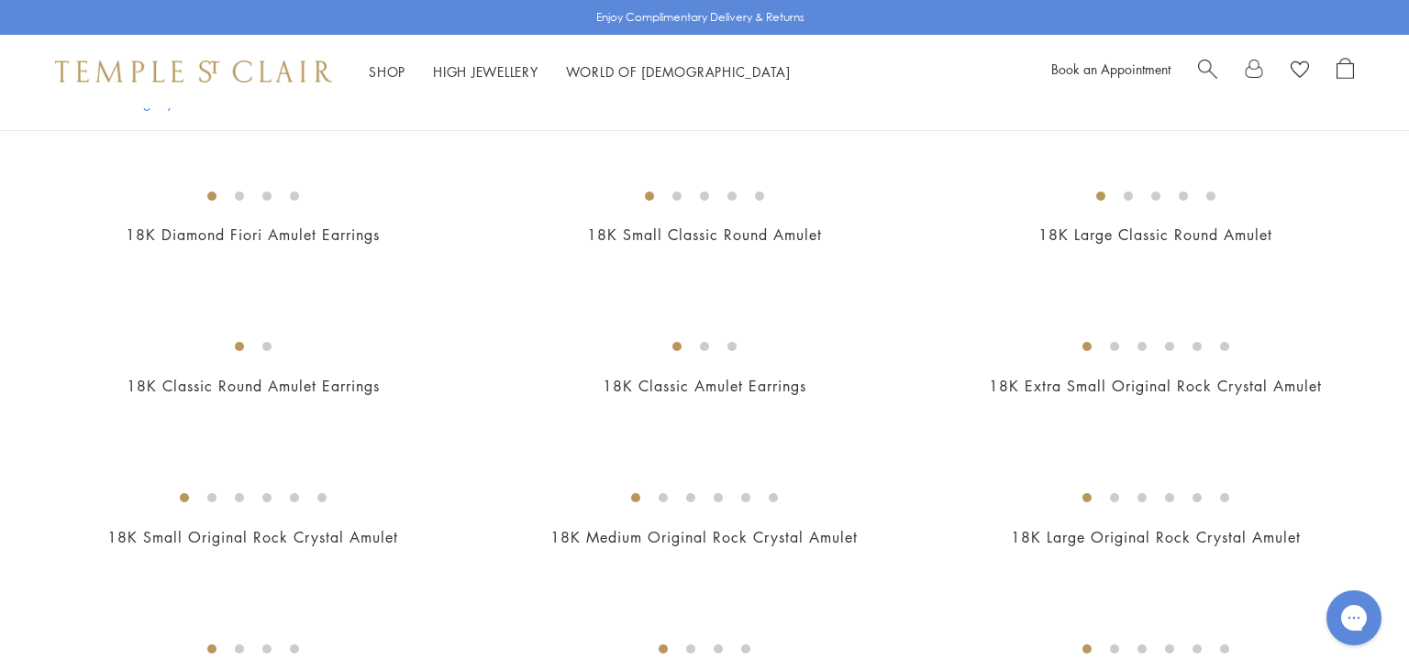
scroll to position [1023, 0]
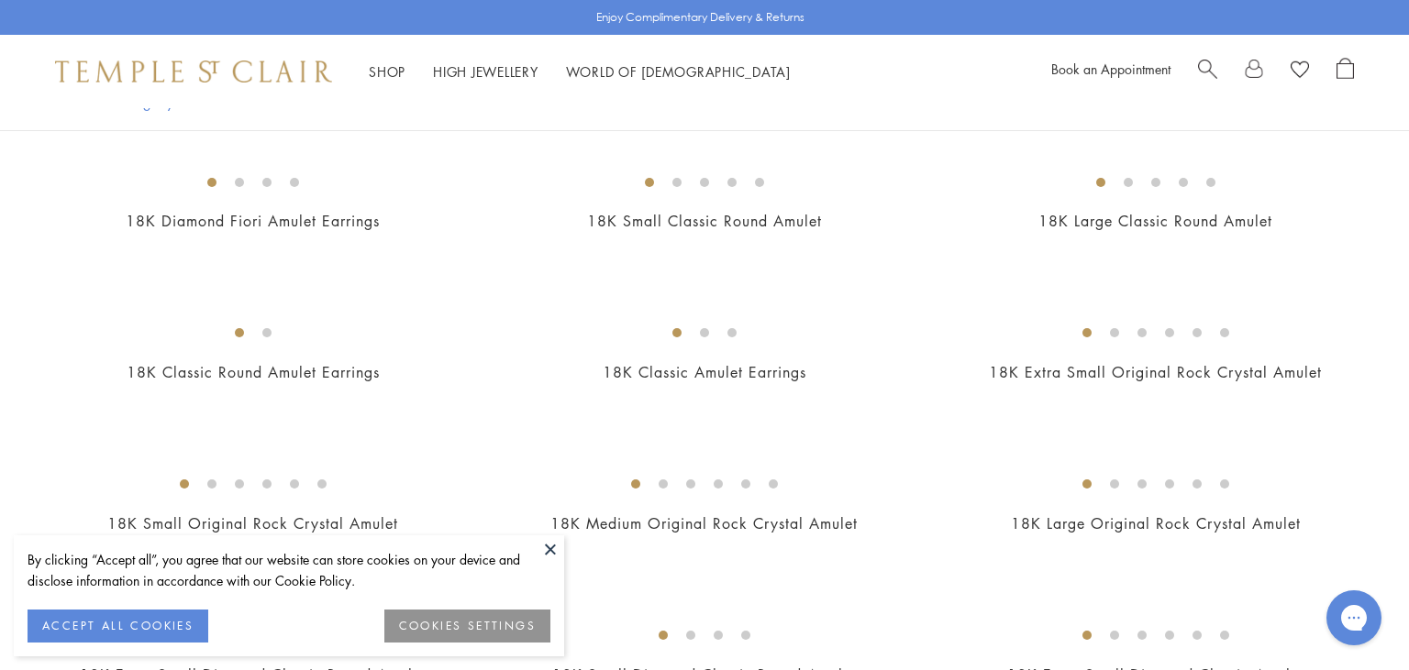
click at [554, 547] on button at bounding box center [550, 550] width 28 height 28
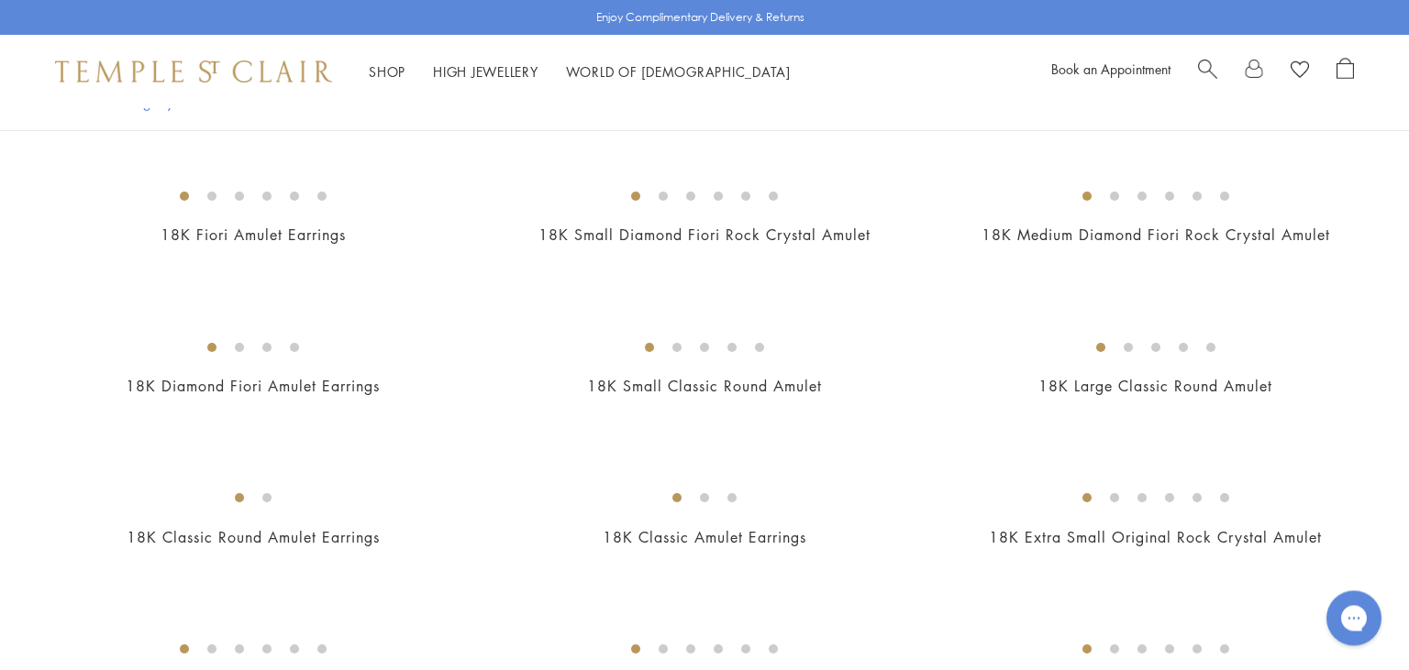
scroll to position [866, 0]
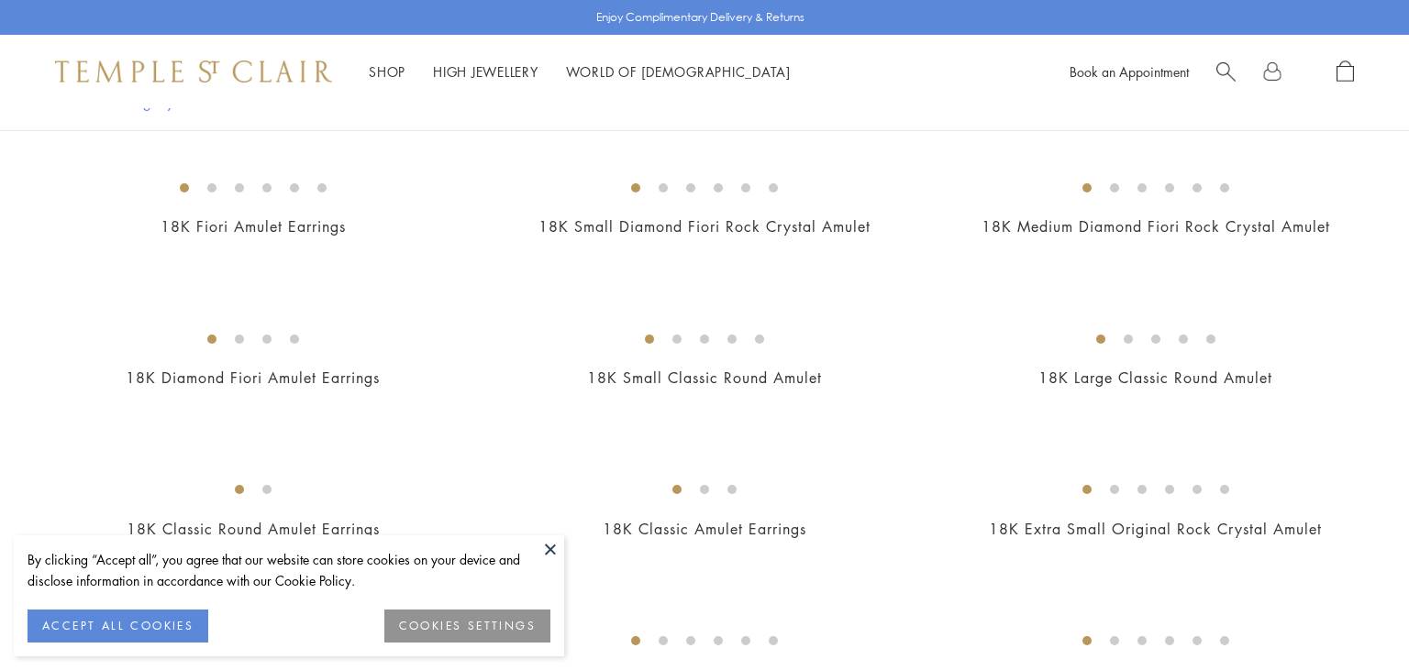
scroll to position [866, 0]
click at [551, 552] on button at bounding box center [550, 550] width 28 height 28
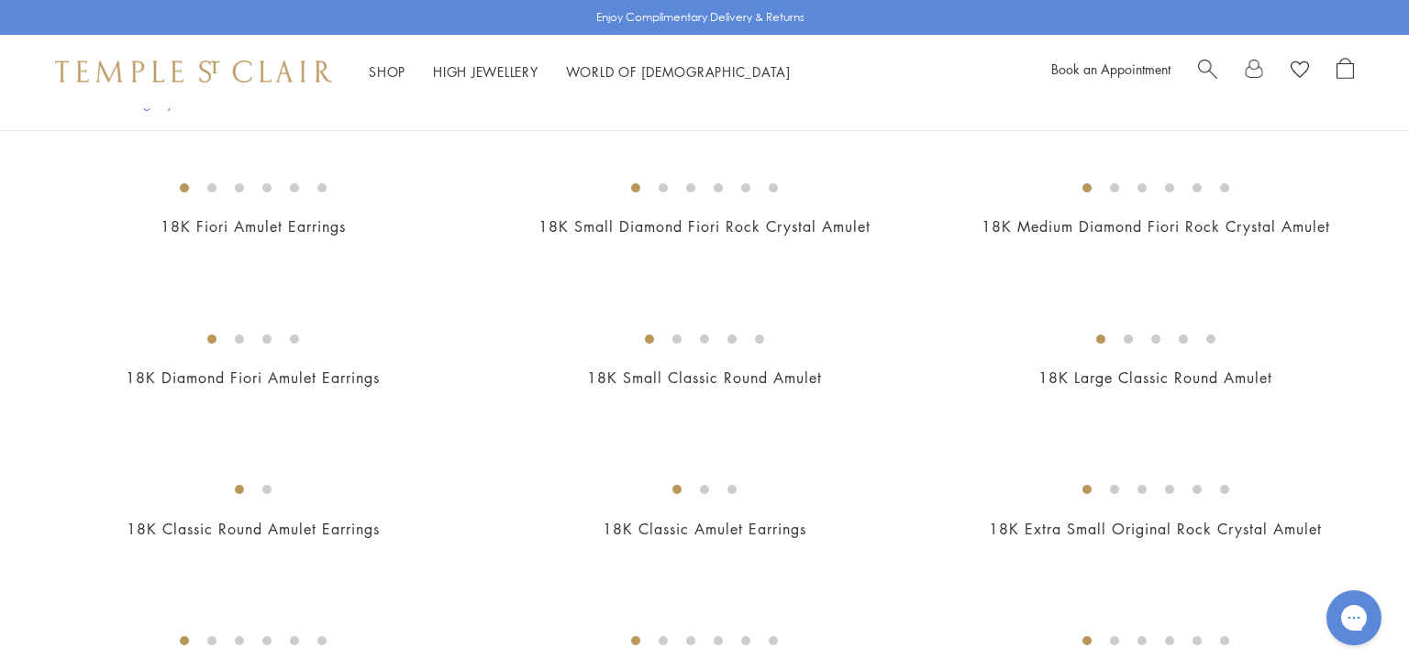
scroll to position [1070, 0]
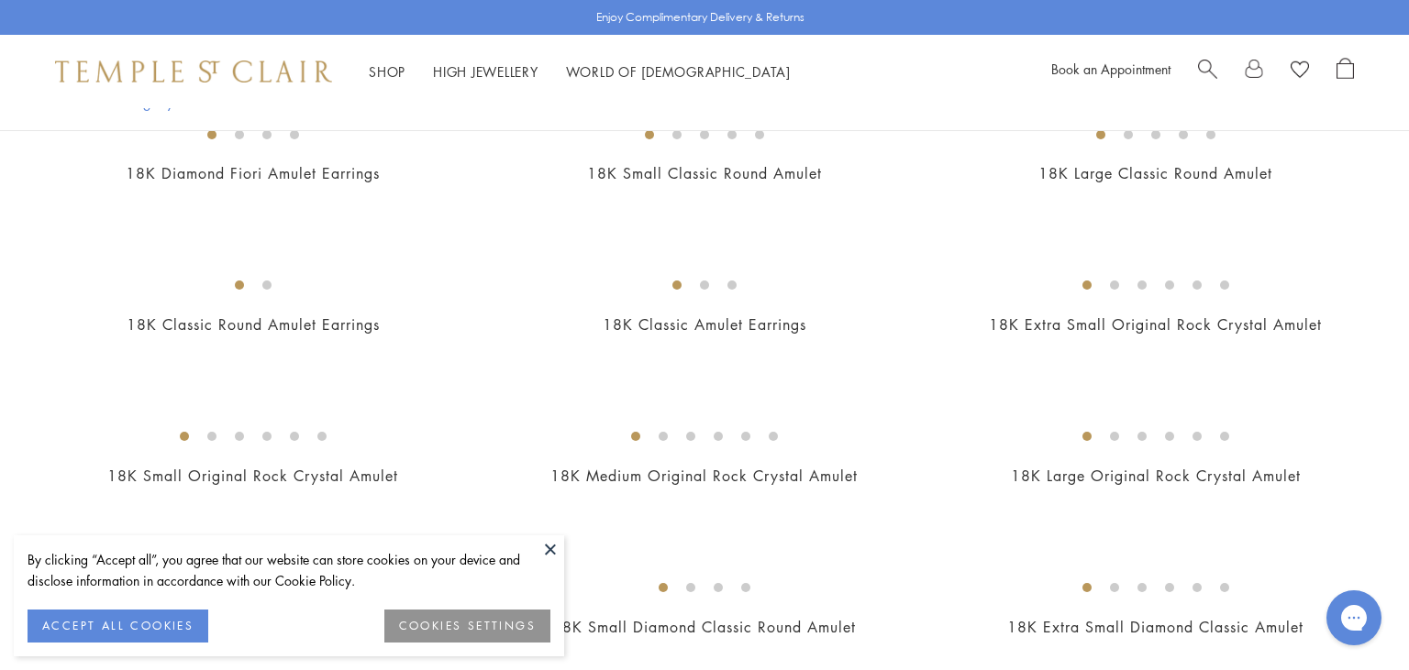
click at [558, 545] on button at bounding box center [550, 550] width 28 height 28
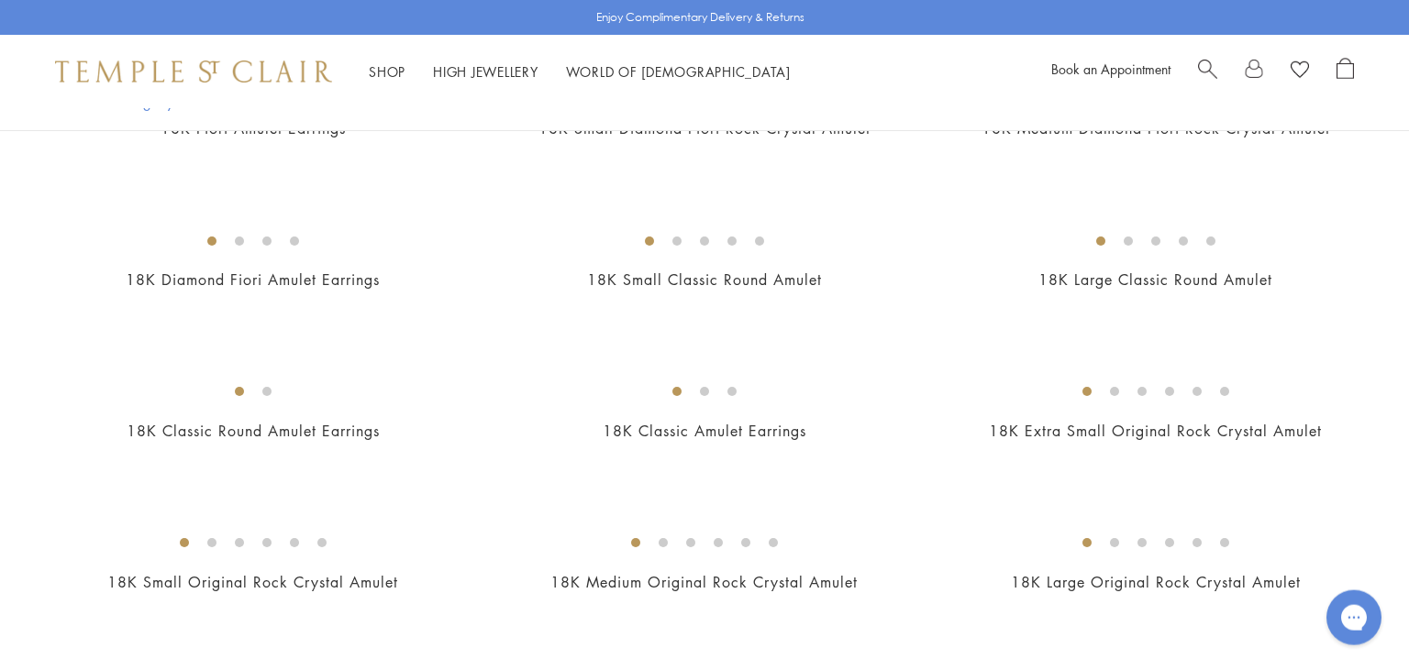
scroll to position [965, 0]
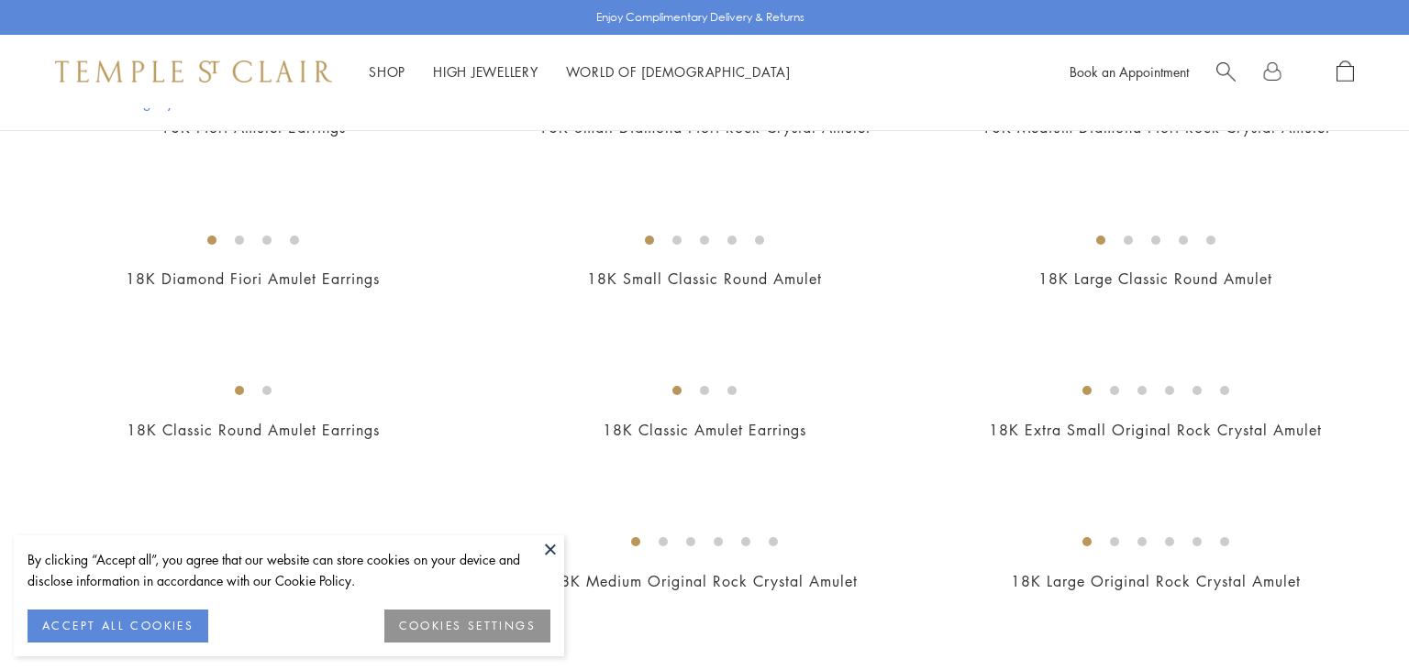
scroll to position [965, 0]
click at [555, 559] on button at bounding box center [550, 550] width 28 height 28
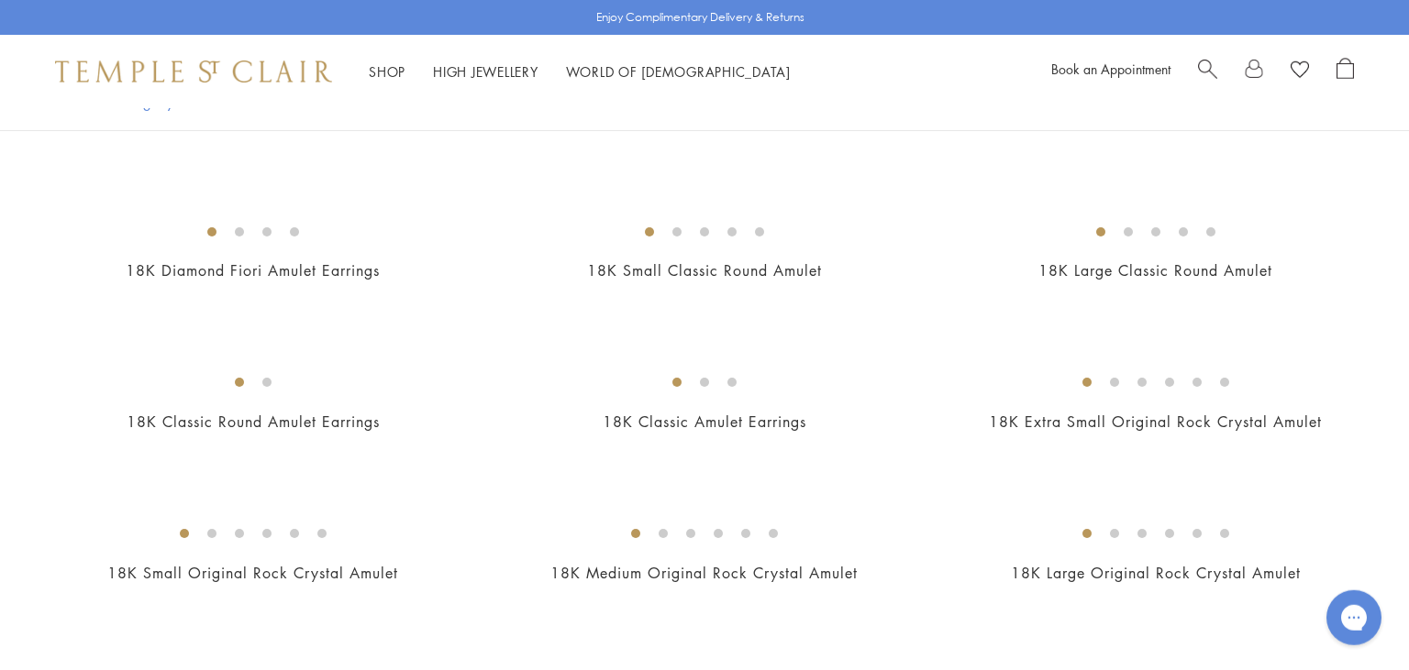
scroll to position [975, 0]
click at [0, 0] on img at bounding box center [0, 0] width 0 height 0
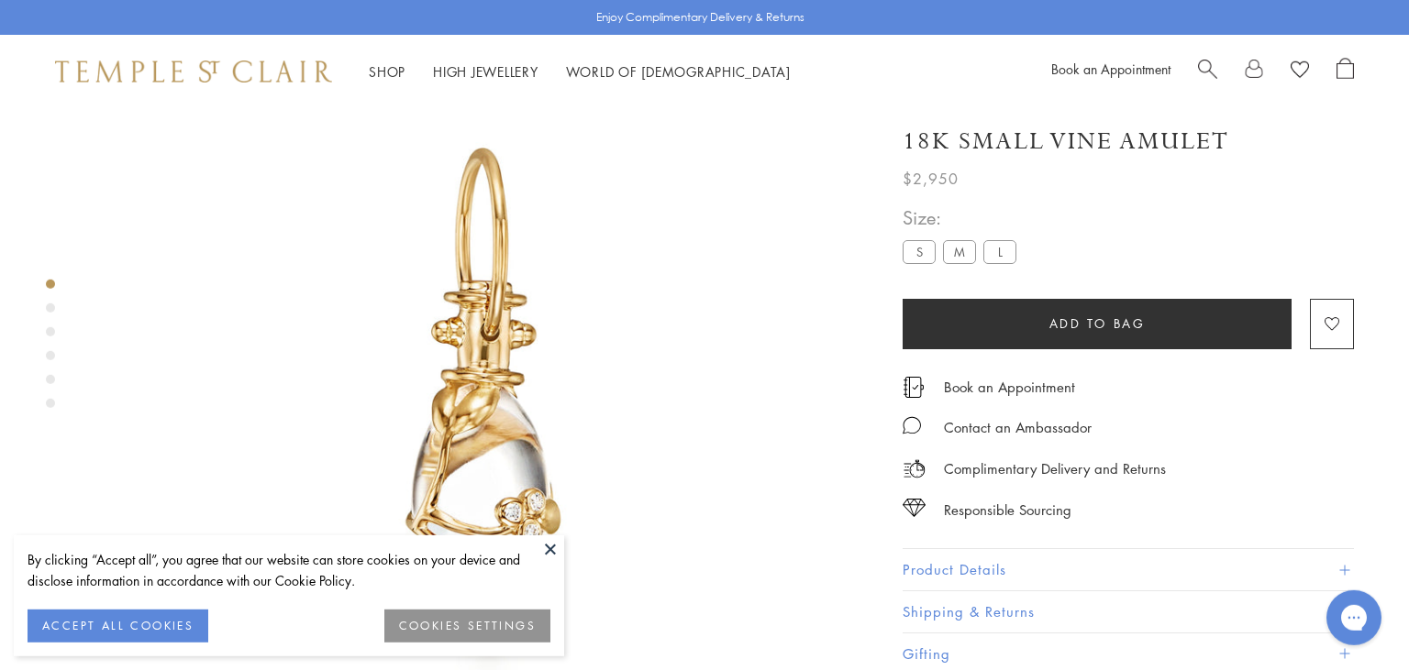
scroll to position [108, 0]
click at [548, 552] on button at bounding box center [550, 550] width 28 height 28
